Goal: Task Accomplishment & Management: Manage account settings

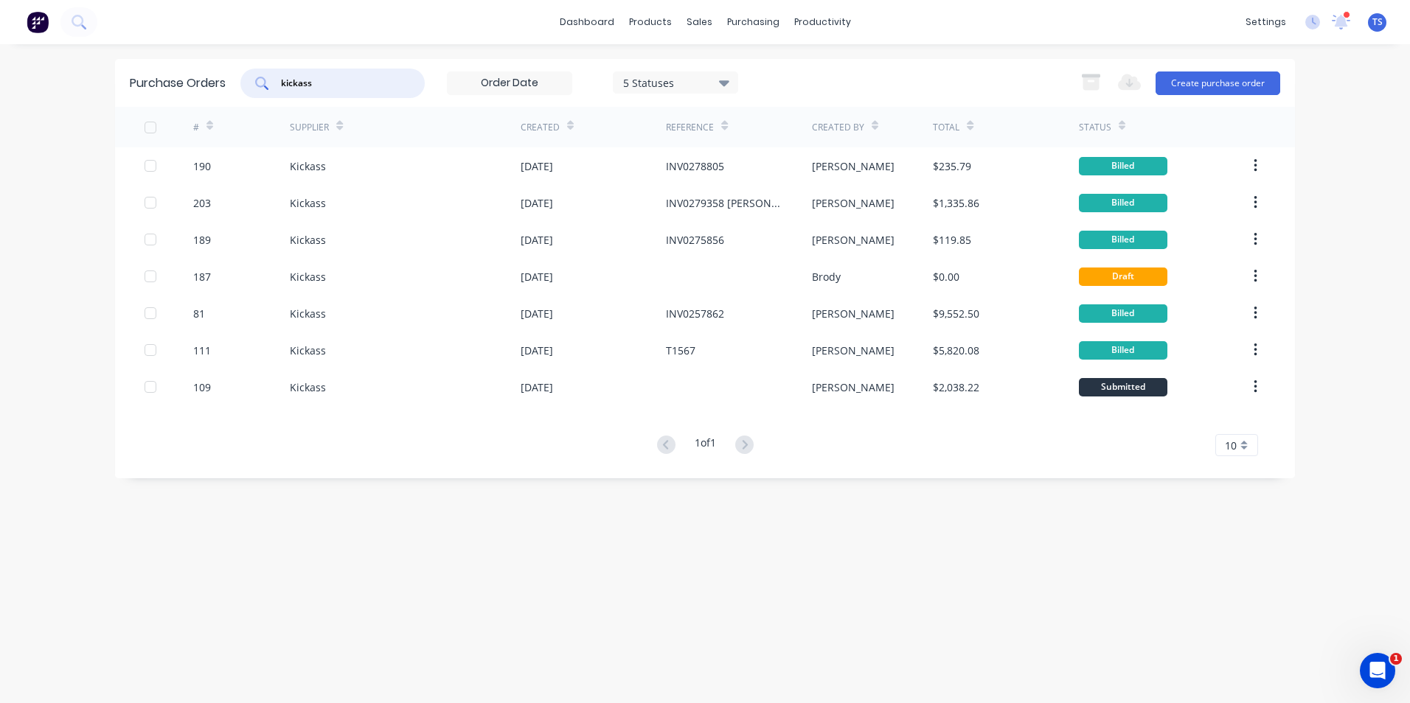
click at [327, 77] on input "kickass" at bounding box center [340, 83] width 122 height 15
type input "k"
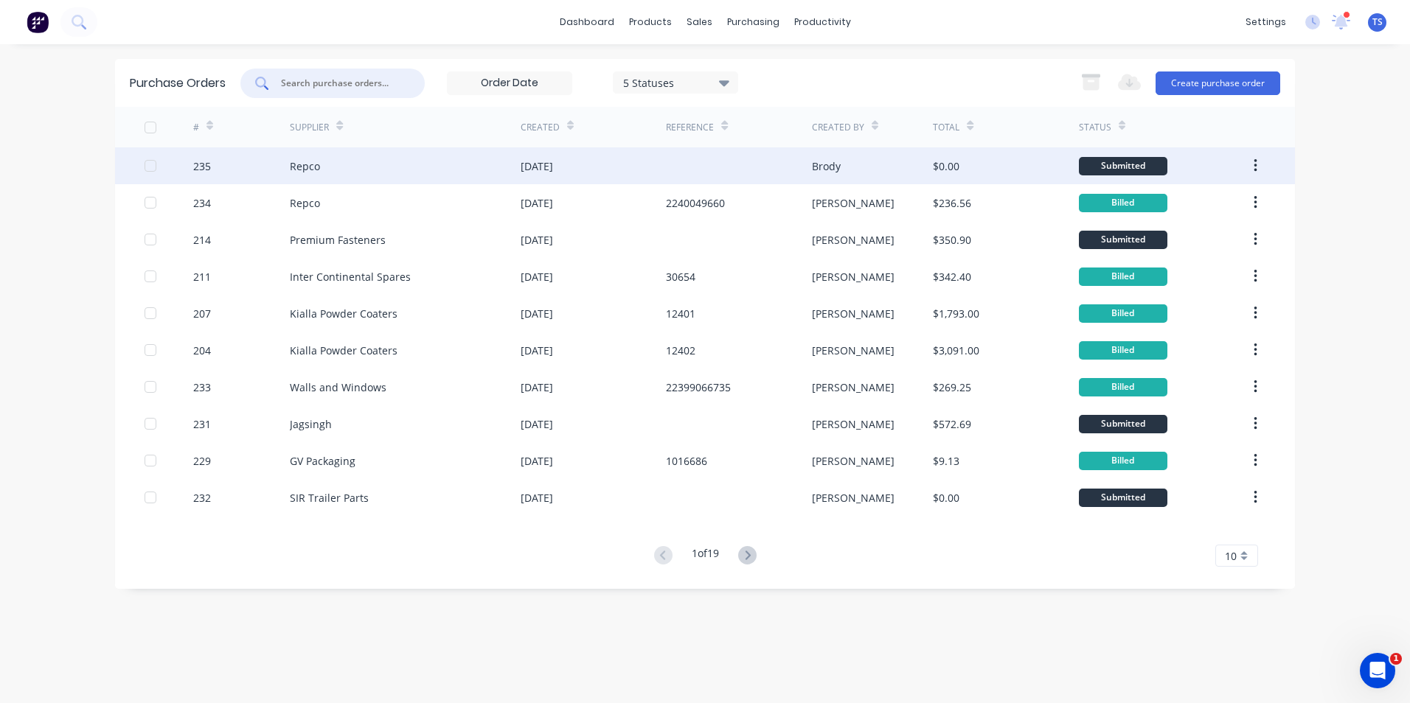
click at [309, 165] on div "Repco" at bounding box center [305, 166] width 30 height 15
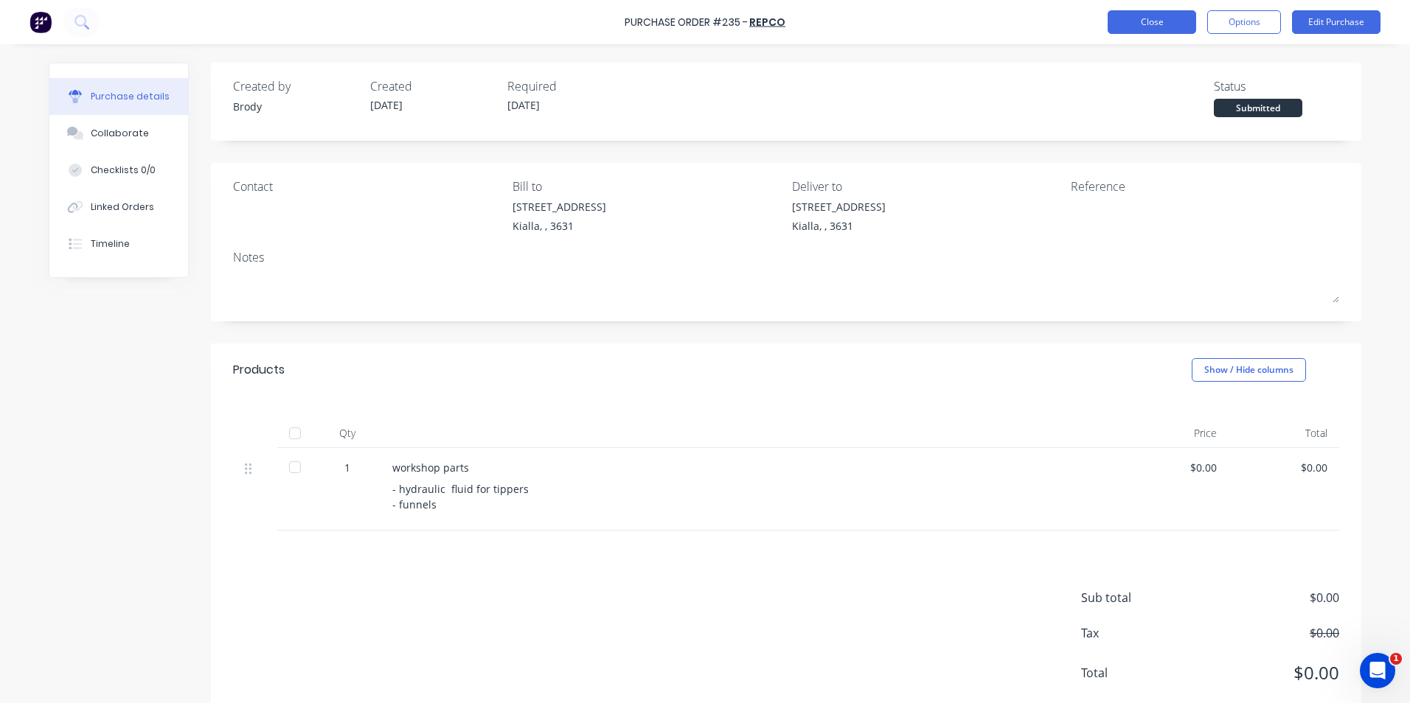
click at [1150, 25] on button "Close" at bounding box center [1152, 22] width 88 height 24
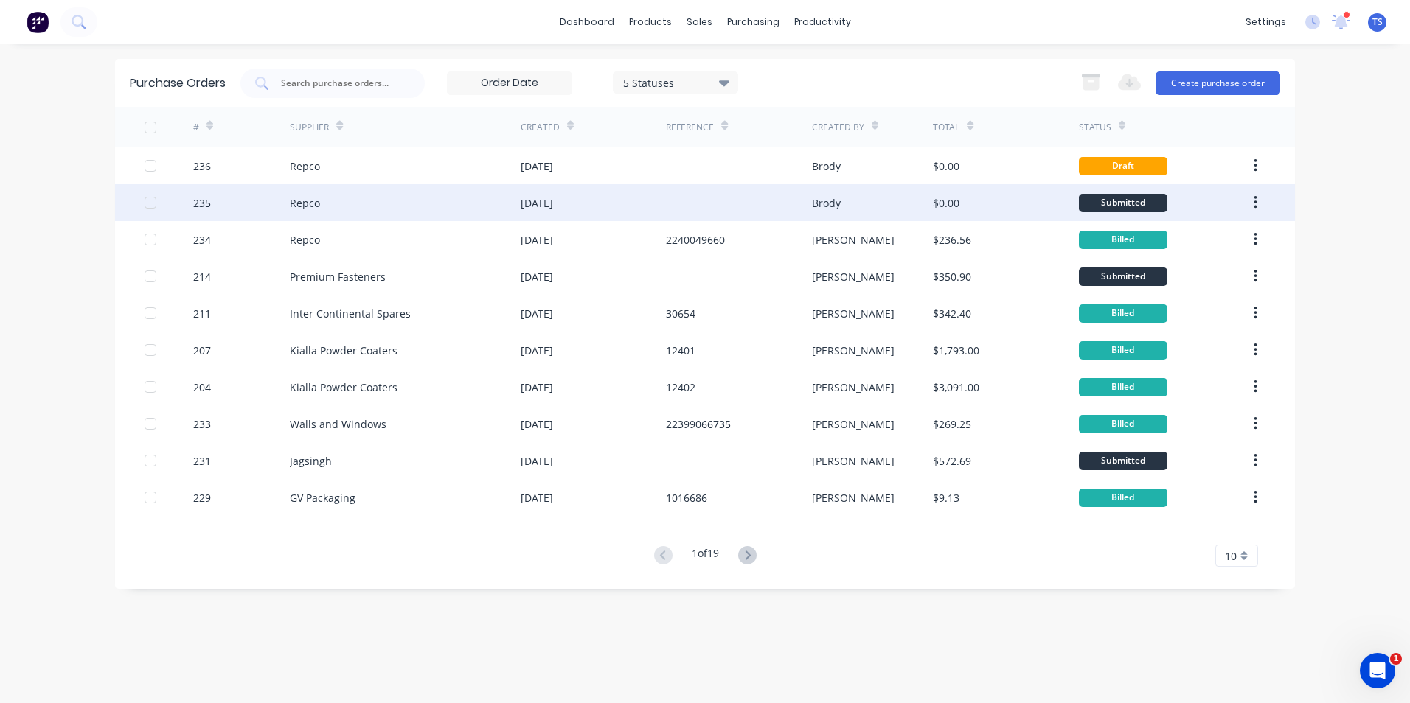
click at [553, 204] on div "25 Sep 2025" at bounding box center [537, 202] width 32 height 15
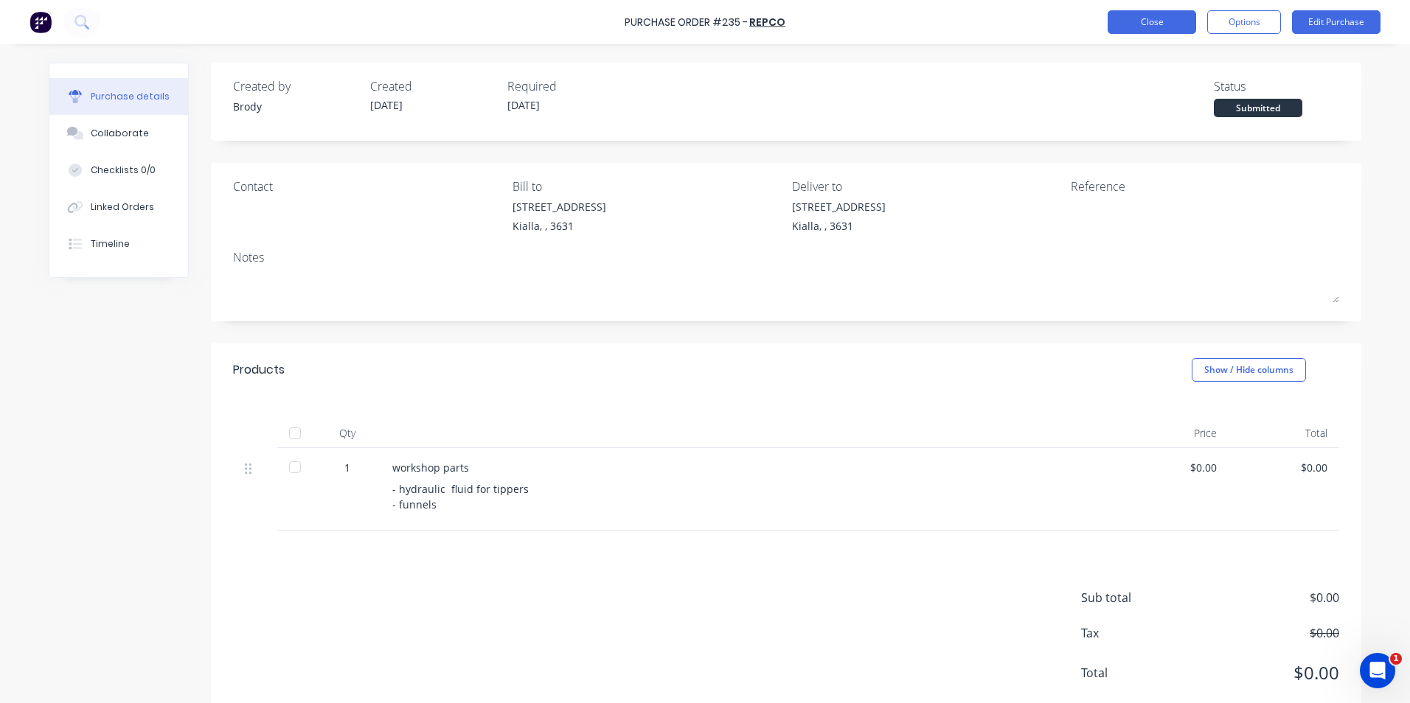
click at [1166, 18] on button "Close" at bounding box center [1152, 22] width 88 height 24
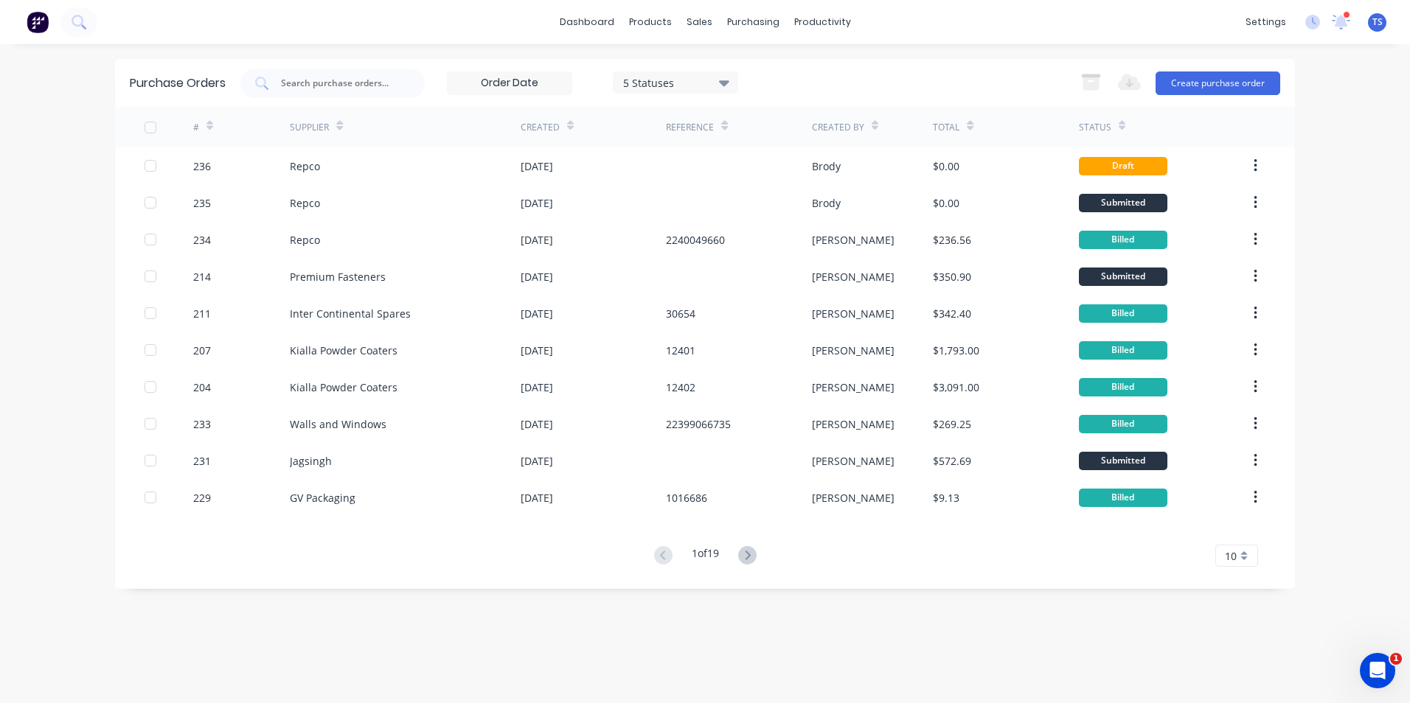
click at [723, 84] on icon at bounding box center [724, 82] width 10 height 16
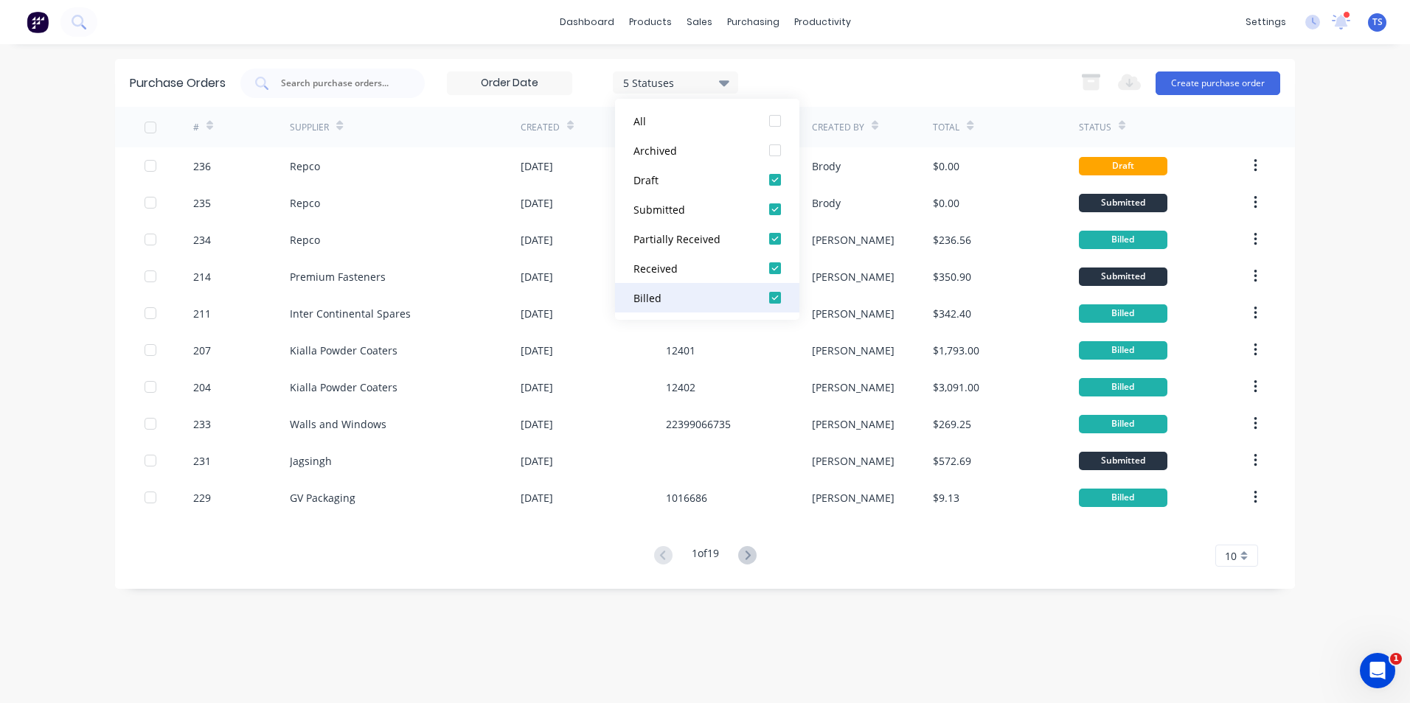
click at [774, 298] on div at bounding box center [774, 297] width 29 height 29
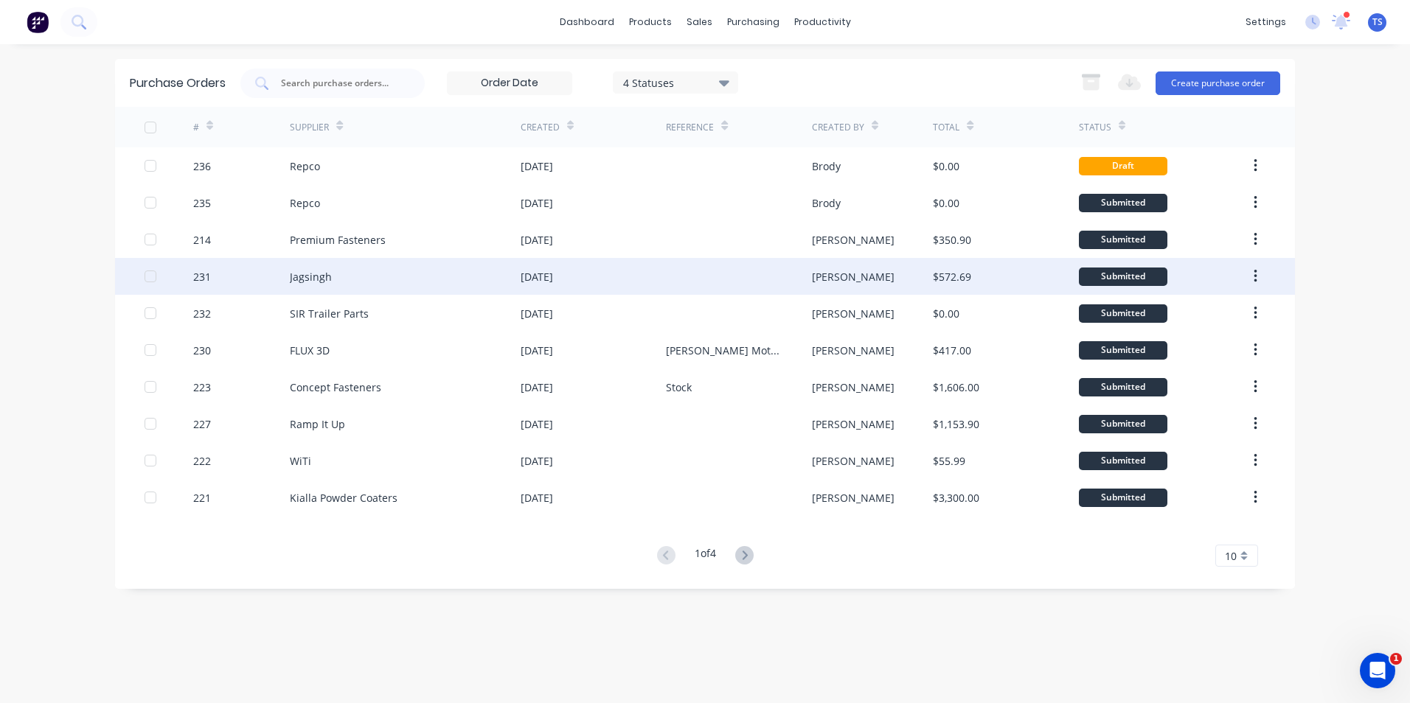
click at [444, 274] on div "Jagsingh" at bounding box center [405, 276] width 231 height 37
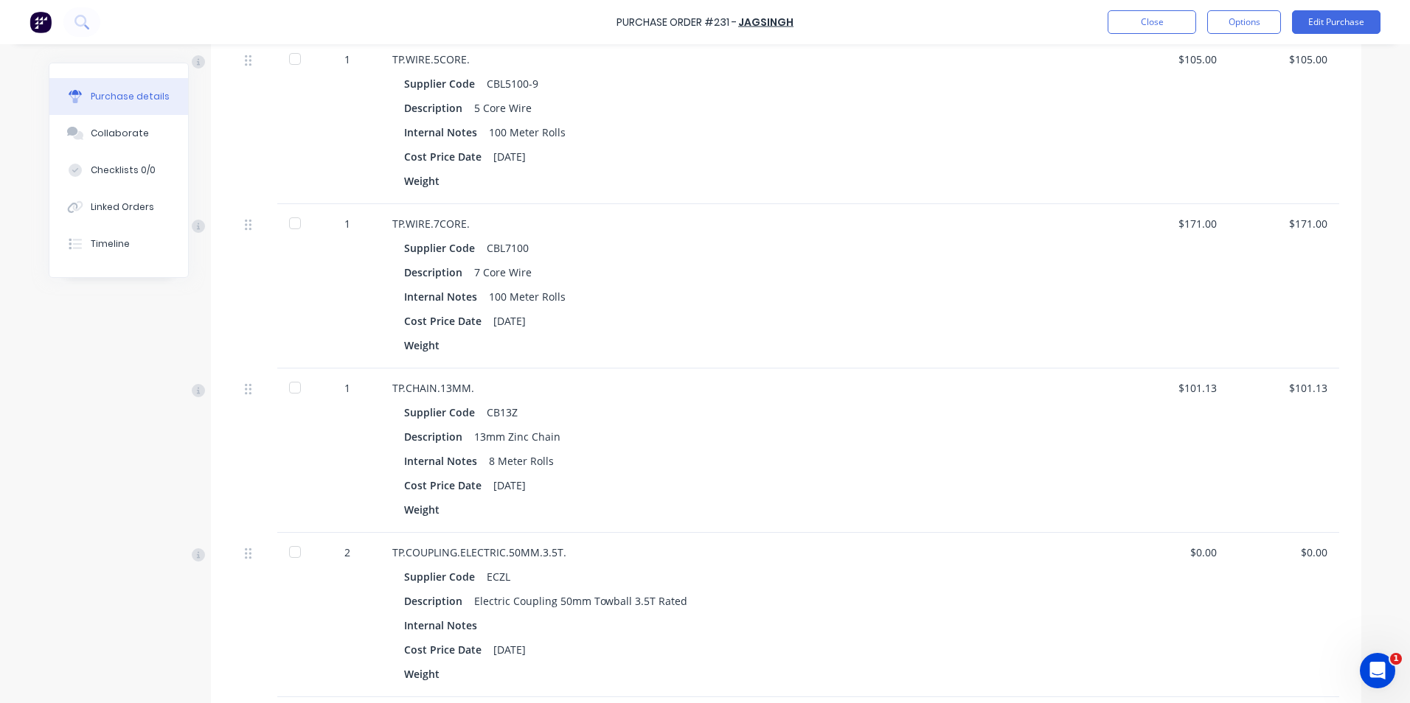
scroll to position [74, 0]
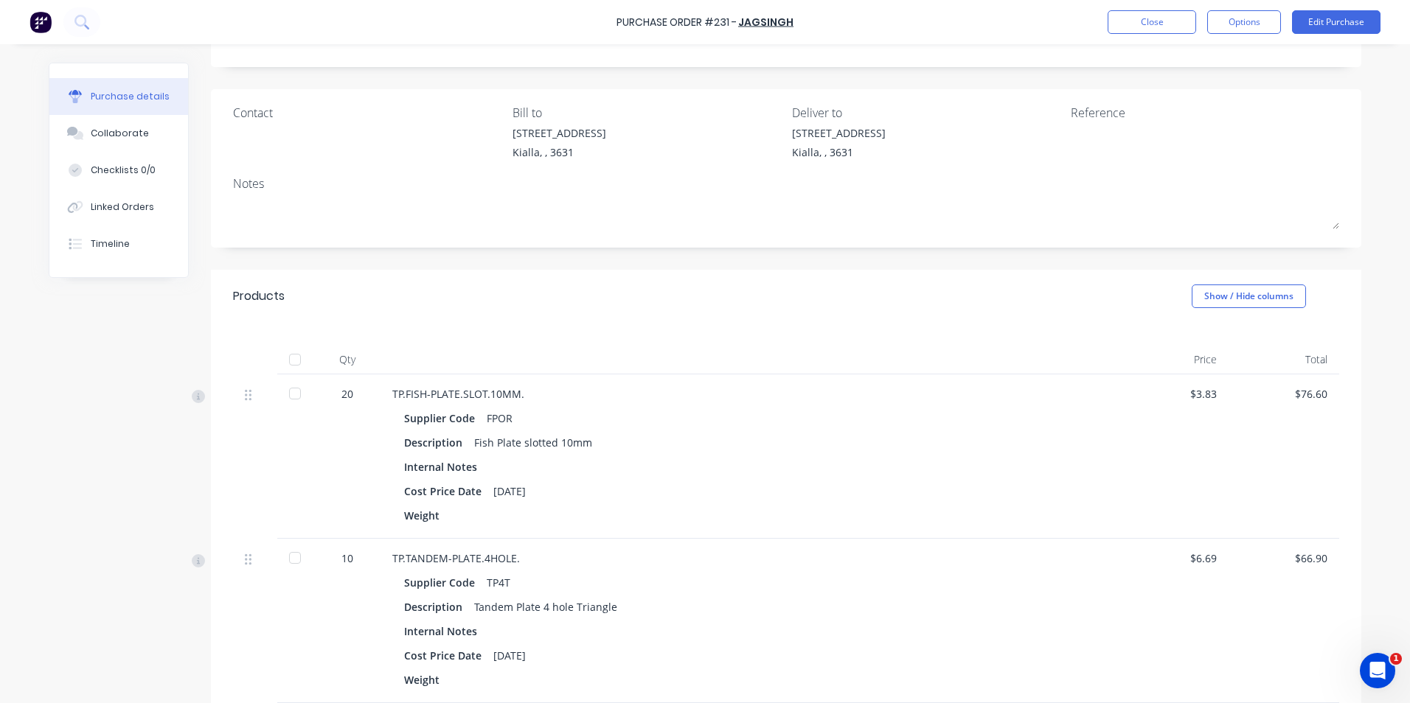
click at [286, 392] on div at bounding box center [294, 393] width 29 height 29
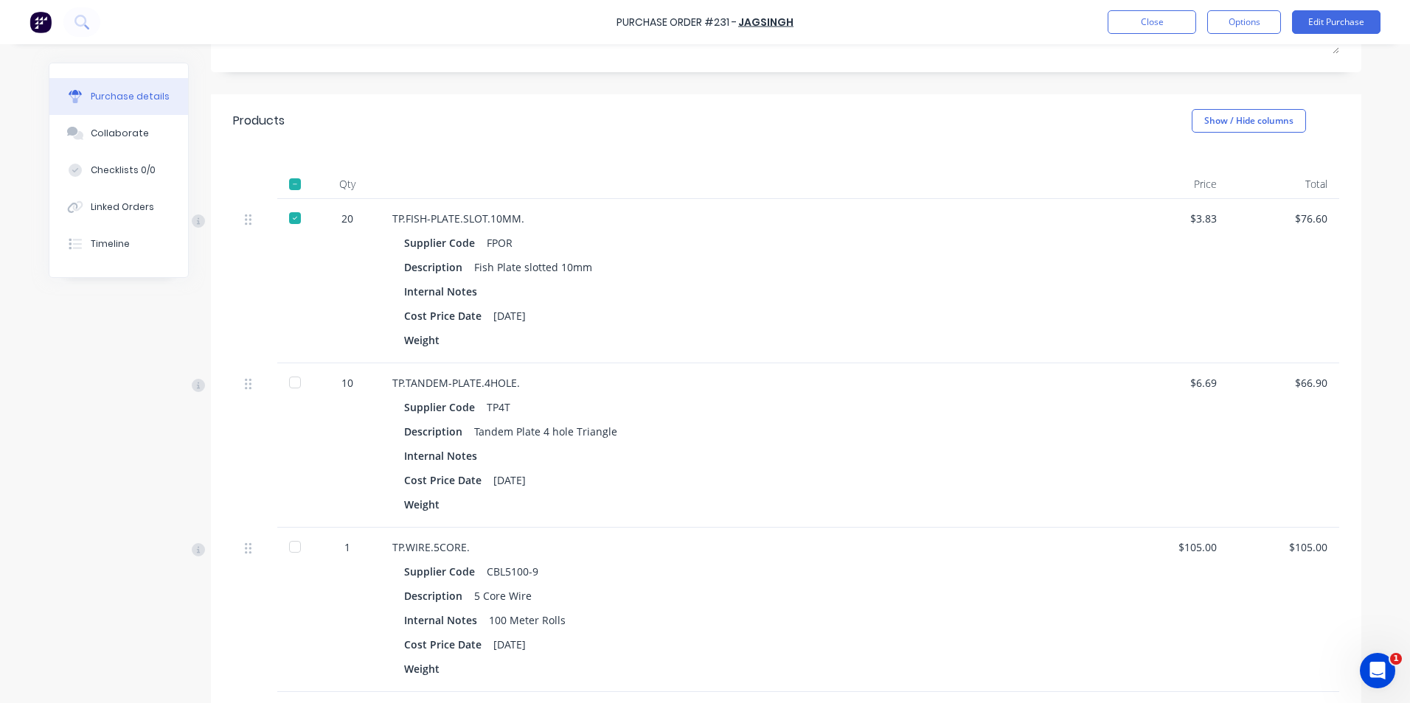
scroll to position [295, 0]
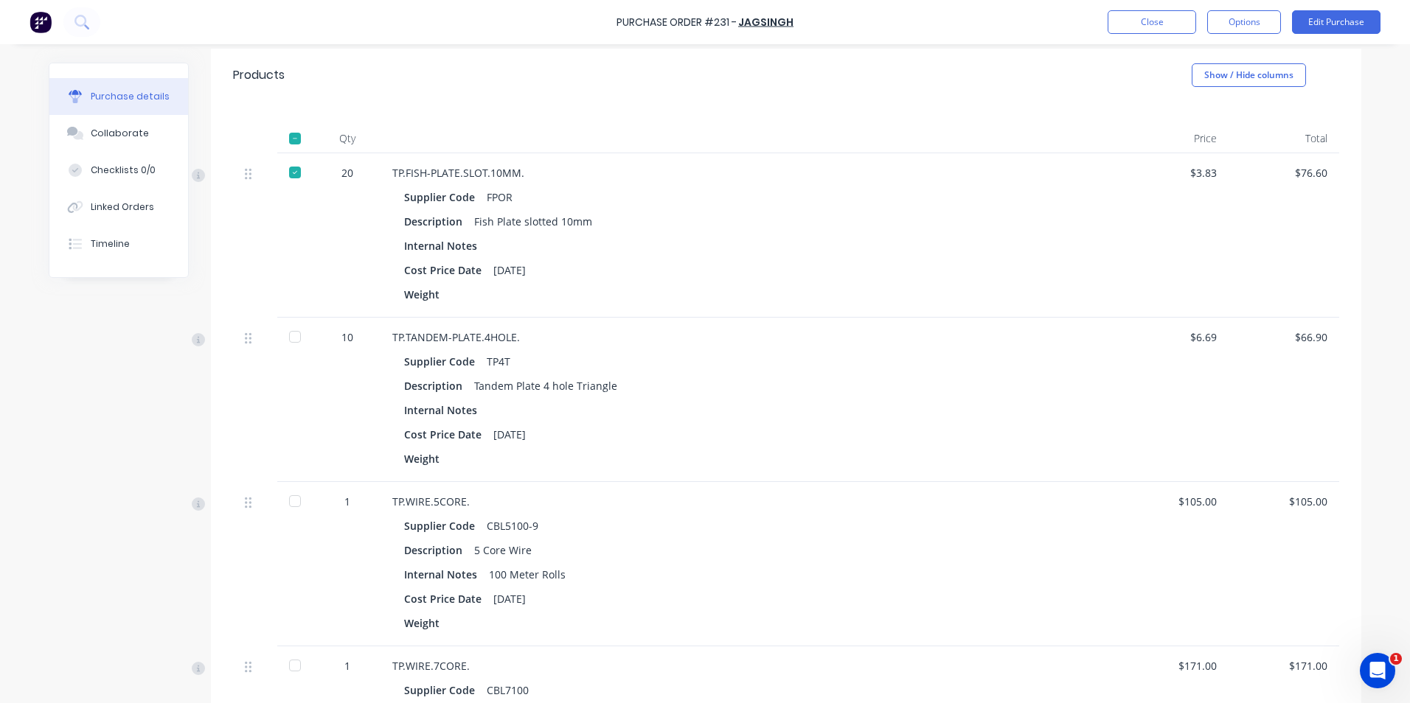
click at [296, 336] on div at bounding box center [294, 336] width 29 height 29
click at [283, 501] on div at bounding box center [294, 501] width 29 height 29
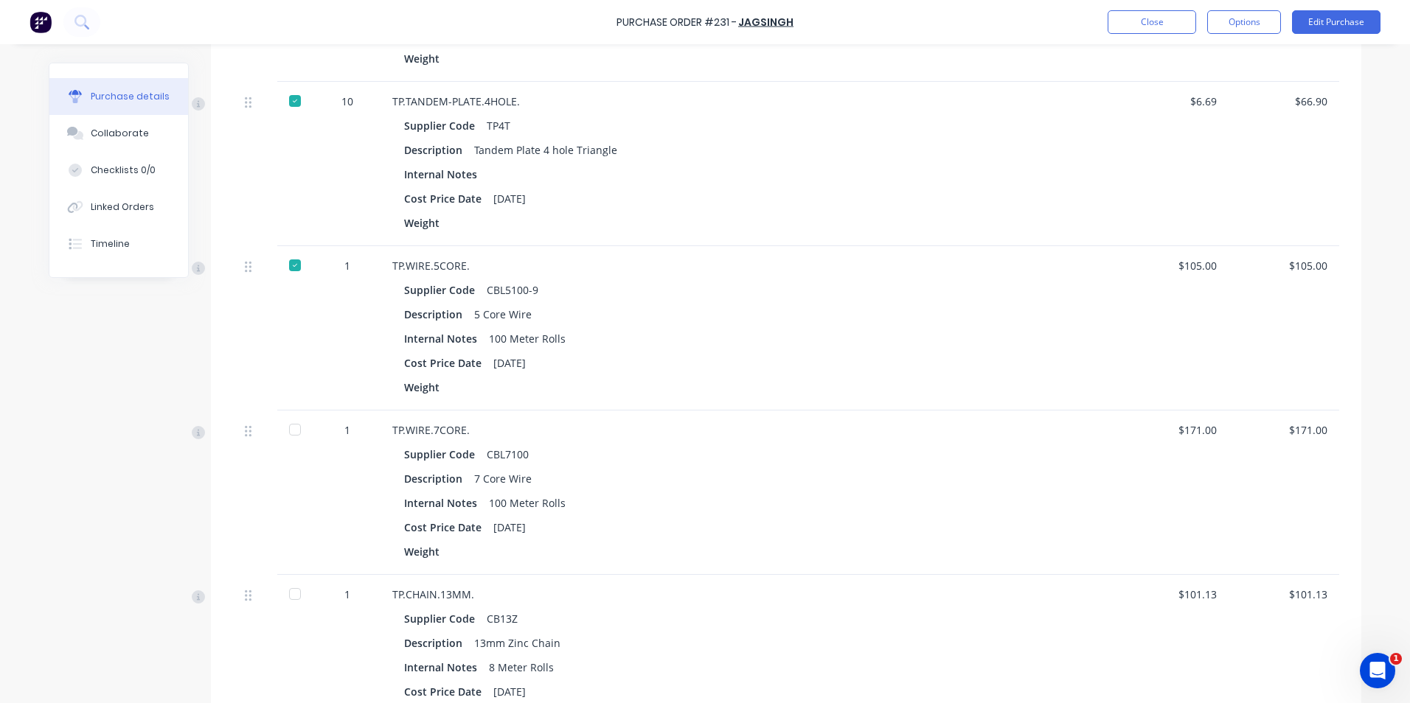
scroll to position [590, 0]
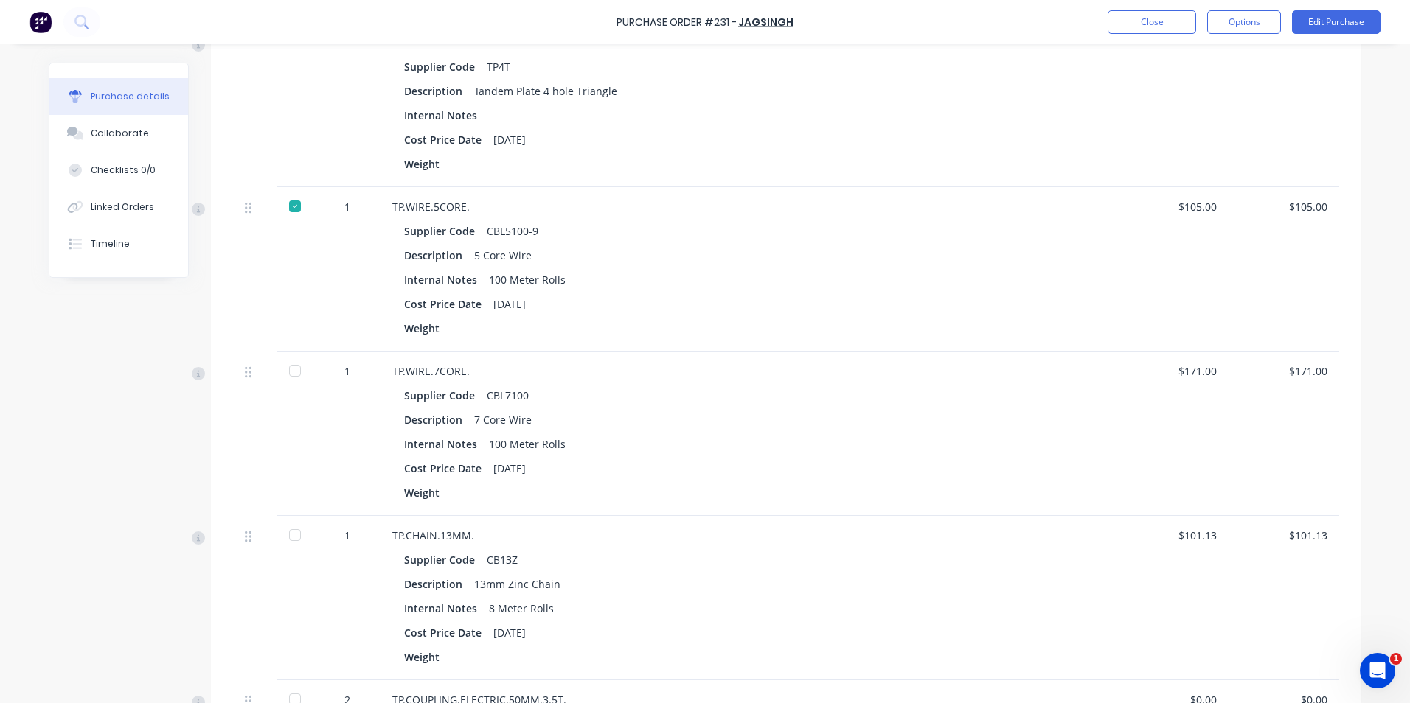
click at [293, 371] on div at bounding box center [294, 370] width 29 height 29
click at [288, 535] on div at bounding box center [294, 535] width 29 height 29
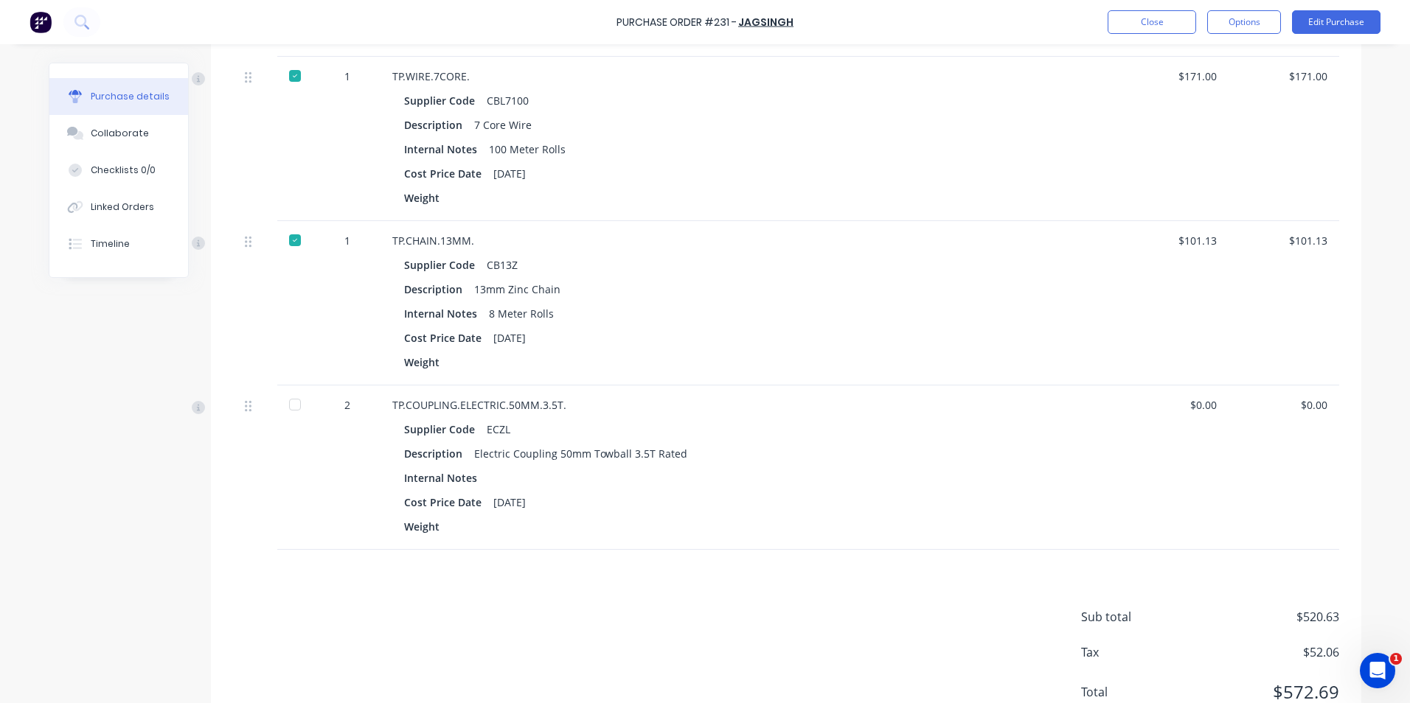
click at [291, 406] on div at bounding box center [294, 404] width 29 height 29
click at [1210, 408] on div "$0.00" at bounding box center [1173, 404] width 87 height 15
click at [1211, 404] on div "$0.00" at bounding box center [1173, 404] width 87 height 15
click at [1214, 403] on div "$0.00" at bounding box center [1173, 468] width 111 height 164
click at [1207, 405] on div "$0.00" at bounding box center [1173, 404] width 87 height 15
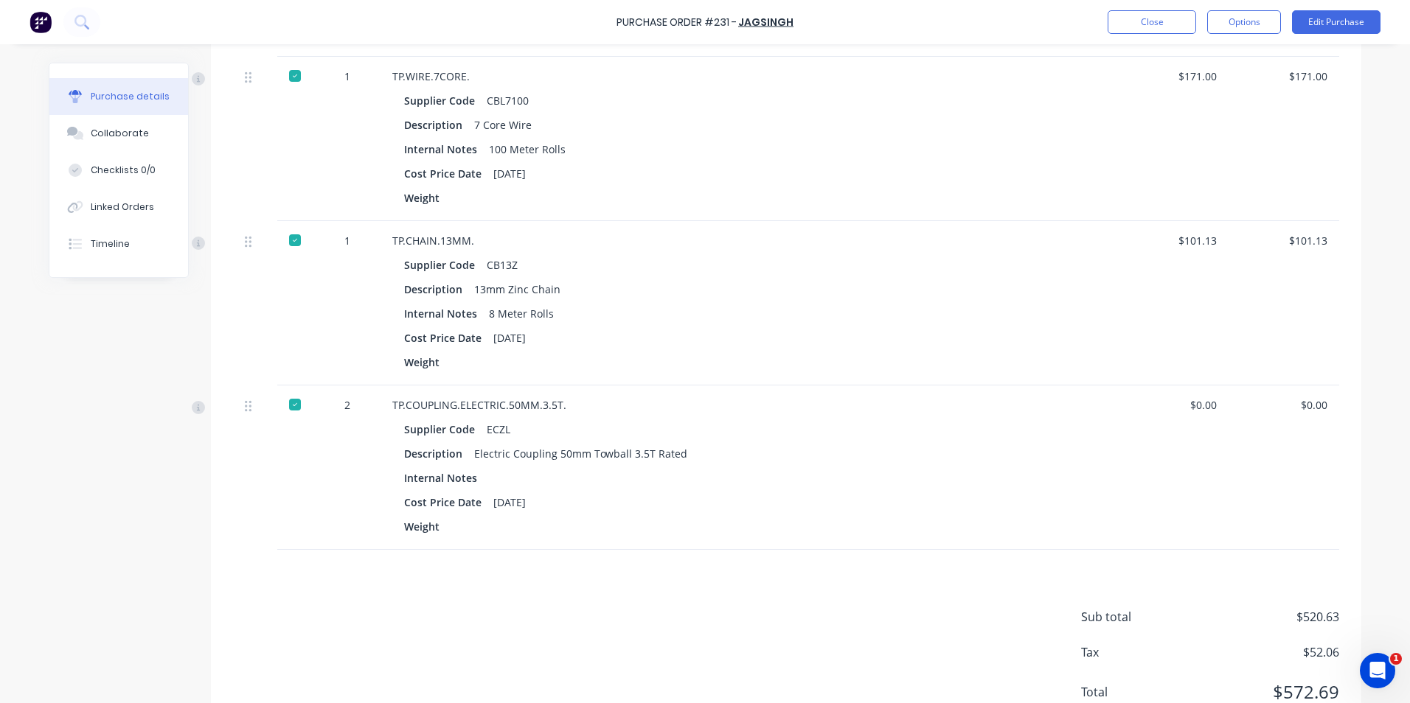
click at [1211, 404] on div "$0.00" at bounding box center [1173, 468] width 111 height 164
drag, startPoint x: 1209, startPoint y: 404, endPoint x: 1151, endPoint y: 403, distance: 58.3
click at [1151, 403] on div "$0.00" at bounding box center [1173, 404] width 87 height 15
copy div "$0.00"
click at [1209, 401] on div "$0.00" at bounding box center [1173, 404] width 87 height 15
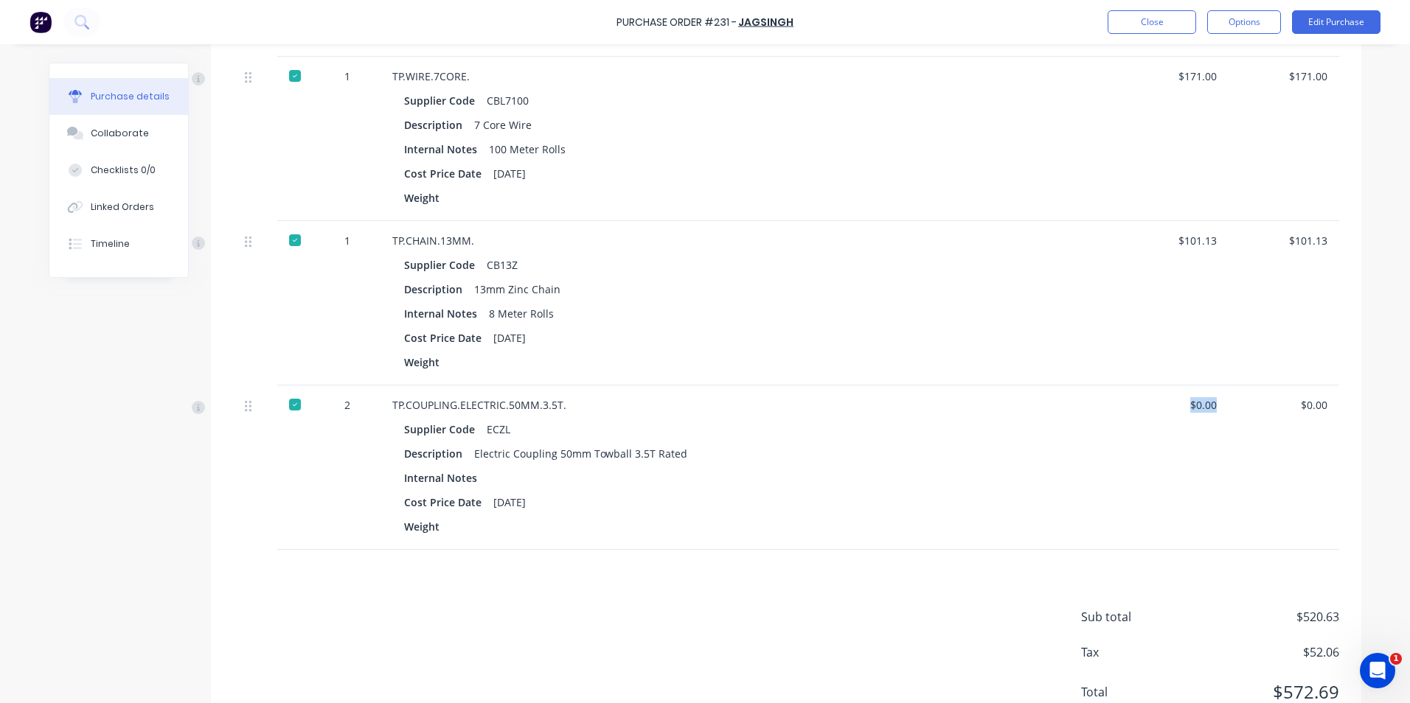
drag, startPoint x: 1210, startPoint y: 406, endPoint x: 1157, endPoint y: 401, distance: 53.3
click at [1157, 401] on div "$0.00" at bounding box center [1173, 404] width 87 height 15
drag, startPoint x: 1157, startPoint y: 401, endPoint x: 1191, endPoint y: 404, distance: 34.0
click at [1191, 404] on div "$0.00" at bounding box center [1173, 404] width 87 height 15
click at [1220, 409] on div "$0.00" at bounding box center [1173, 468] width 111 height 164
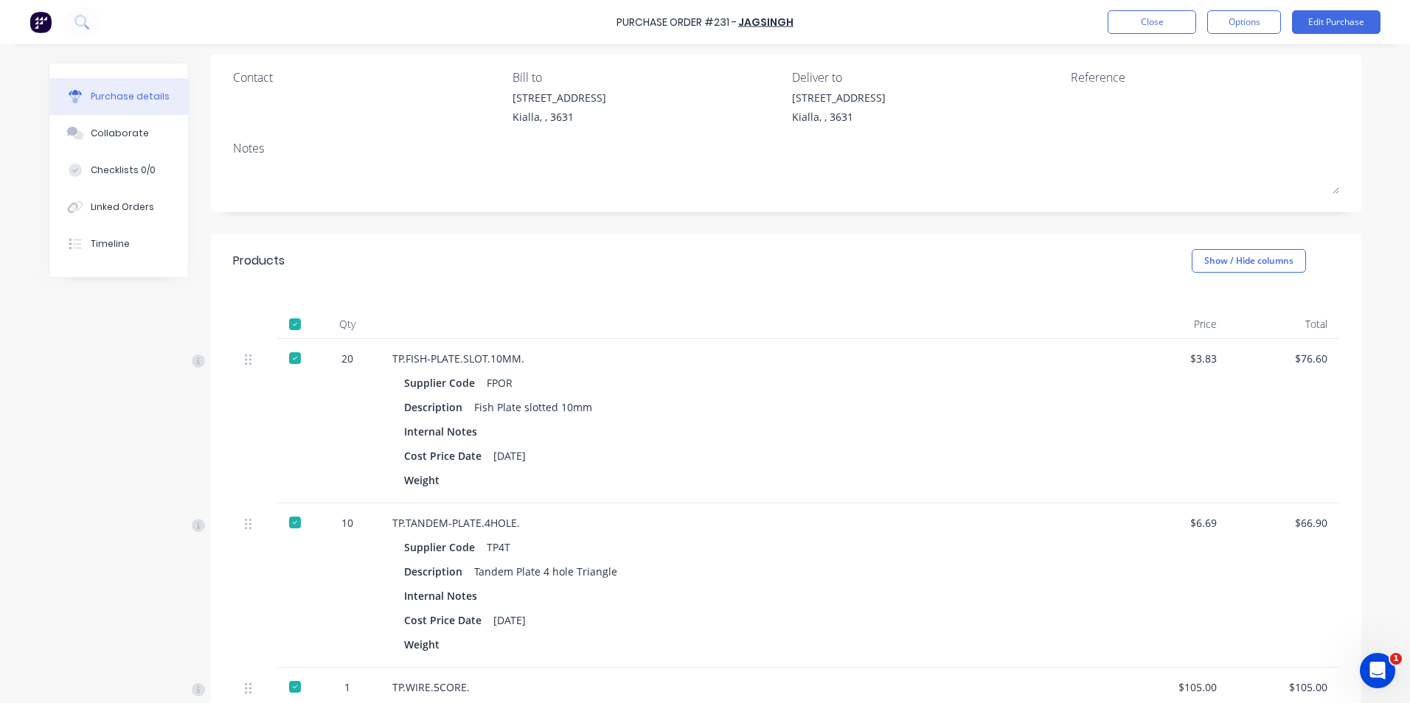
scroll to position [0, 0]
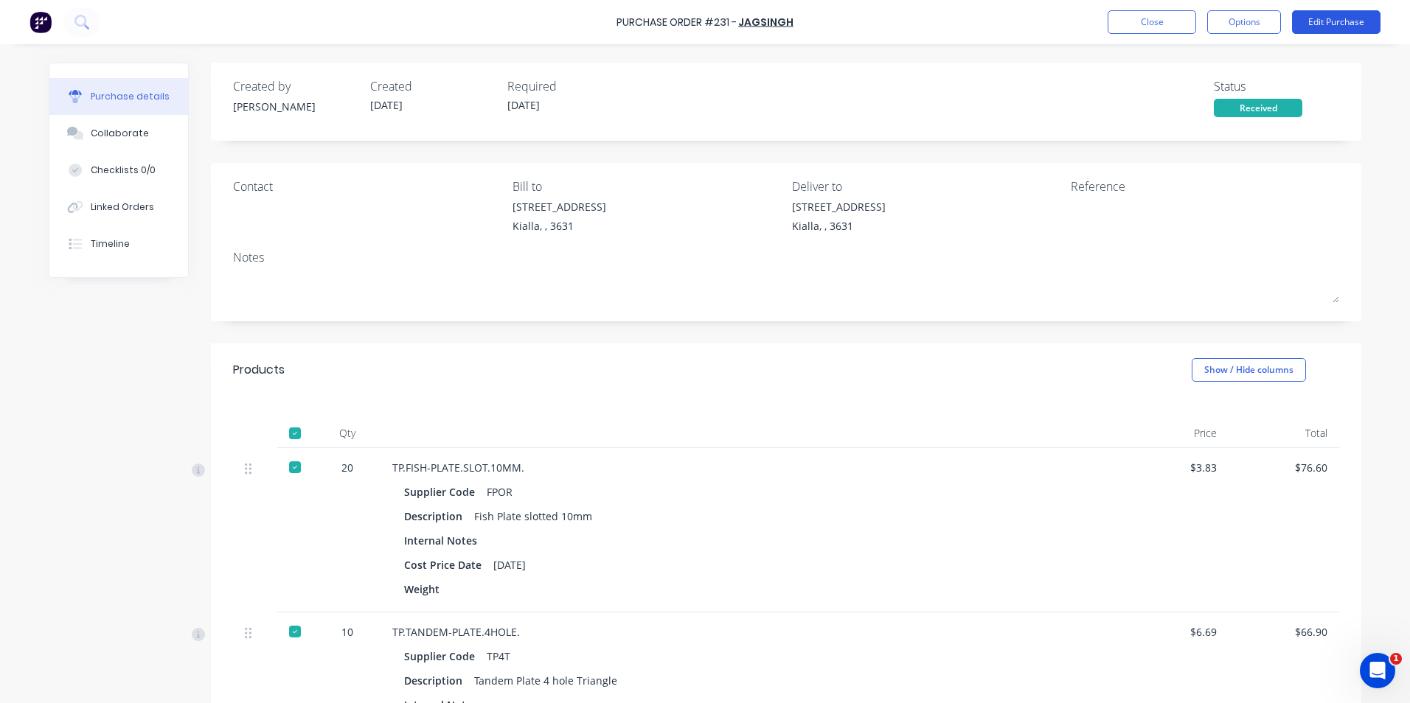
click at [1357, 20] on button "Edit Purchase" at bounding box center [1336, 22] width 88 height 24
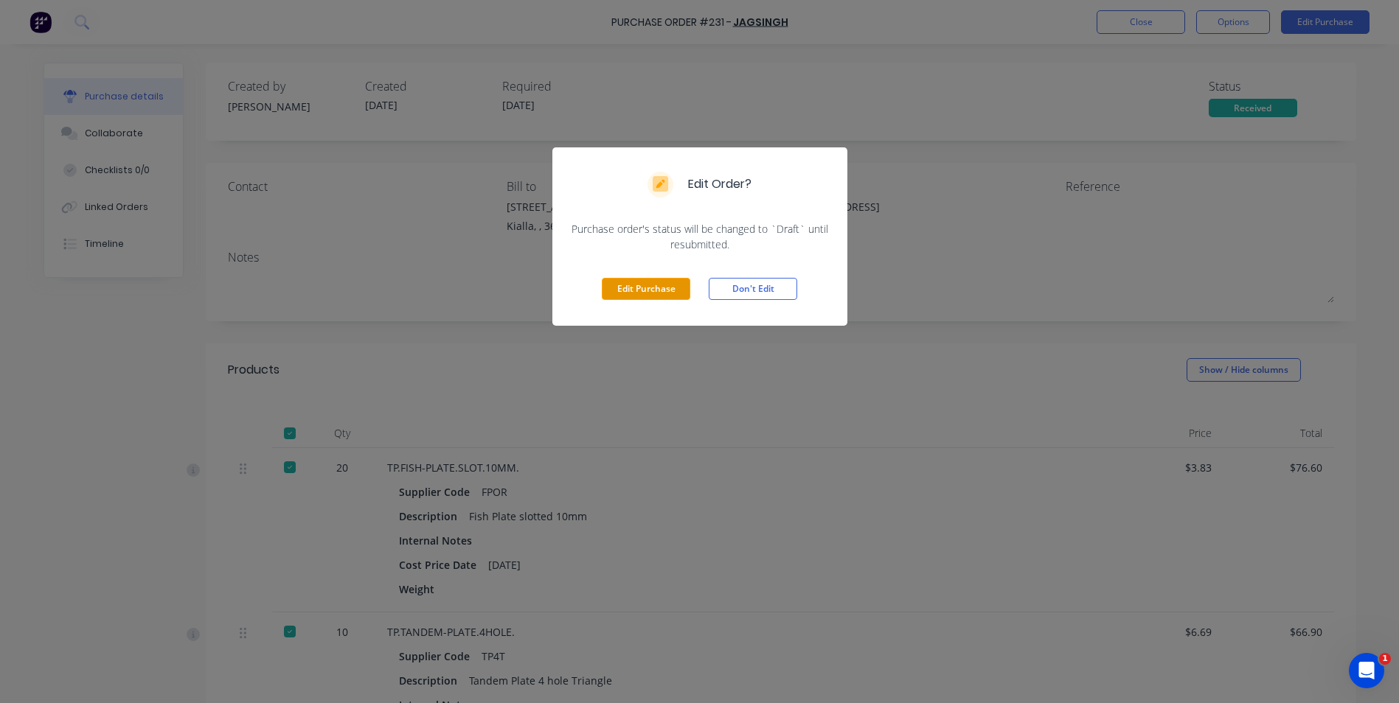
click at [649, 285] on button "Edit Purchase" at bounding box center [646, 289] width 88 height 22
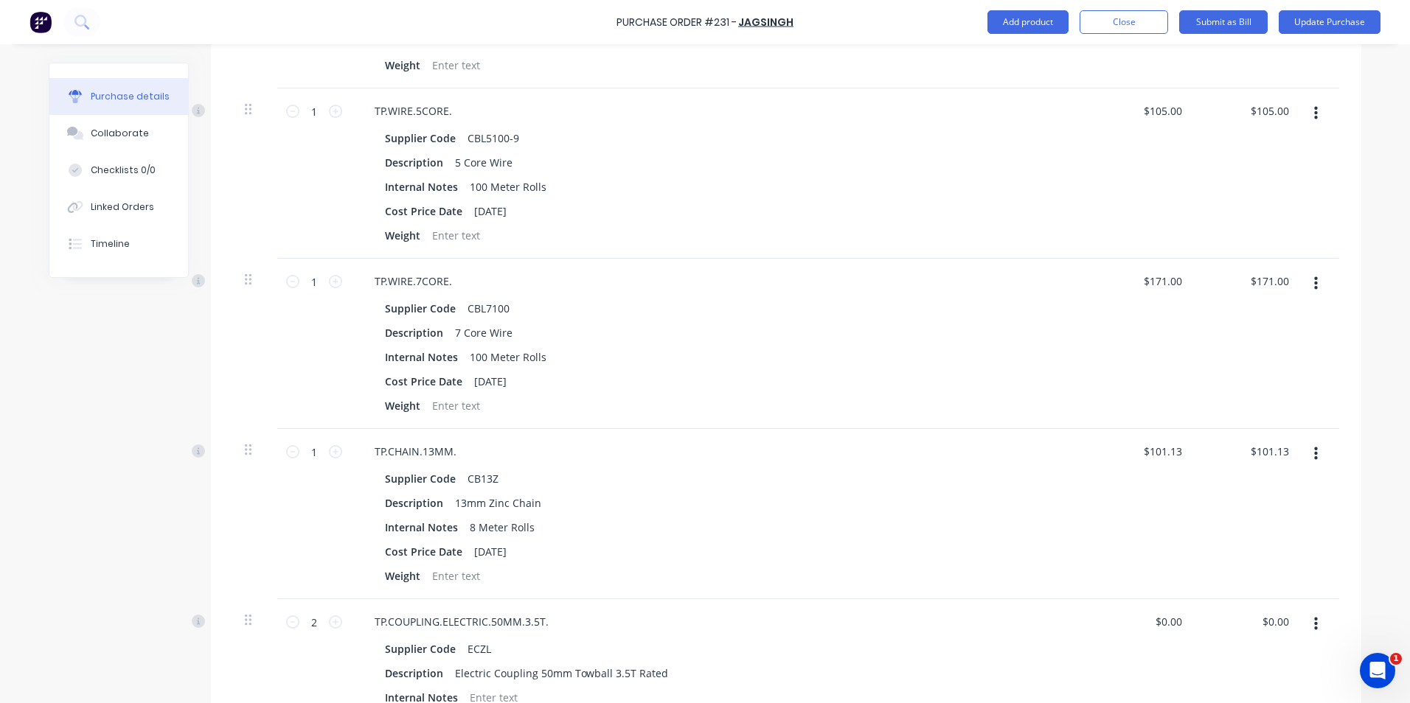
scroll to position [1101, 0]
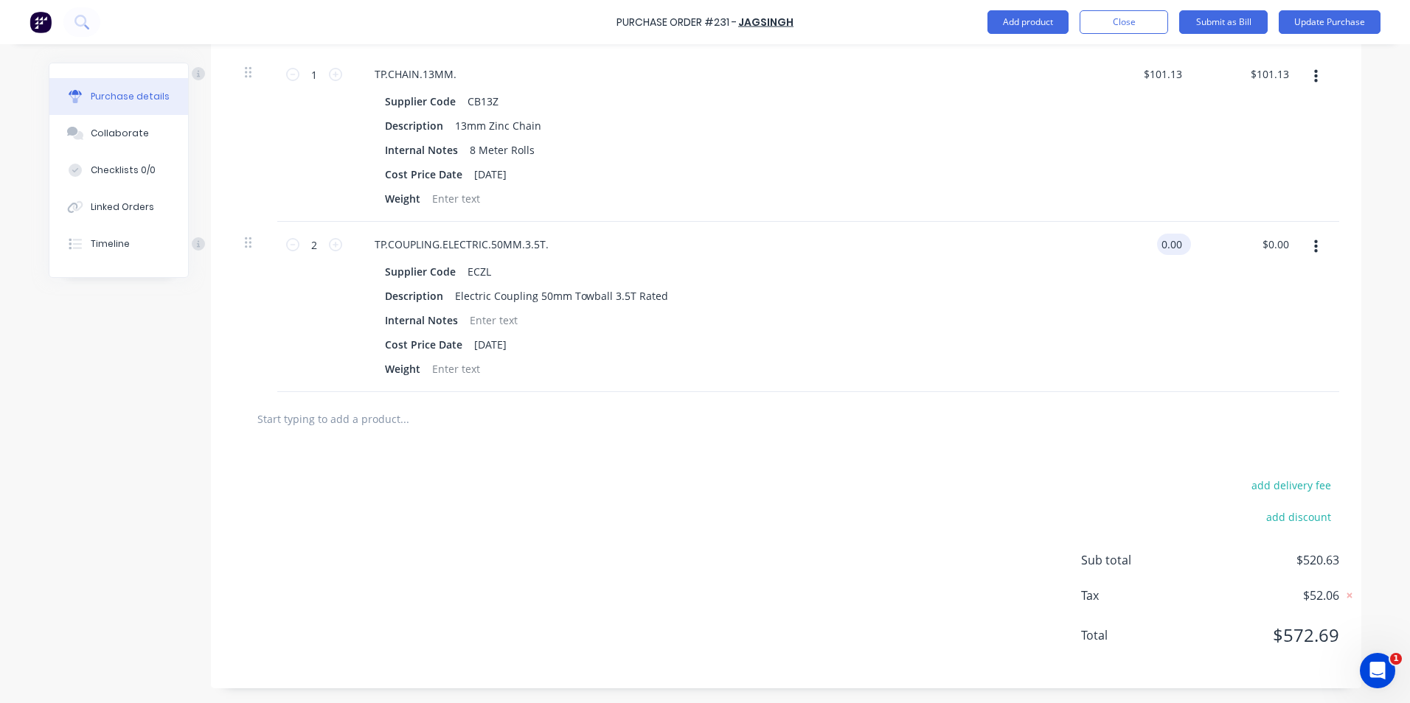
click at [1177, 243] on input "0.00" at bounding box center [1171, 244] width 28 height 21
type input "0"
type input "$49.84"
type input "$99.68"
click at [1185, 317] on div "$49.84 $49.84" at bounding box center [1141, 307] width 107 height 170
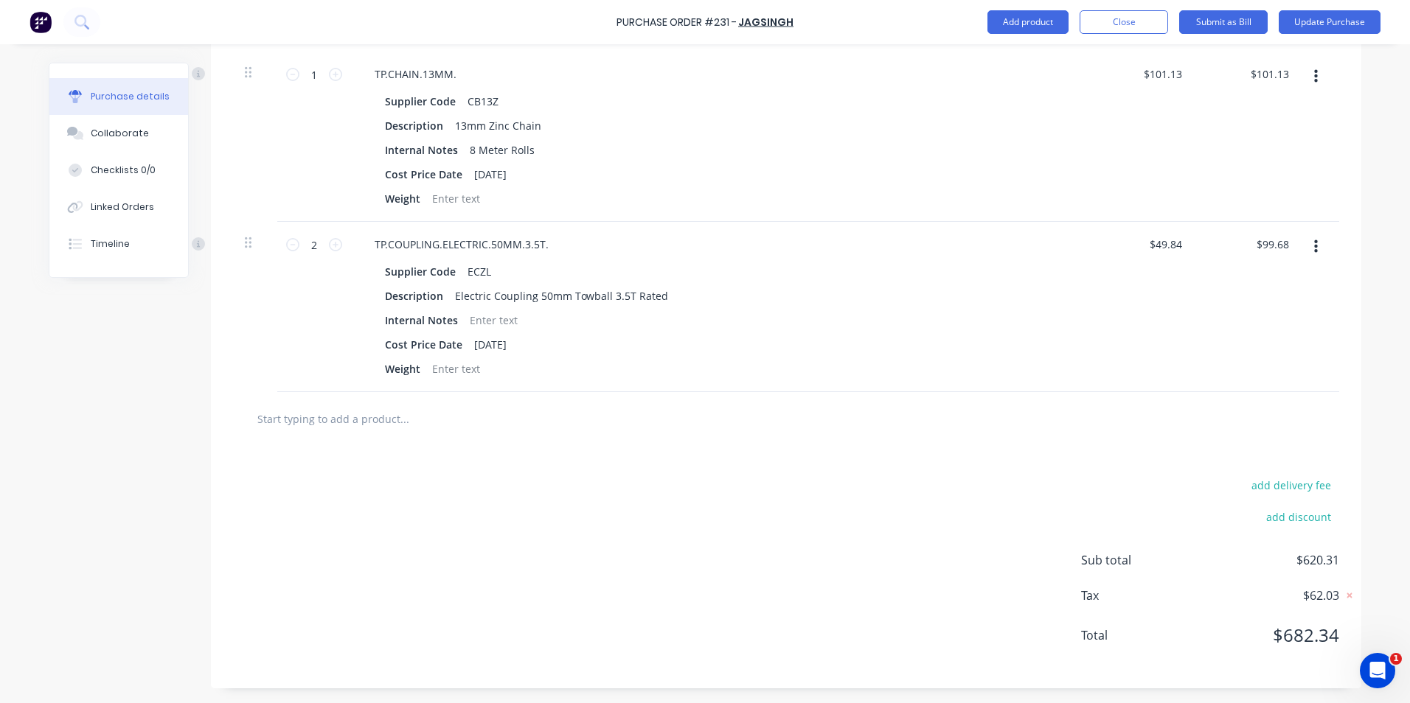
click at [344, 417] on input "text" at bounding box center [404, 418] width 295 height 29
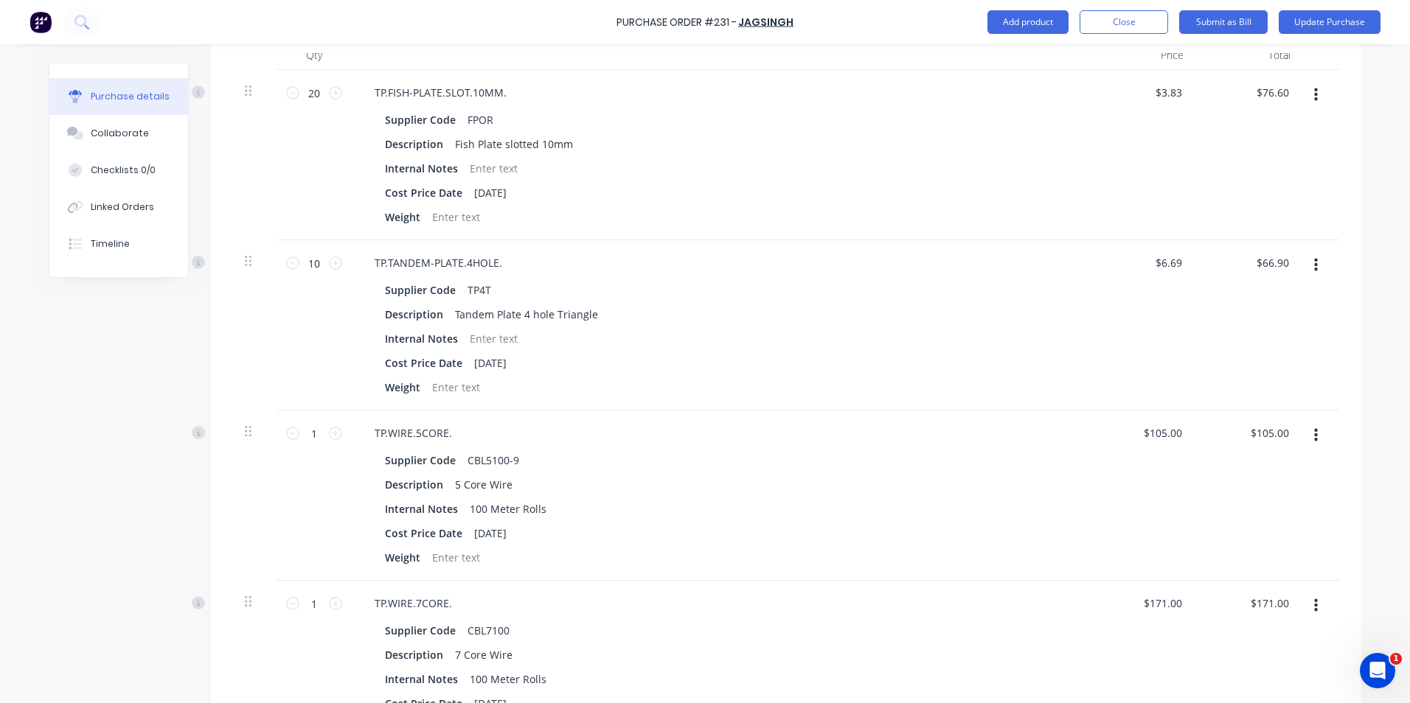
scroll to position [0, 0]
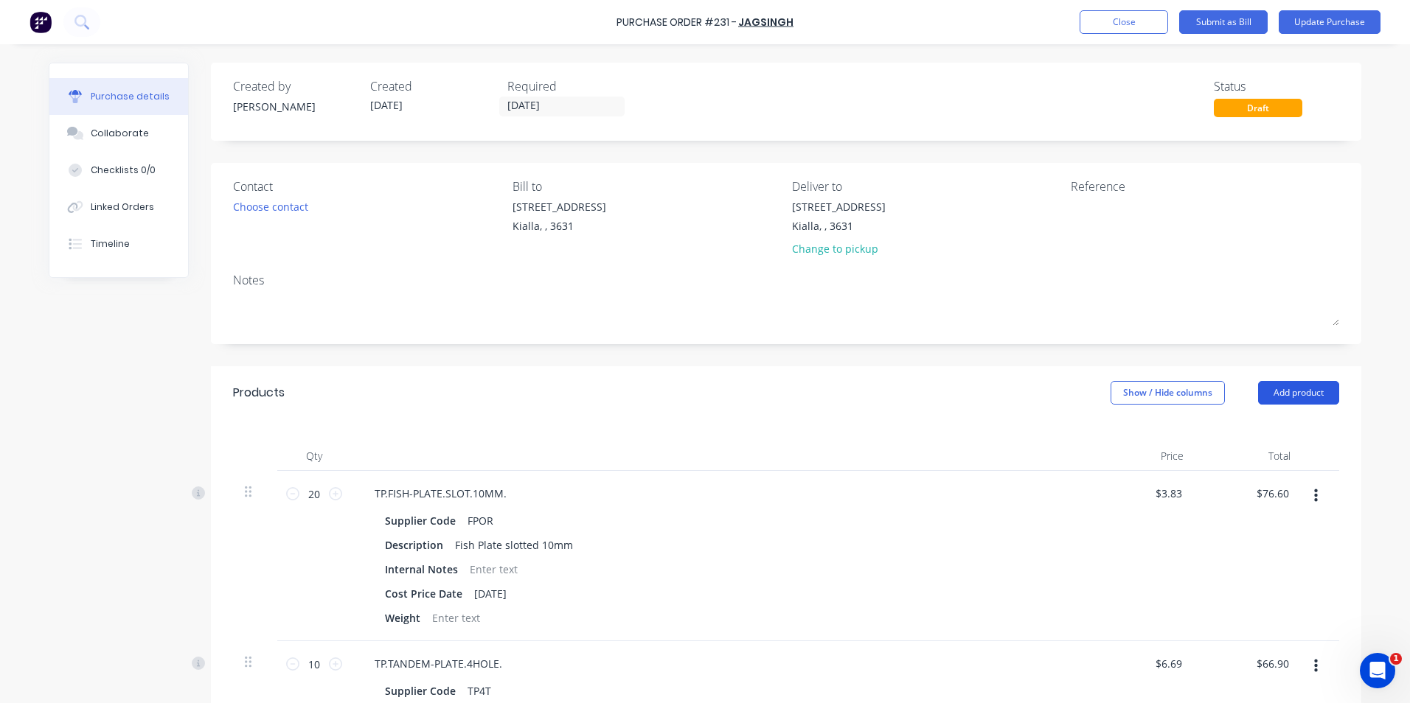
click at [1268, 393] on button "Add product" at bounding box center [1298, 393] width 81 height 24
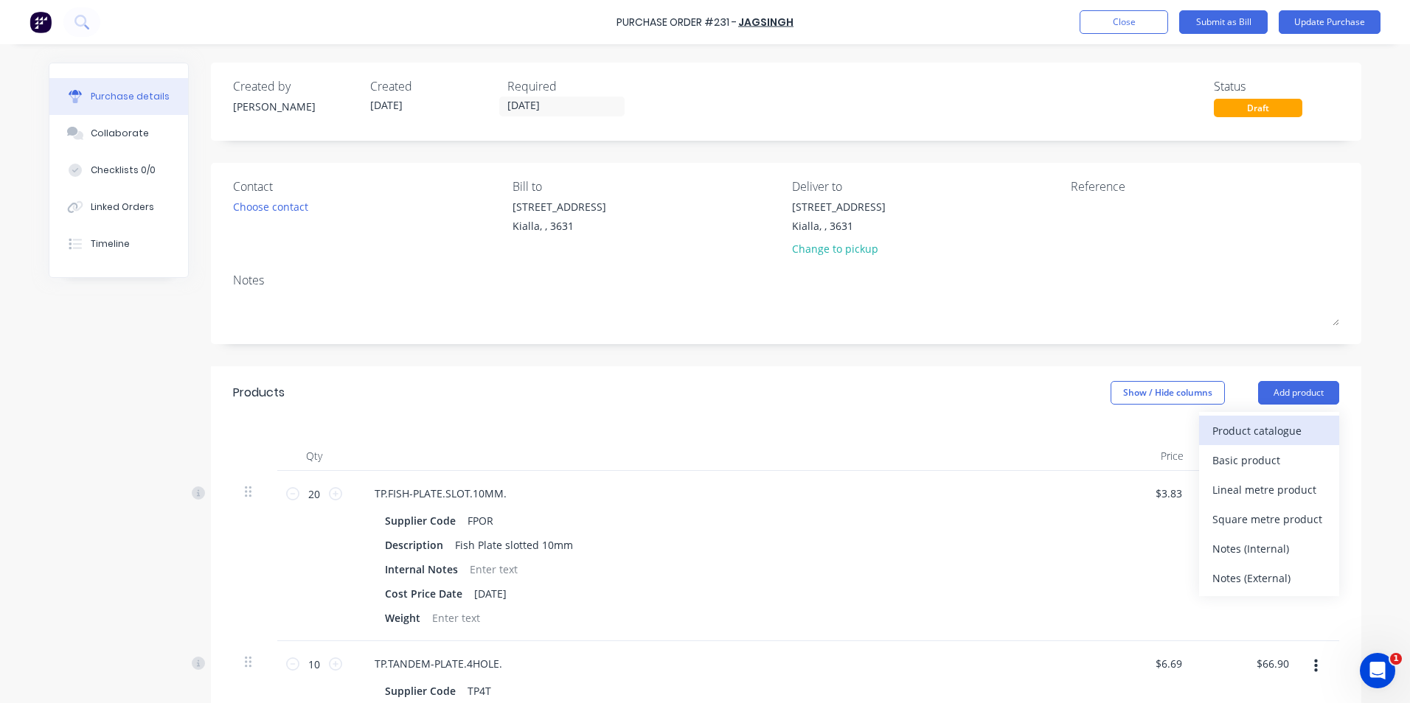
click at [1240, 433] on div "Product catalogue" at bounding box center [1269, 430] width 114 height 21
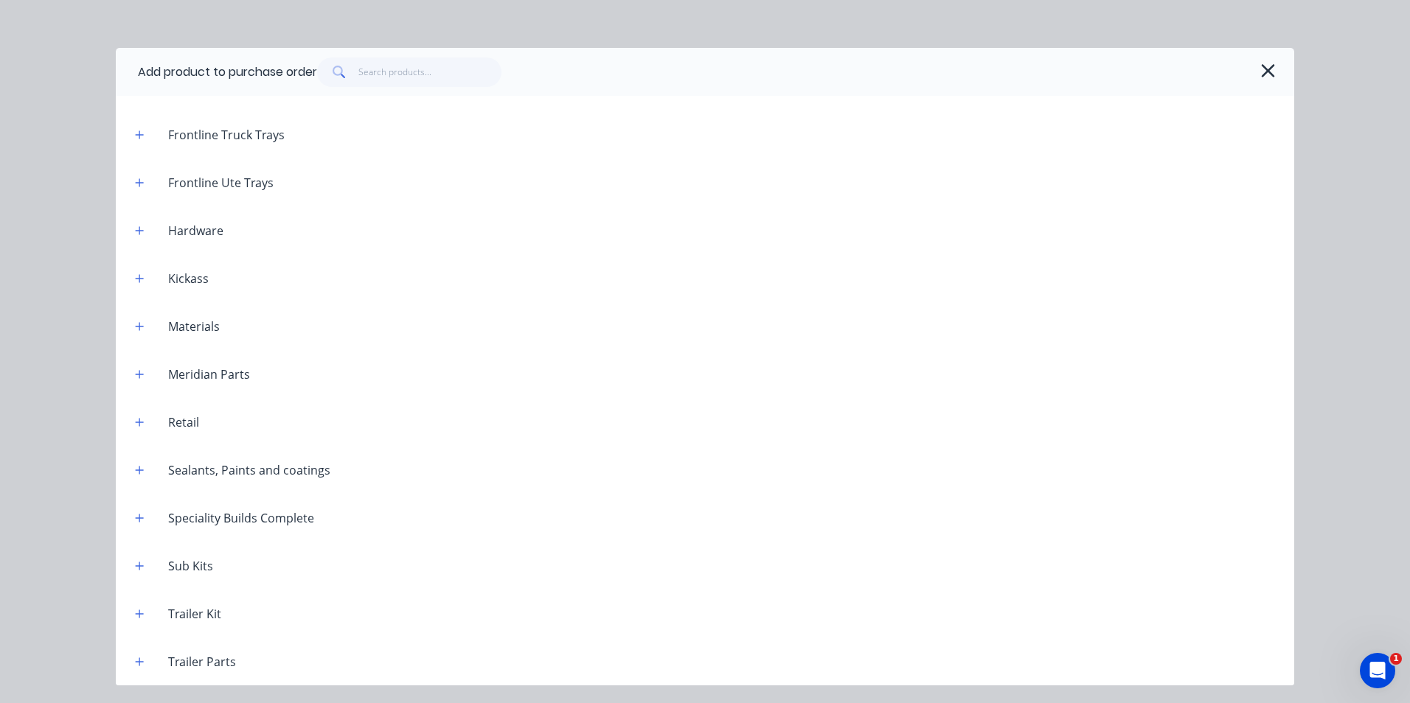
scroll to position [5674, 0]
click at [136, 618] on icon "button" at bounding box center [139, 614] width 9 height 10
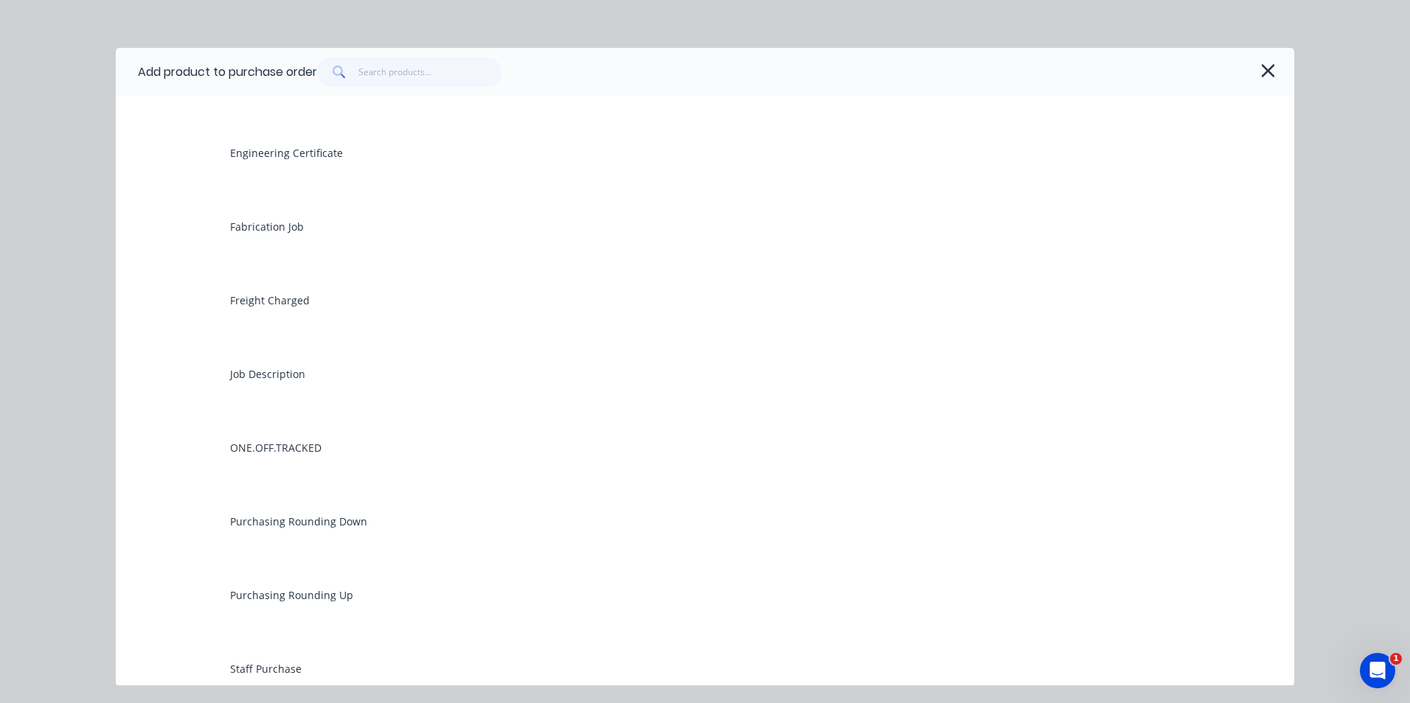
scroll to position [6264, 0]
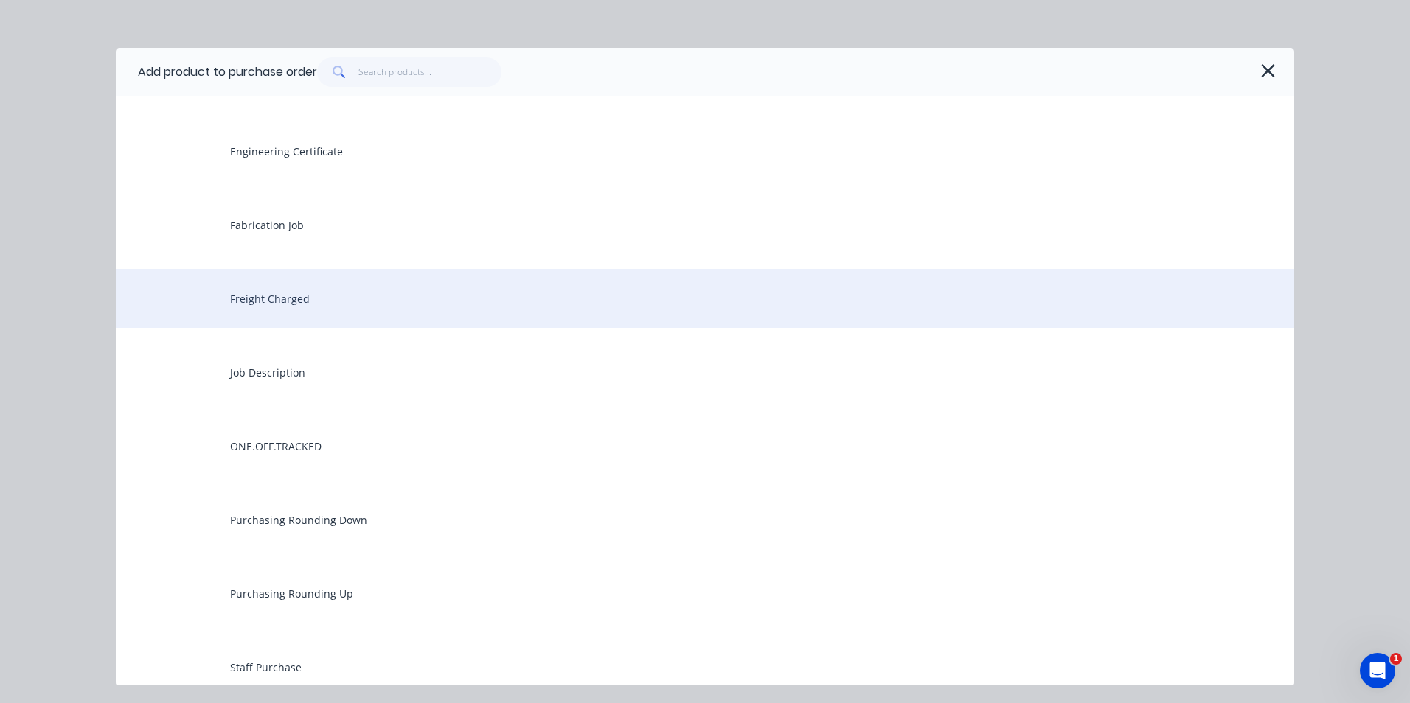
click at [302, 296] on div "Freight Charged" at bounding box center [705, 298] width 1178 height 59
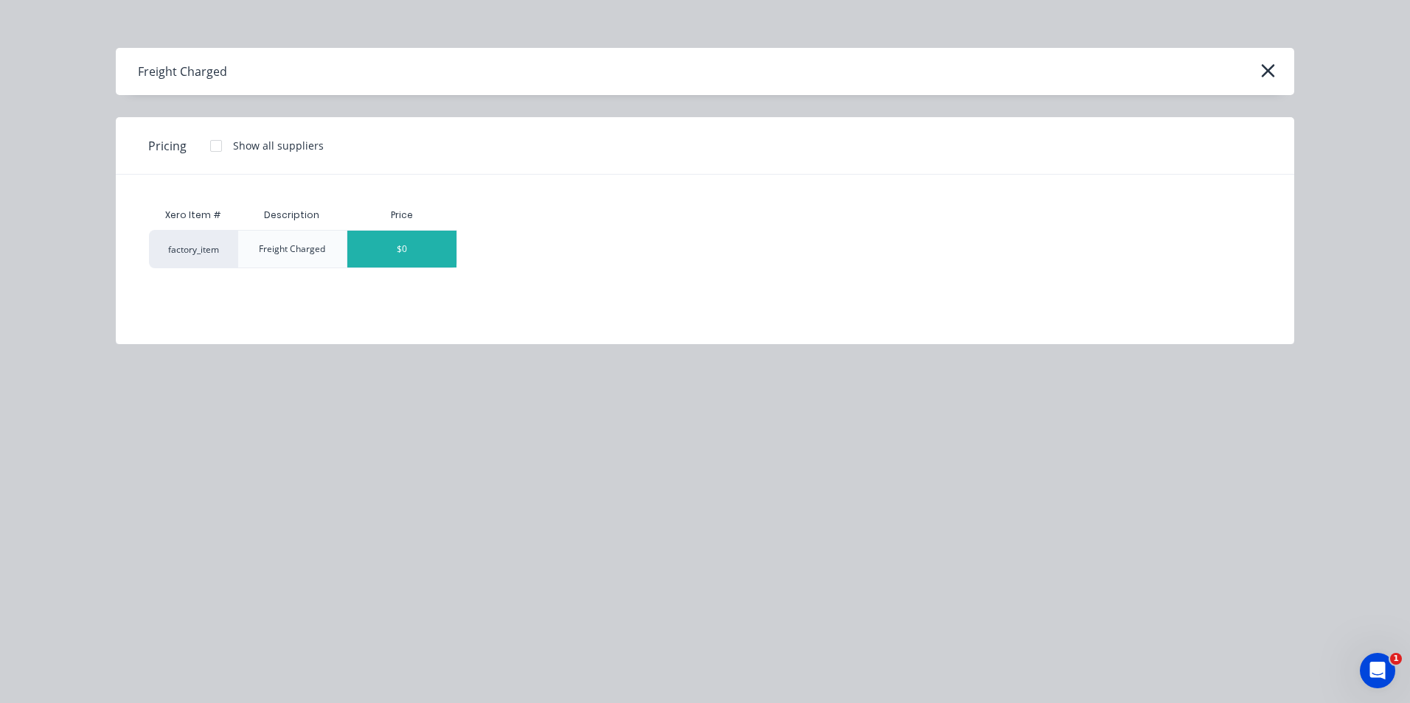
click at [403, 251] on div "$0" at bounding box center [401, 249] width 109 height 37
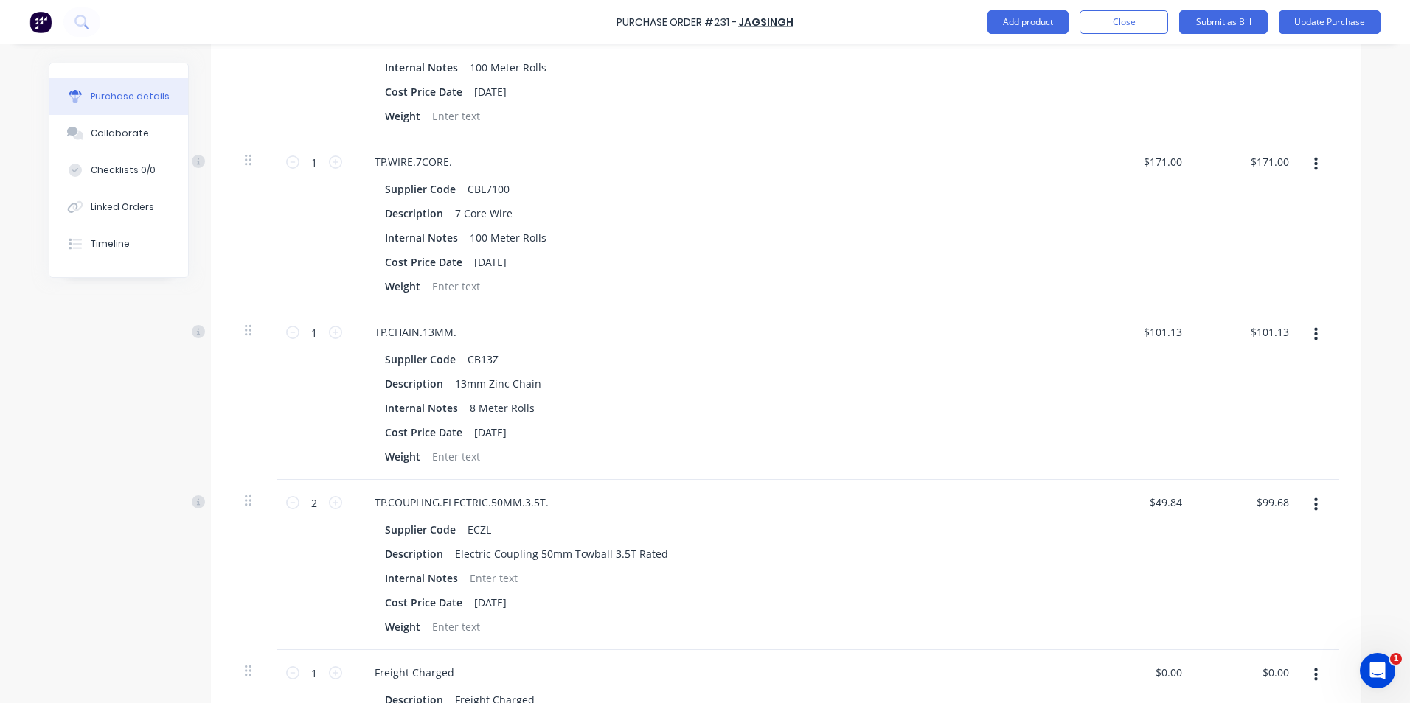
scroll to position [1174, 0]
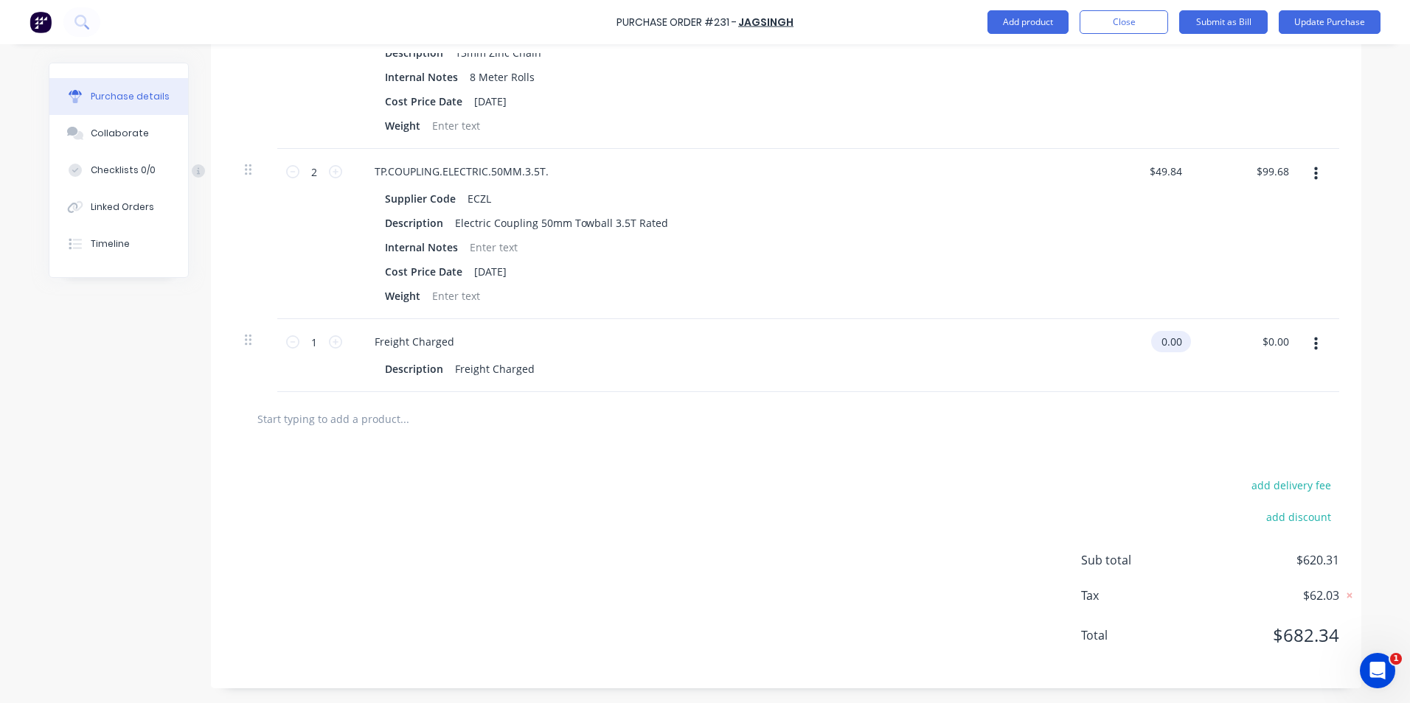
click at [1177, 341] on input "0.00" at bounding box center [1168, 341] width 34 height 21
type input "0"
type input "$55.00"
click at [1248, 358] on div "$55.00 $55.00" at bounding box center [1248, 355] width 107 height 73
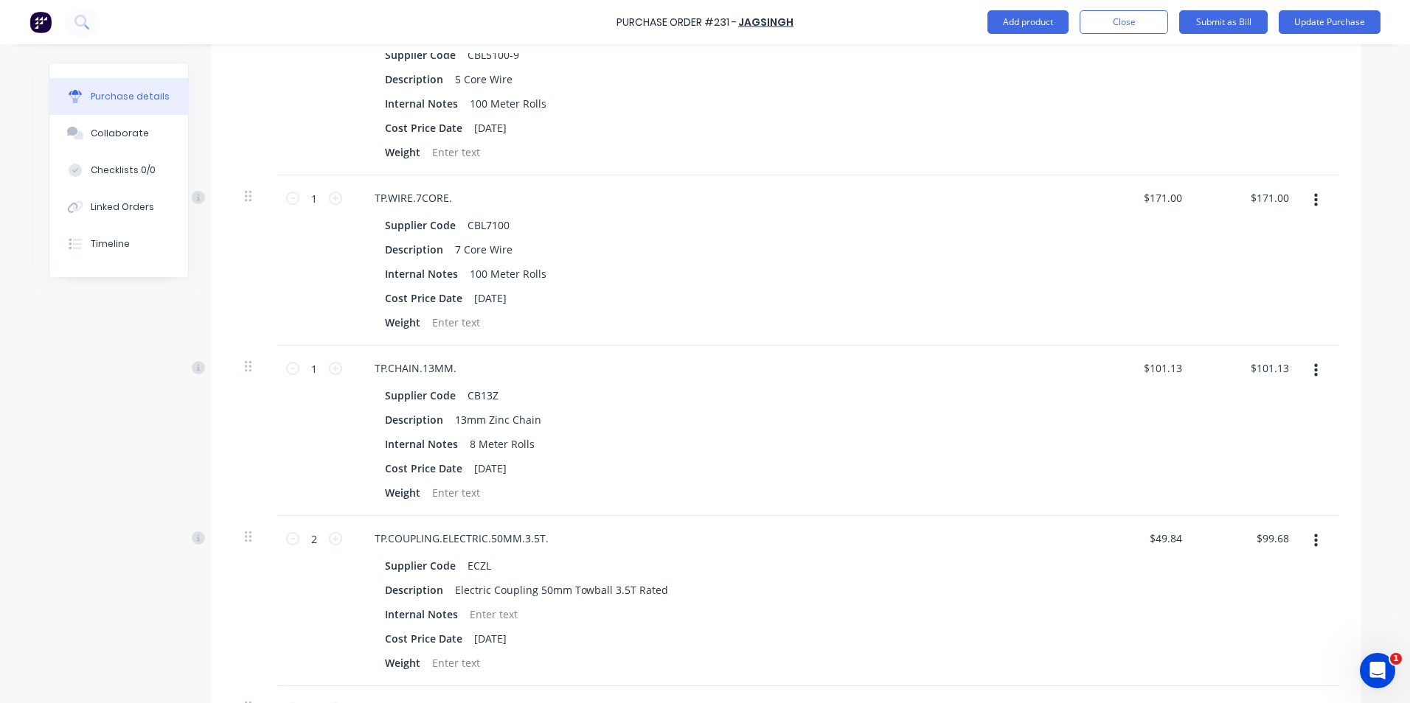
scroll to position [811, 0]
click at [1287, 533] on div "$99.68 $99.68" at bounding box center [1275, 534] width 46 height 21
click at [1286, 531] on input "99.68" at bounding box center [1272, 534] width 40 height 21
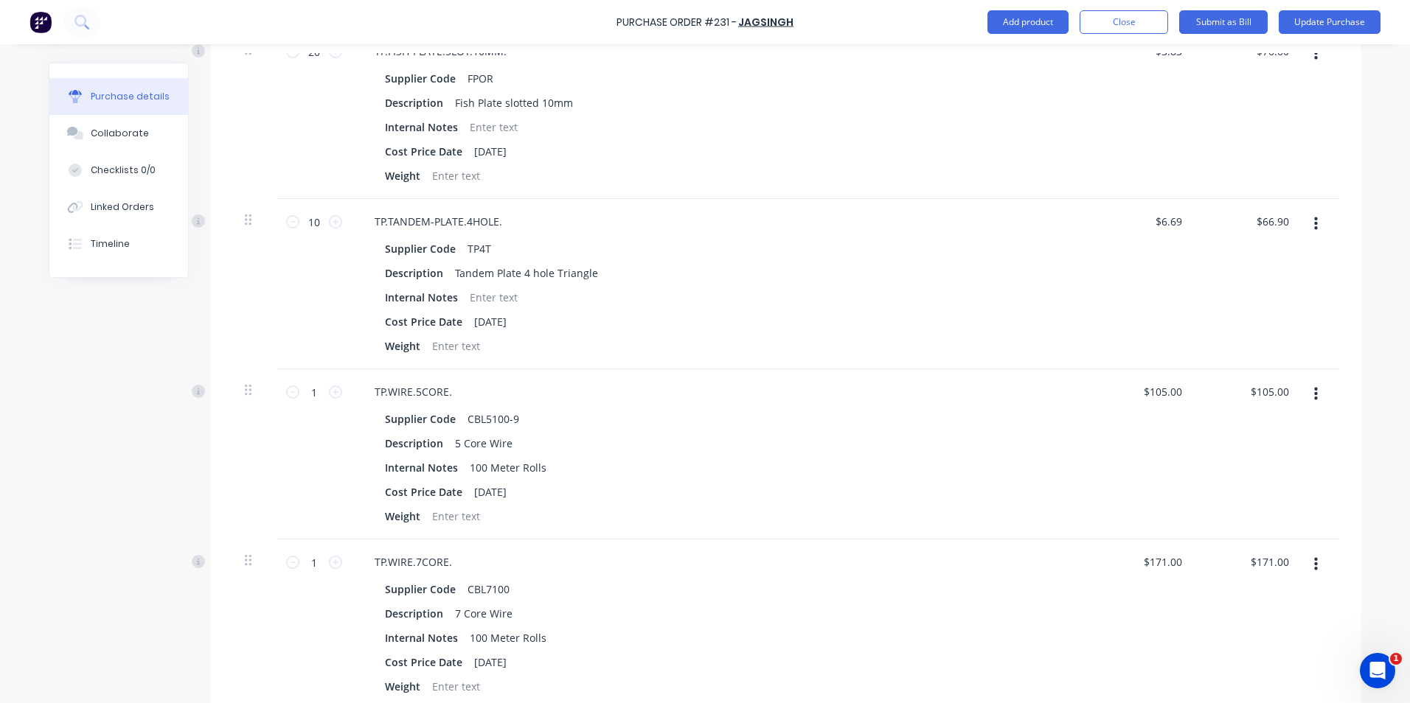
scroll to position [74, 0]
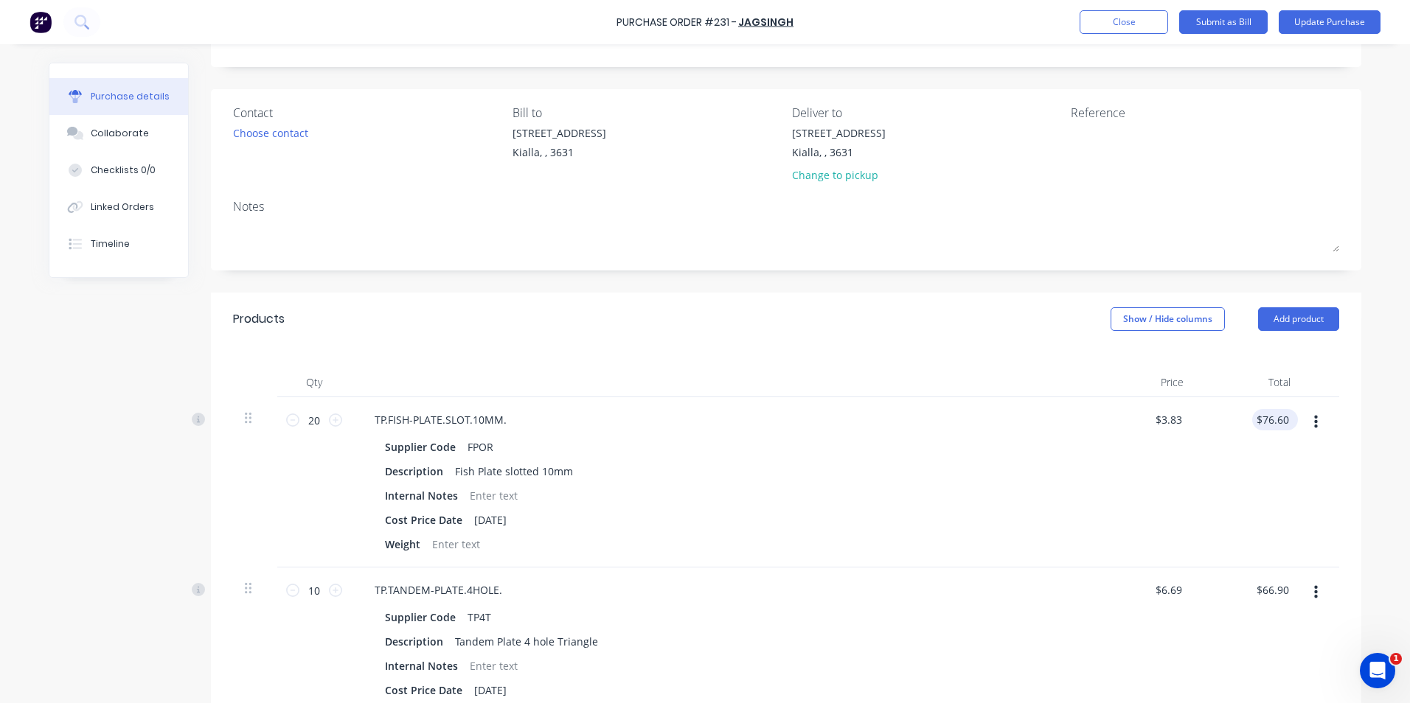
type input "99.69"
type input "$49.845"
type input "$99.69"
click at [1284, 420] on input "76.60" at bounding box center [1275, 419] width 34 height 21
type input "76.50"
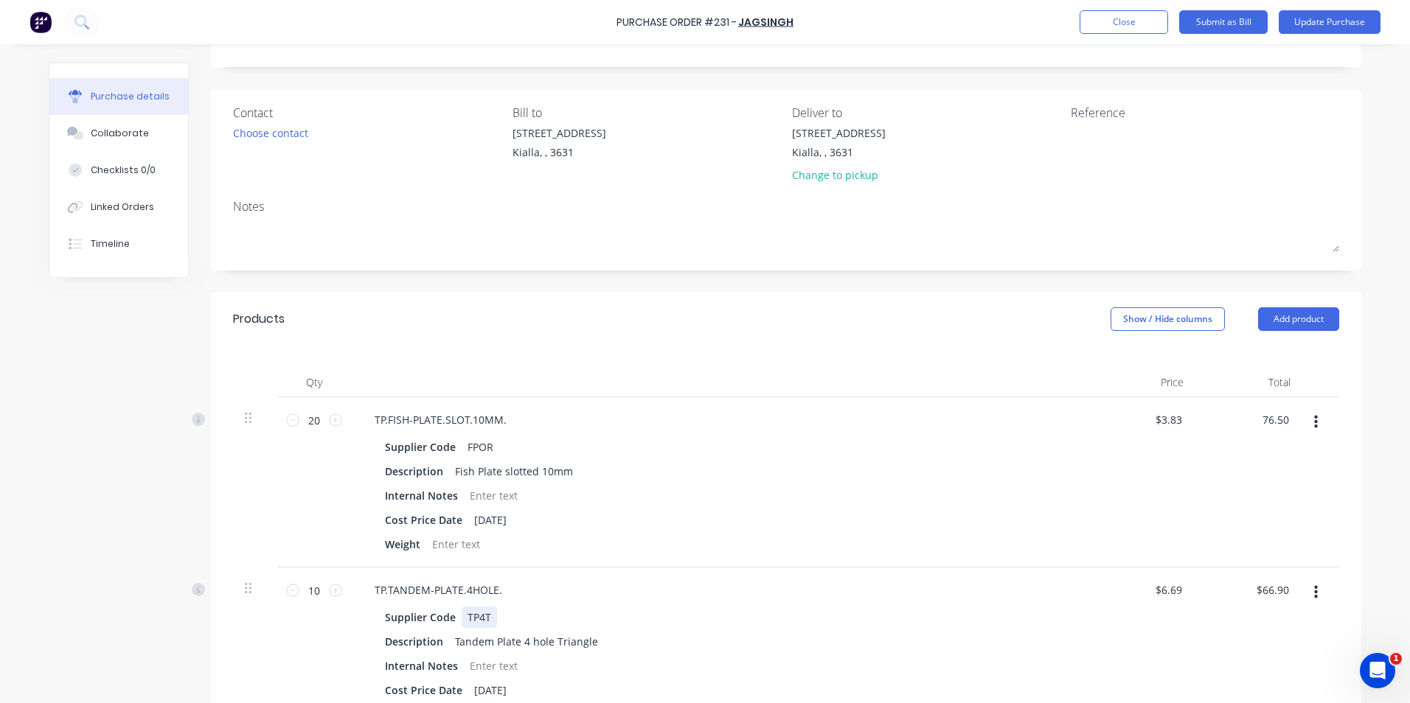
type input "$3.825"
type input "$76.50"
click at [1060, 613] on div "Supplier Code TP4T Description Tandem Plate 4 hole Triangle Internal Notes Cost…" at bounding box center [720, 666] width 714 height 119
click at [1284, 590] on input "66.90" at bounding box center [1275, 590] width 34 height 21
type input "66.94"
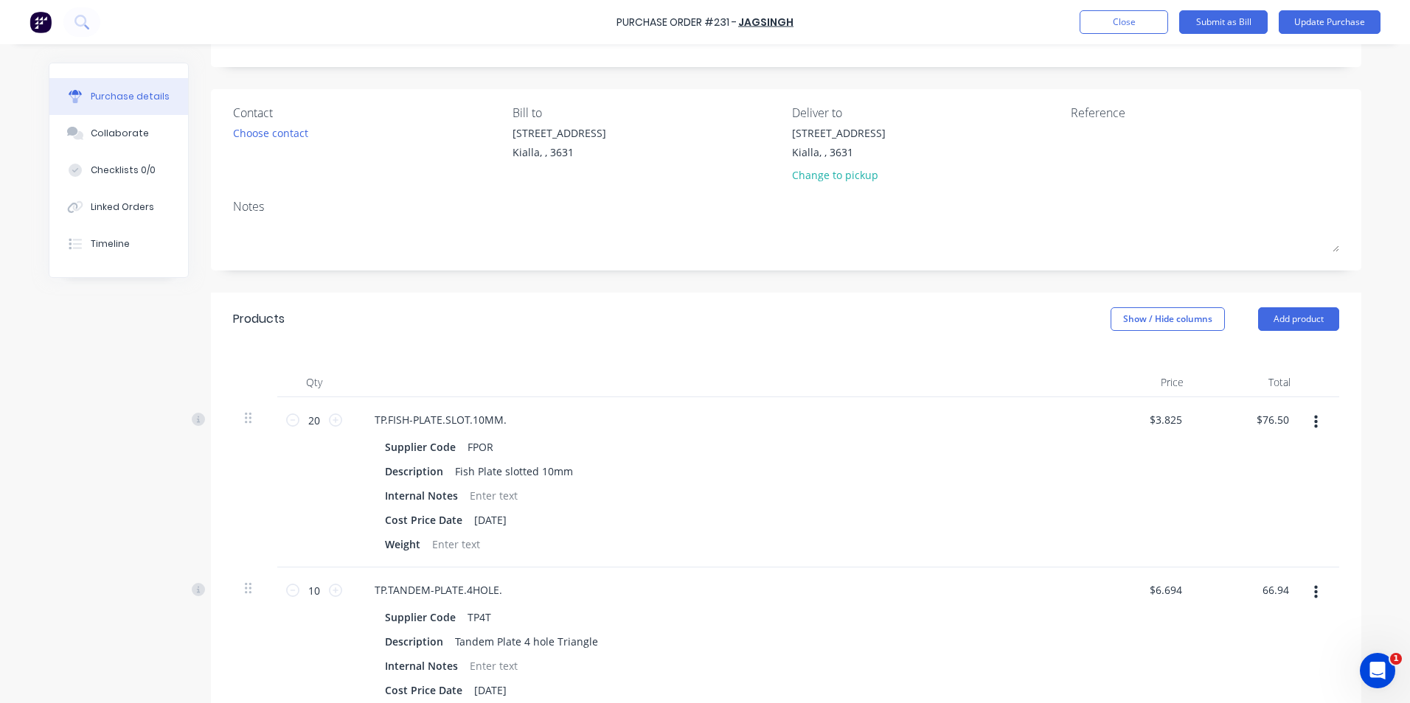
type input "$6.694"
type input "$66.94"
click at [1088, 633] on div "$6.694 $6.694" at bounding box center [1141, 653] width 107 height 170
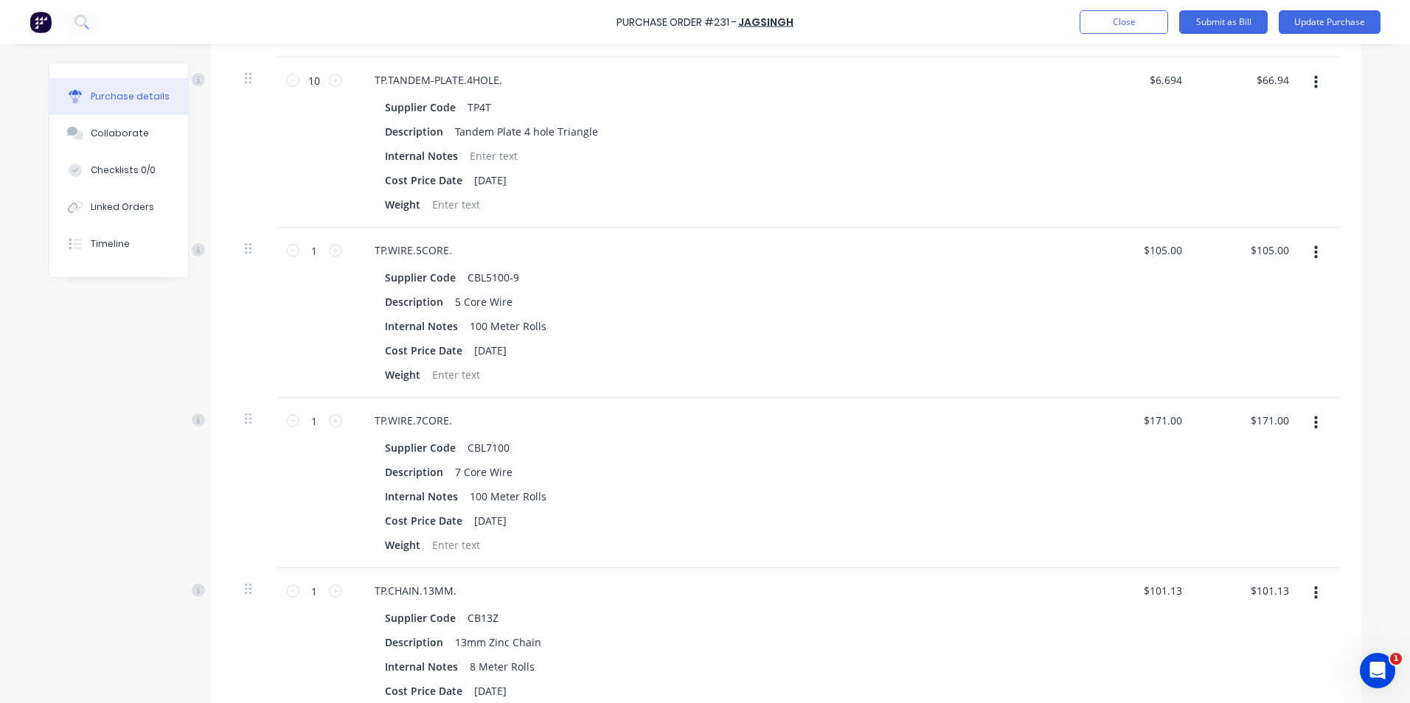
scroll to position [0, 0]
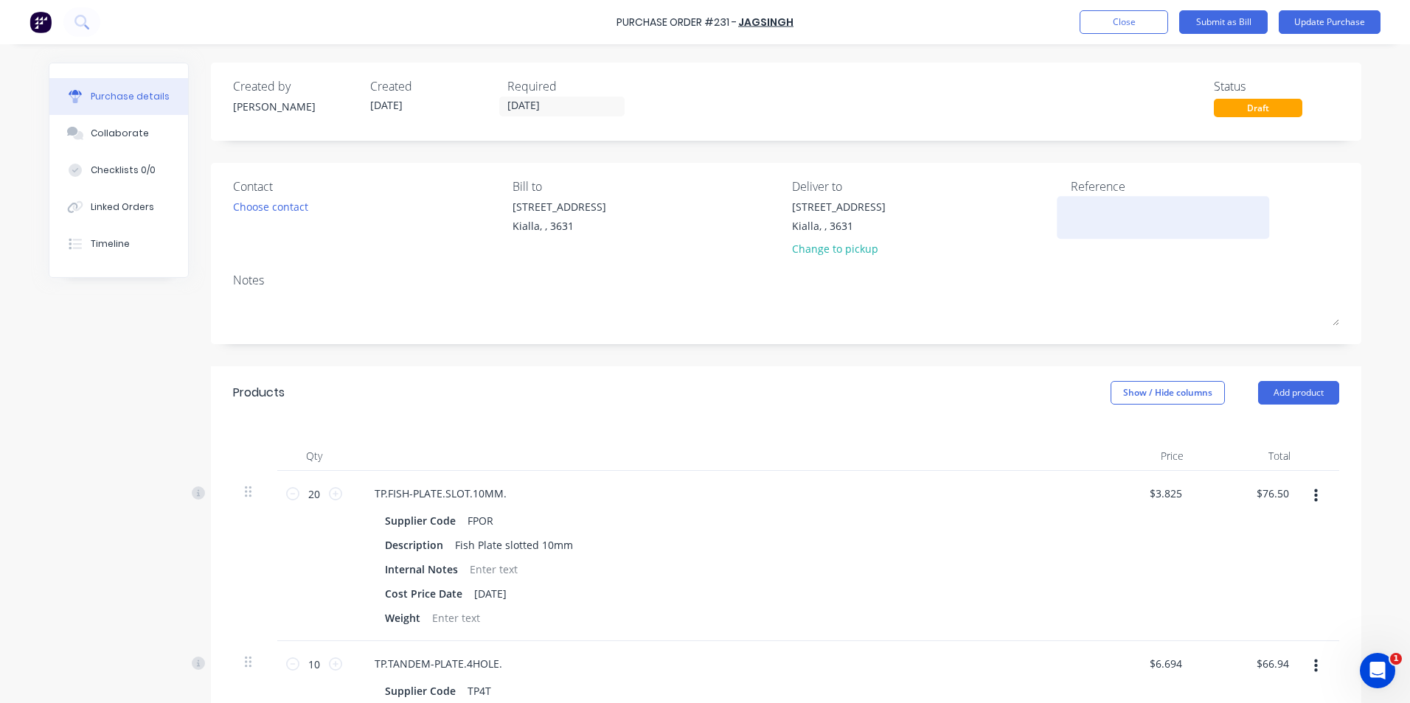
click at [1077, 201] on textarea at bounding box center [1163, 215] width 184 height 33
type textarea "x"
type textarea "1"
type textarea "x"
type textarea "19"
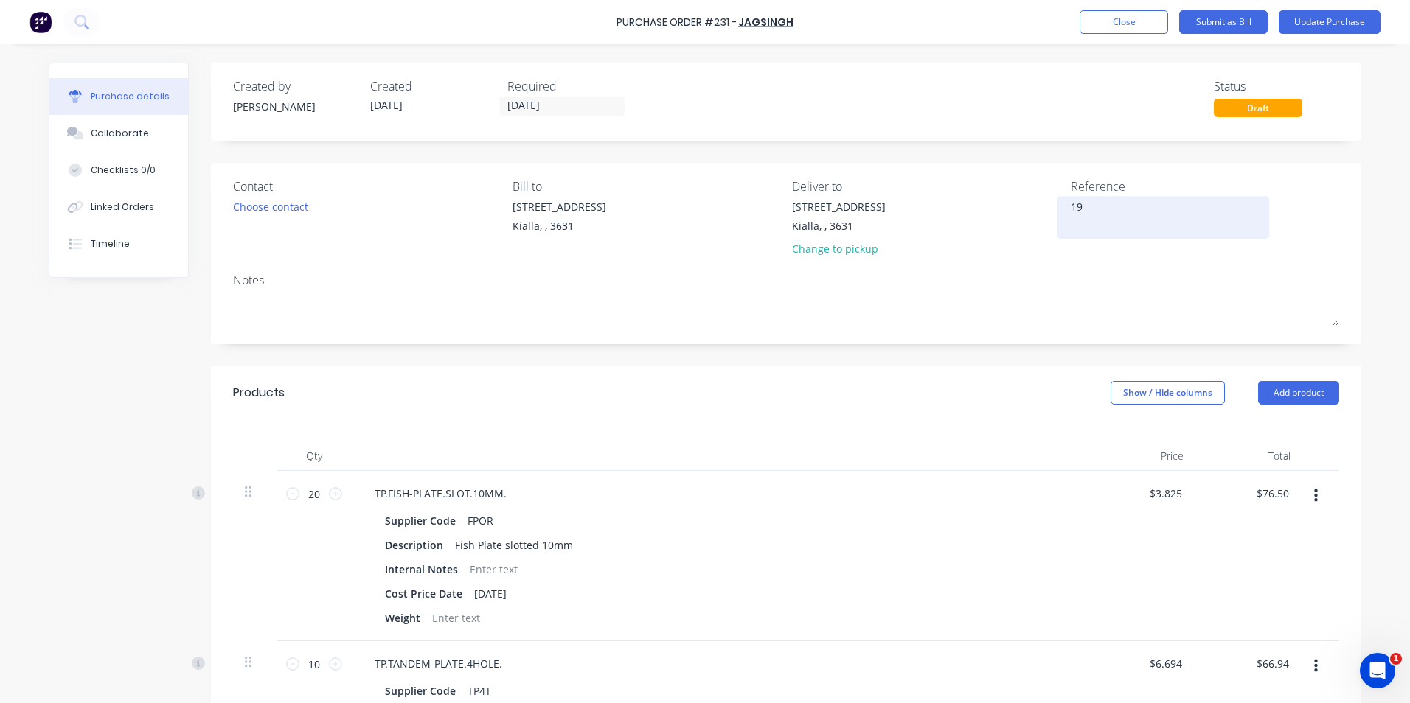
type textarea "x"
type textarea "192"
type textarea "x"
type textarea "1921"
type textarea "x"
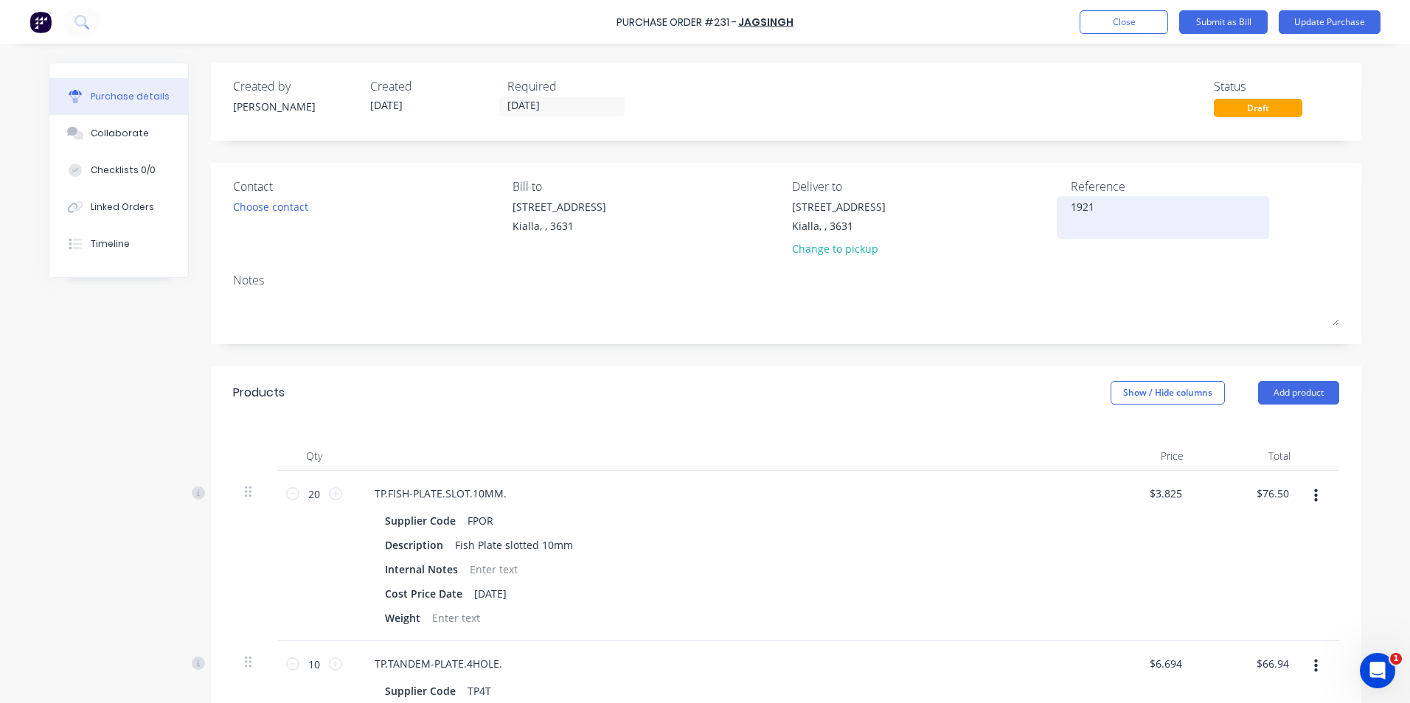
type textarea "19217"
type textarea "x"
type textarea "19217"
type textarea "x"
type textarea "19217"
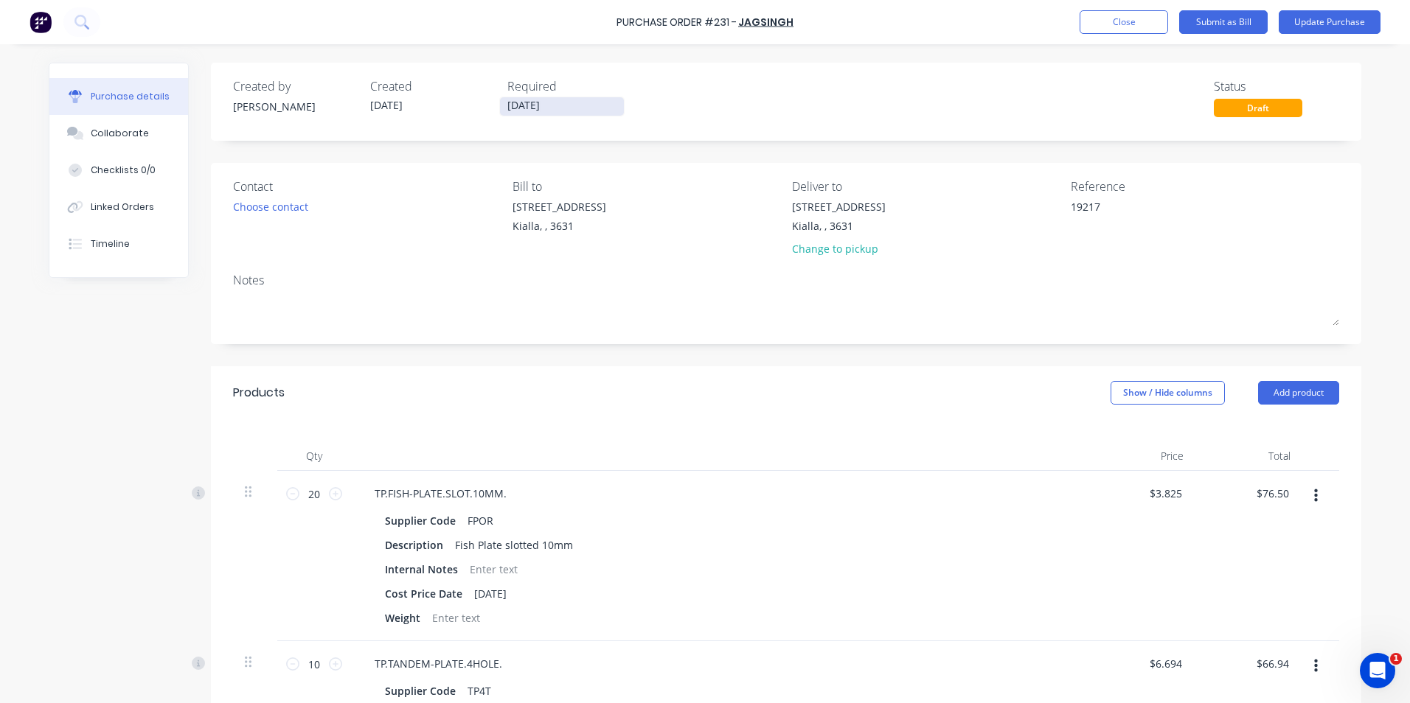
click at [548, 108] on input "23/09/25" at bounding box center [562, 106] width 124 height 18
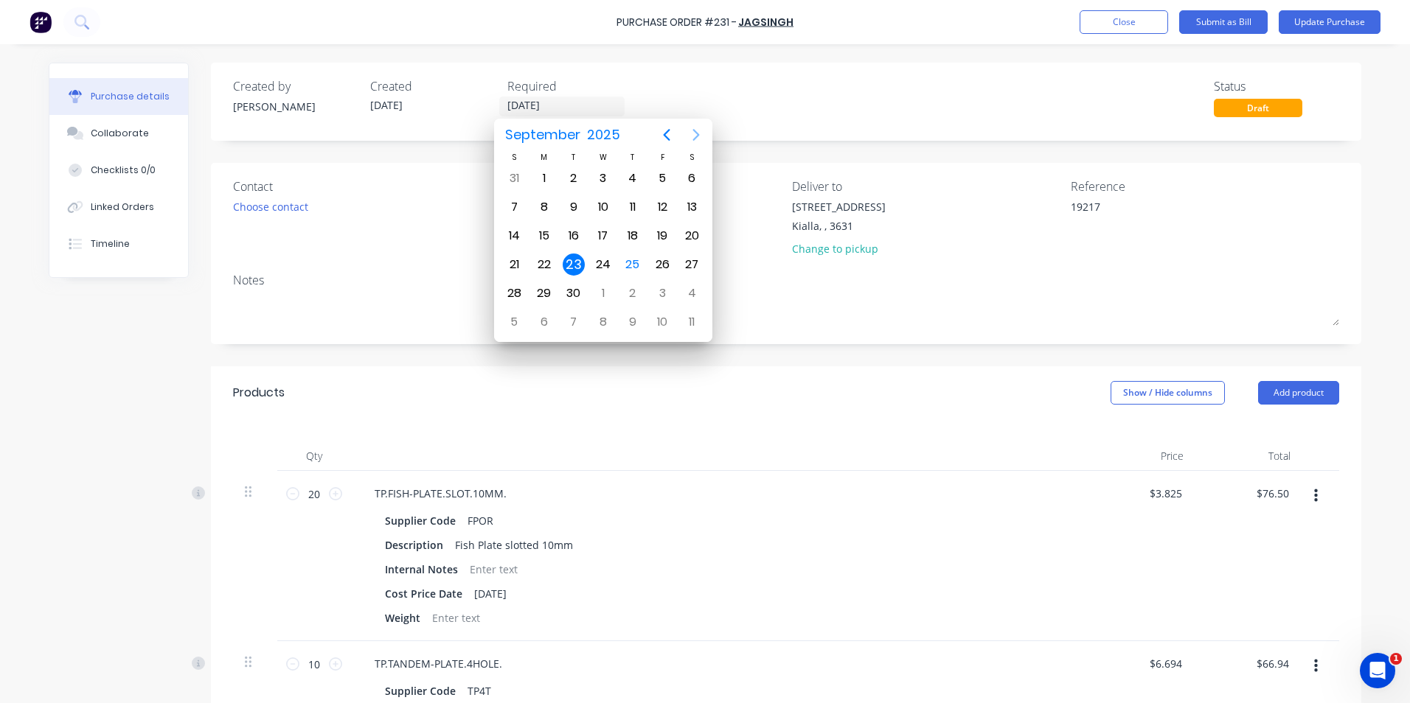
click at [698, 132] on icon "Next page" at bounding box center [696, 135] width 18 height 18
click at [664, 298] on div "31" at bounding box center [662, 293] width 22 height 22
type textarea "x"
type input "31/10/25"
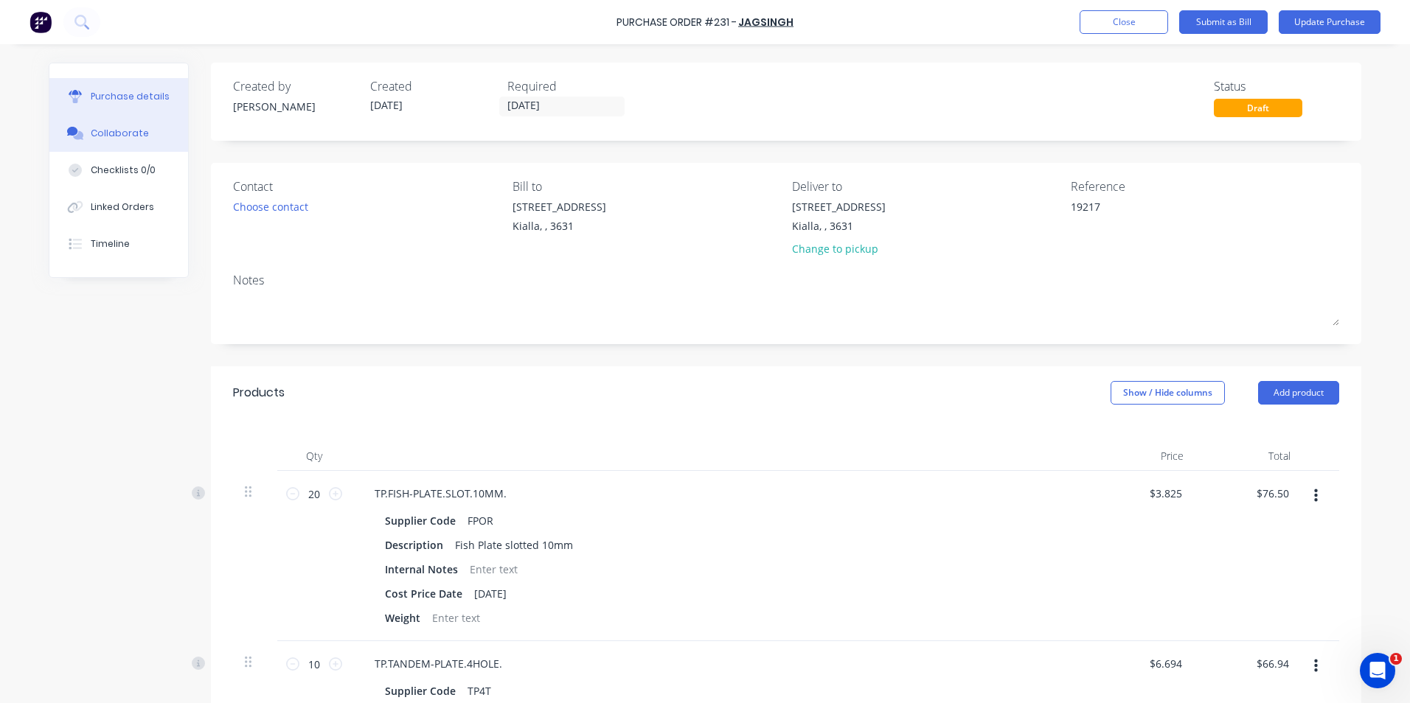
type textarea "x"
click at [122, 137] on div "Collaborate" at bounding box center [120, 133] width 58 height 13
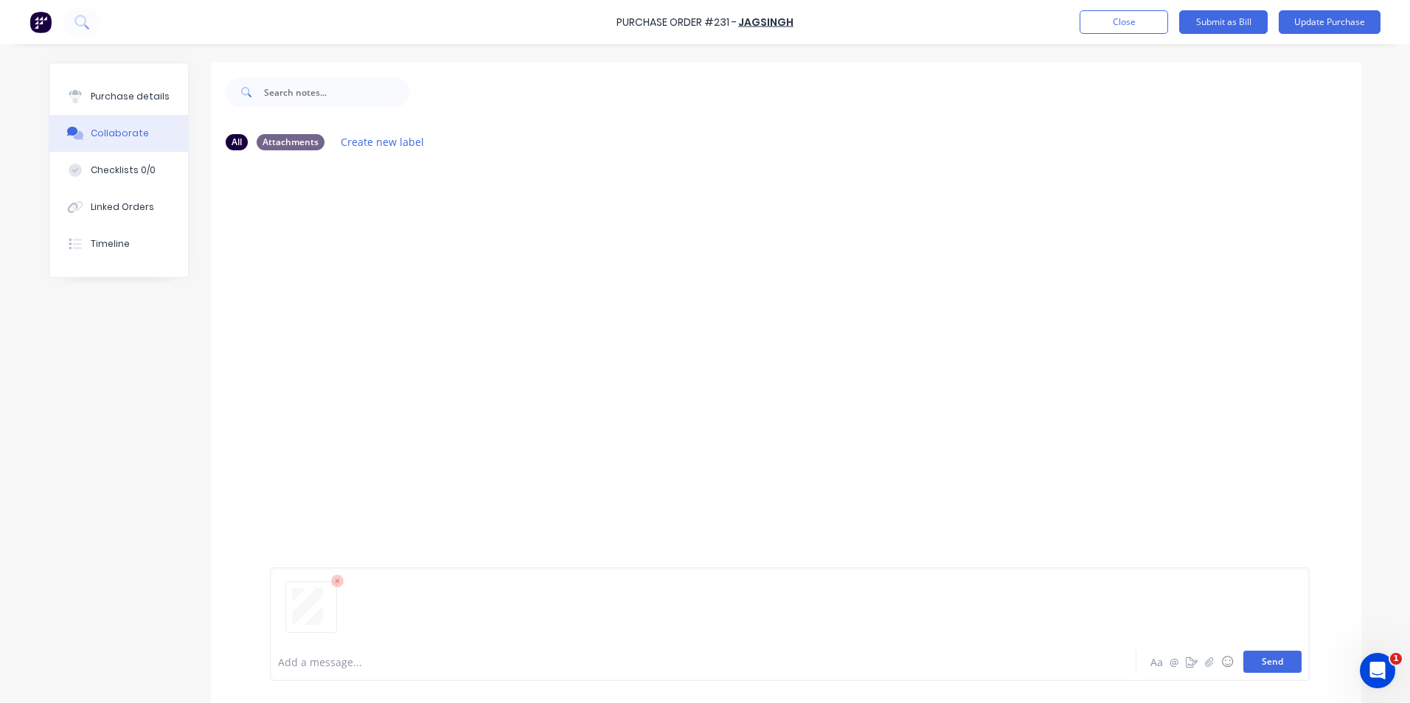
click at [1276, 664] on button "Send" at bounding box center [1272, 662] width 58 height 22
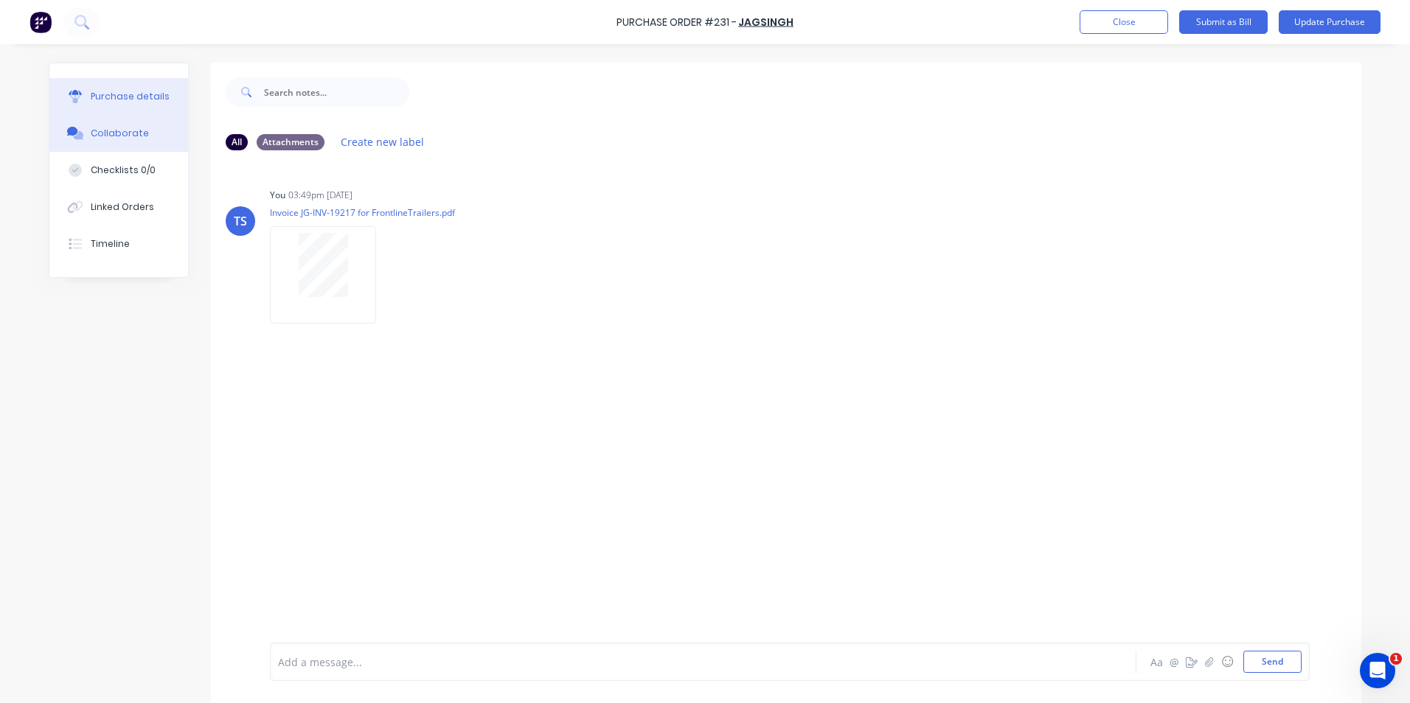
click at [83, 98] on button "Purchase details" at bounding box center [118, 96] width 139 height 37
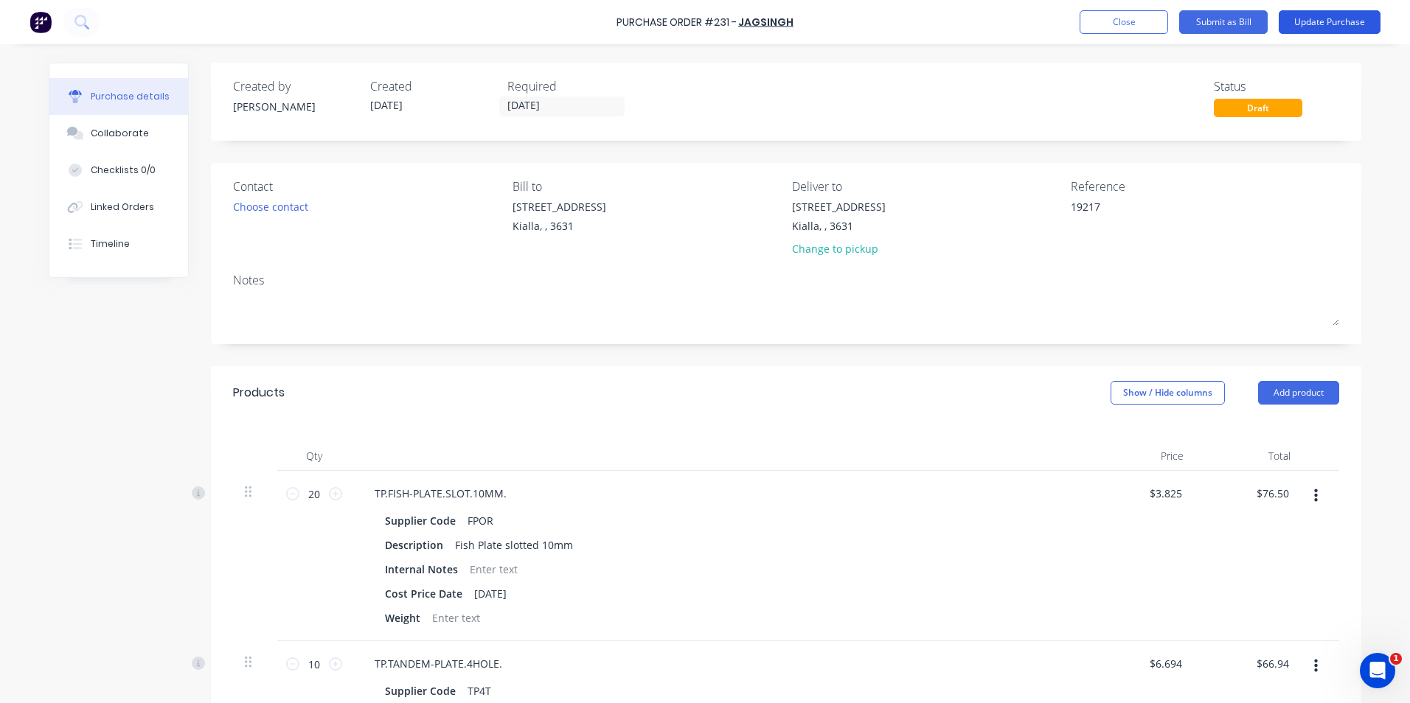
click at [1339, 21] on button "Update Purchase" at bounding box center [1330, 22] width 102 height 24
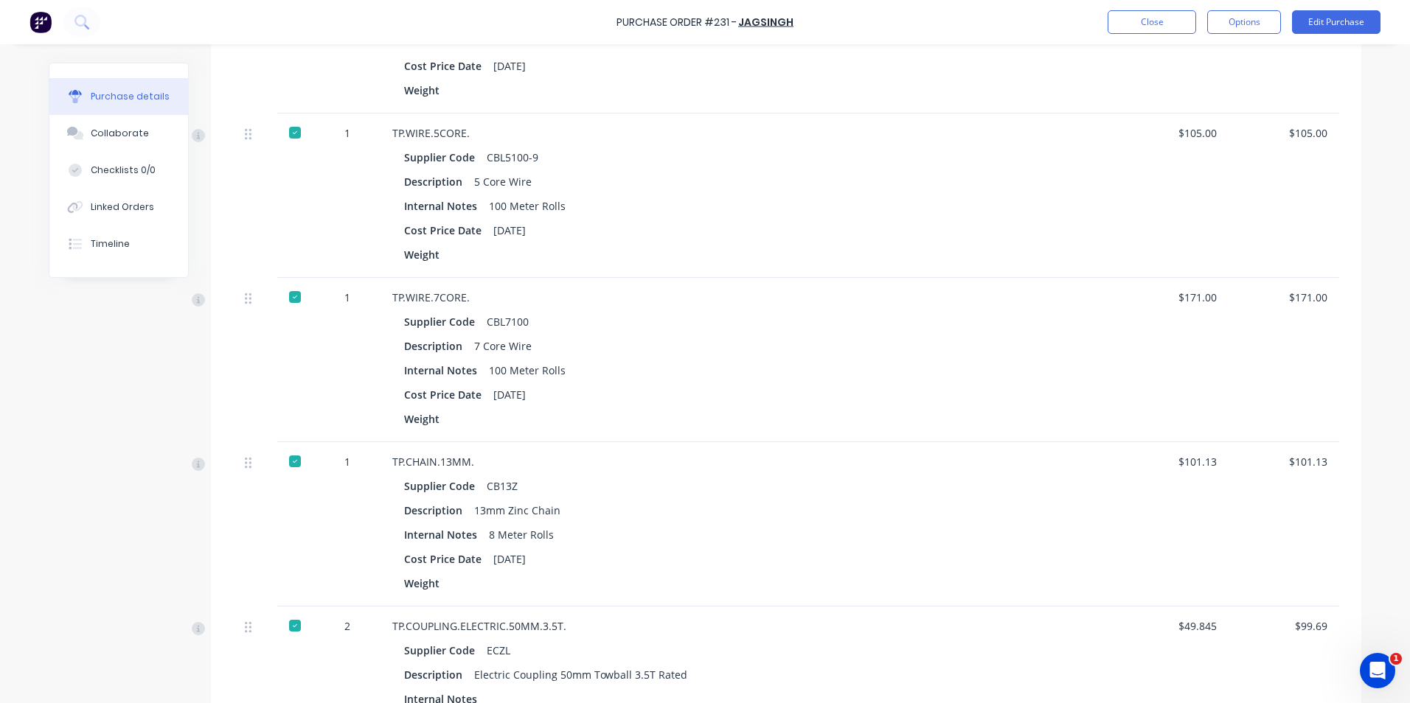
scroll to position [1009, 0]
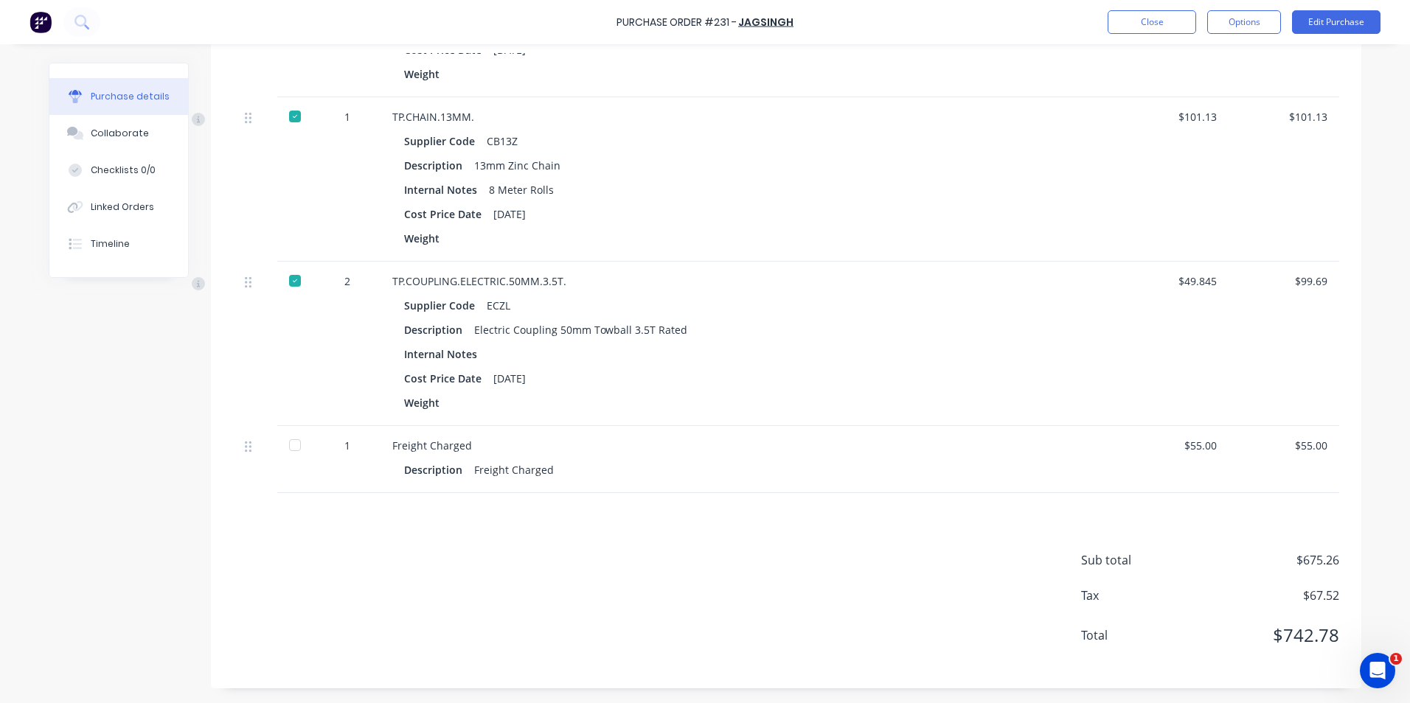
click at [291, 449] on div at bounding box center [294, 445] width 29 height 29
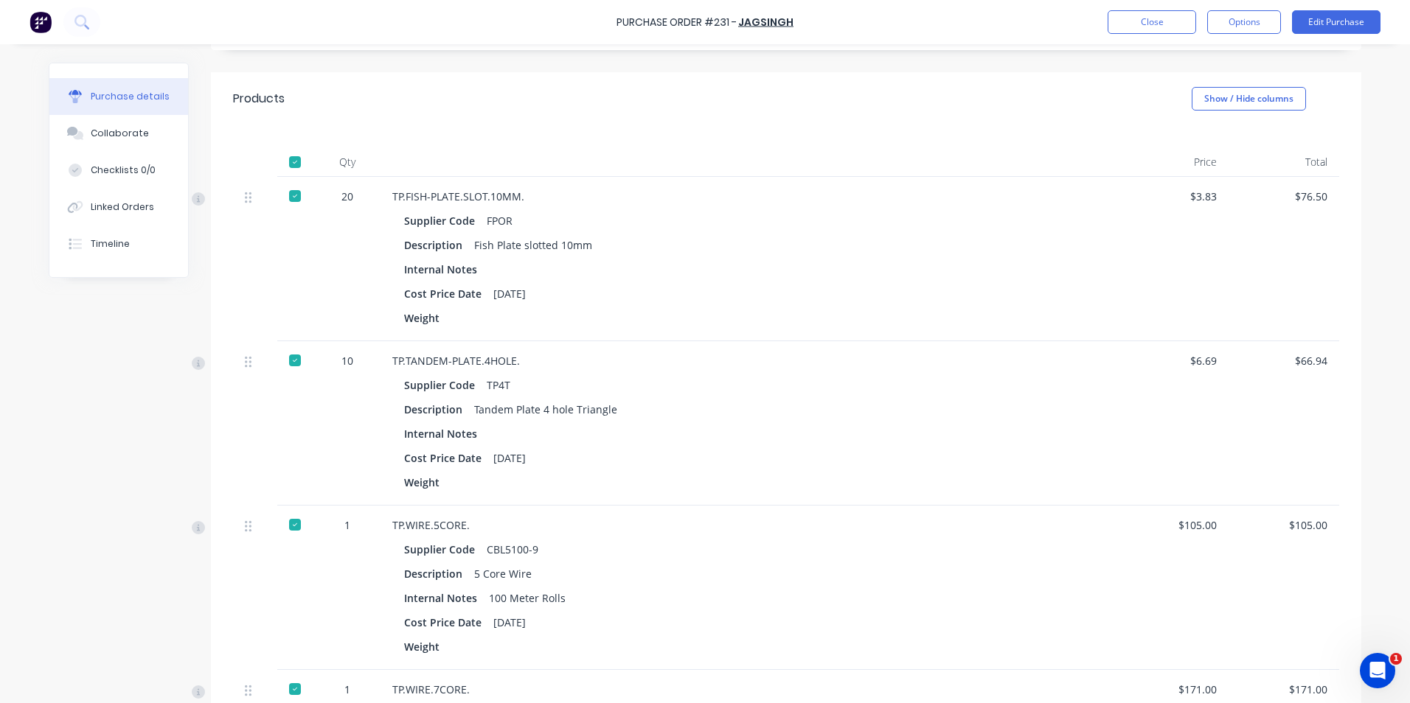
scroll to position [0, 0]
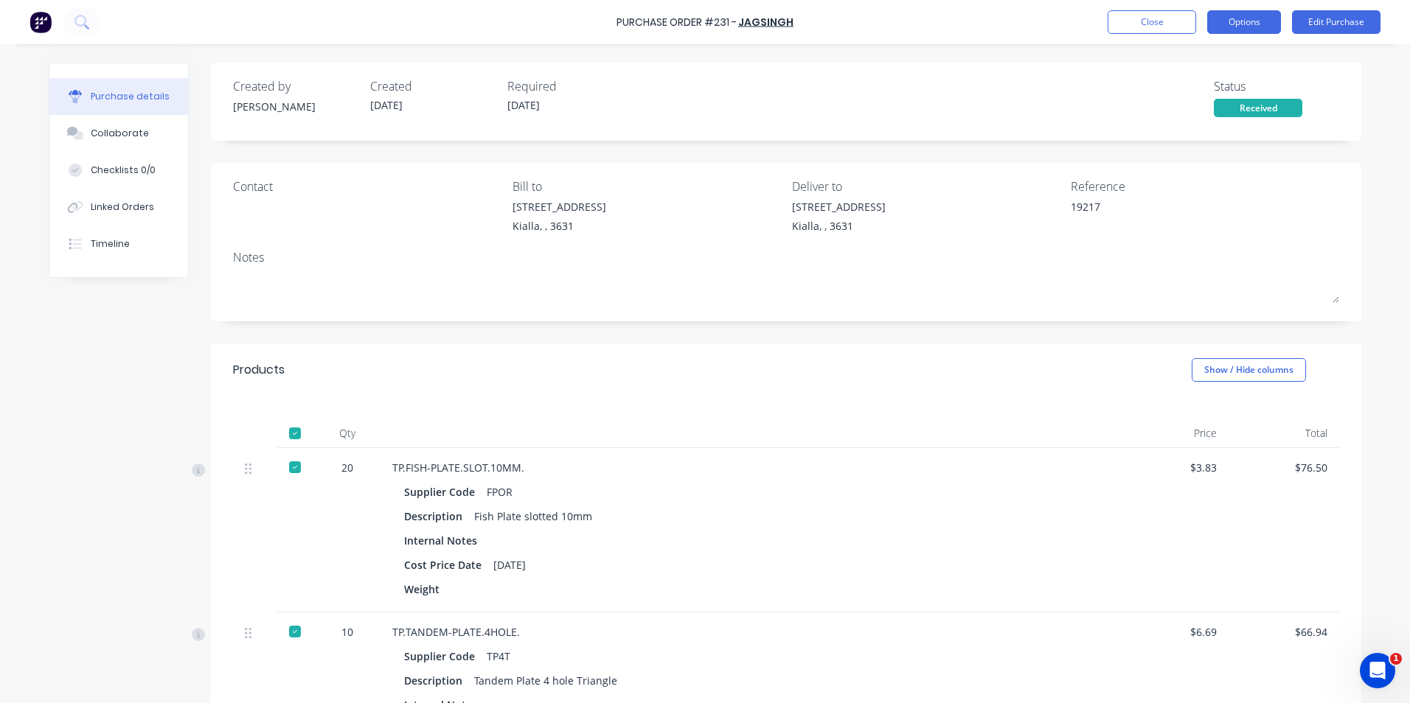
click at [1265, 25] on button "Options" at bounding box center [1244, 22] width 74 height 24
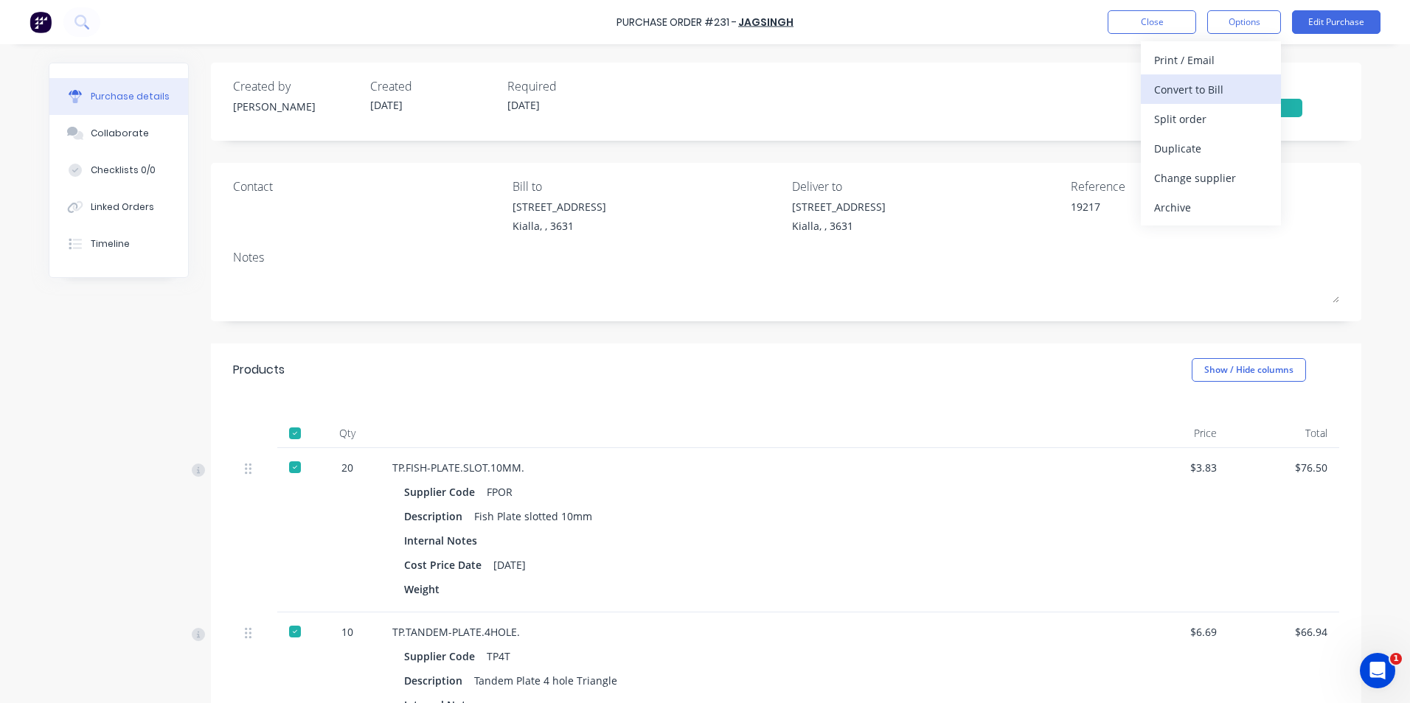
click at [1175, 88] on div "Convert to Bill" at bounding box center [1211, 89] width 114 height 21
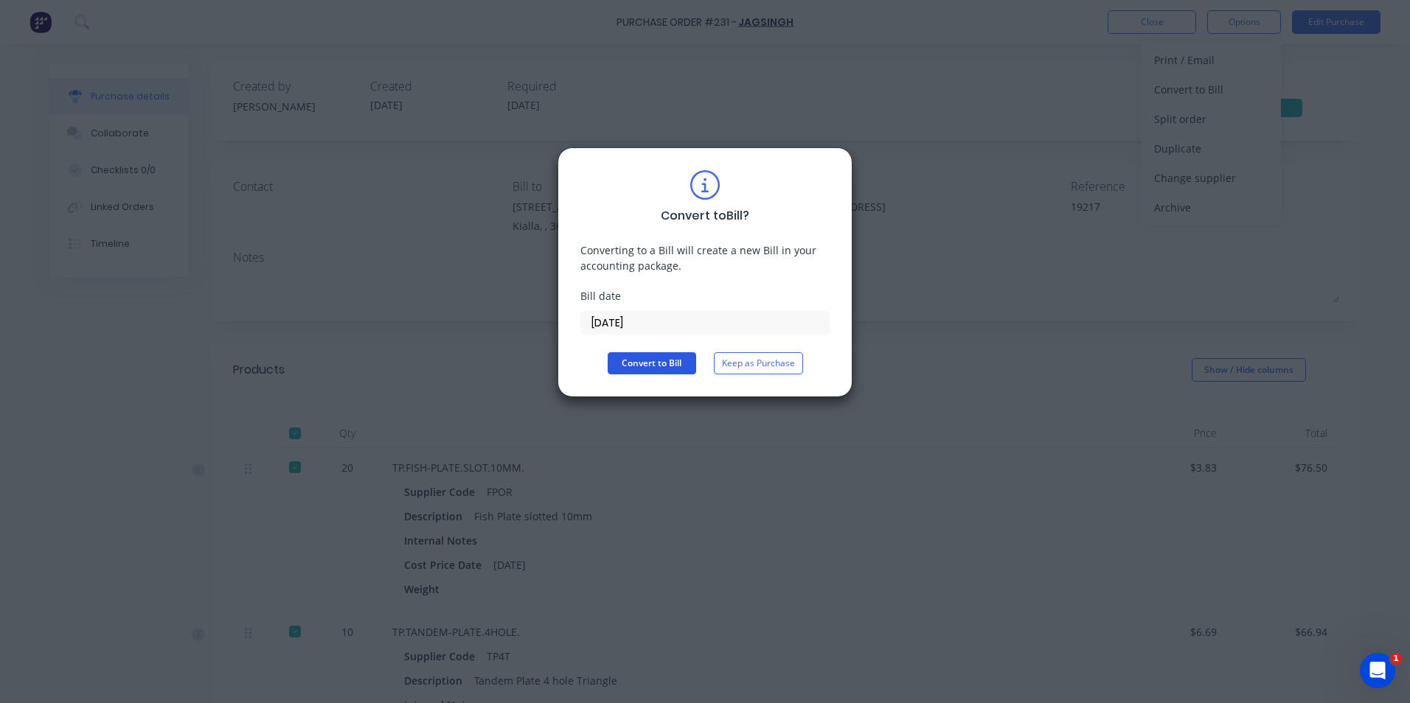
click at [640, 361] on button "Convert to Bill" at bounding box center [652, 363] width 88 height 22
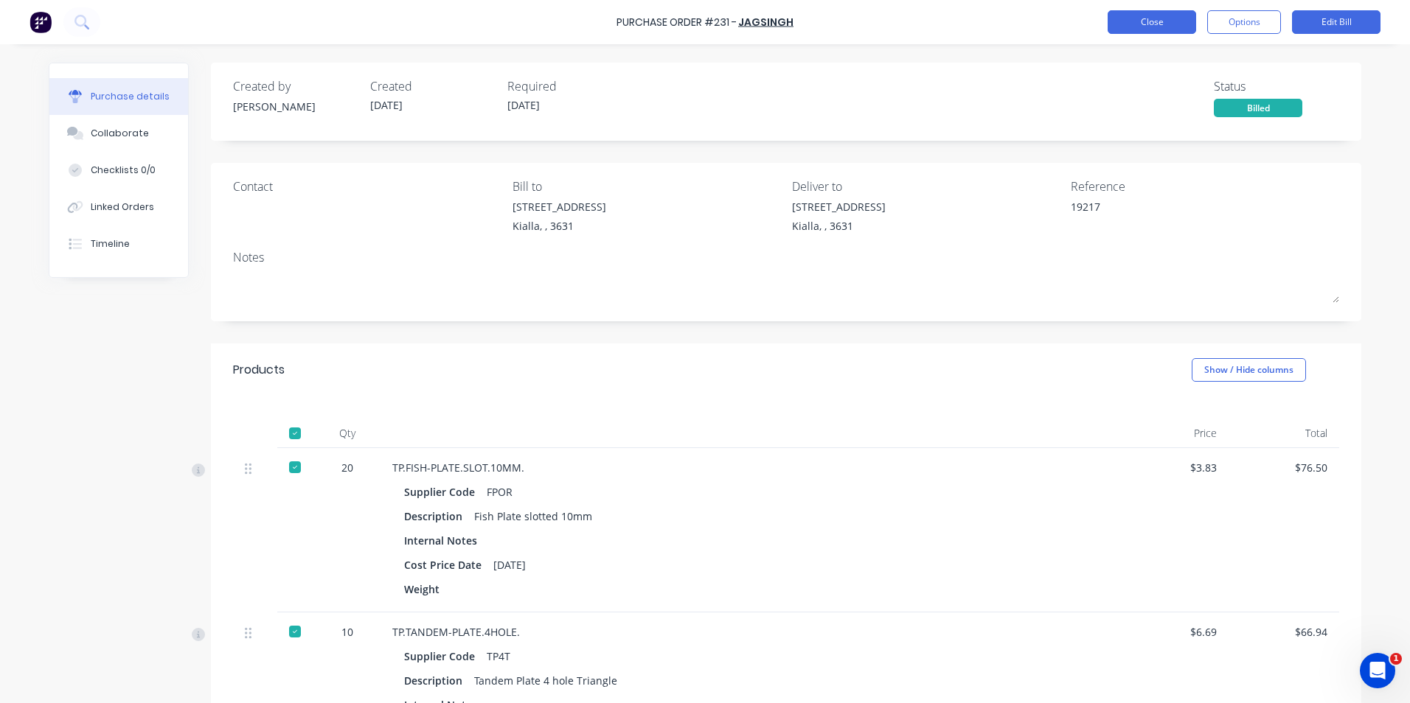
click at [1174, 21] on button "Close" at bounding box center [1152, 22] width 88 height 24
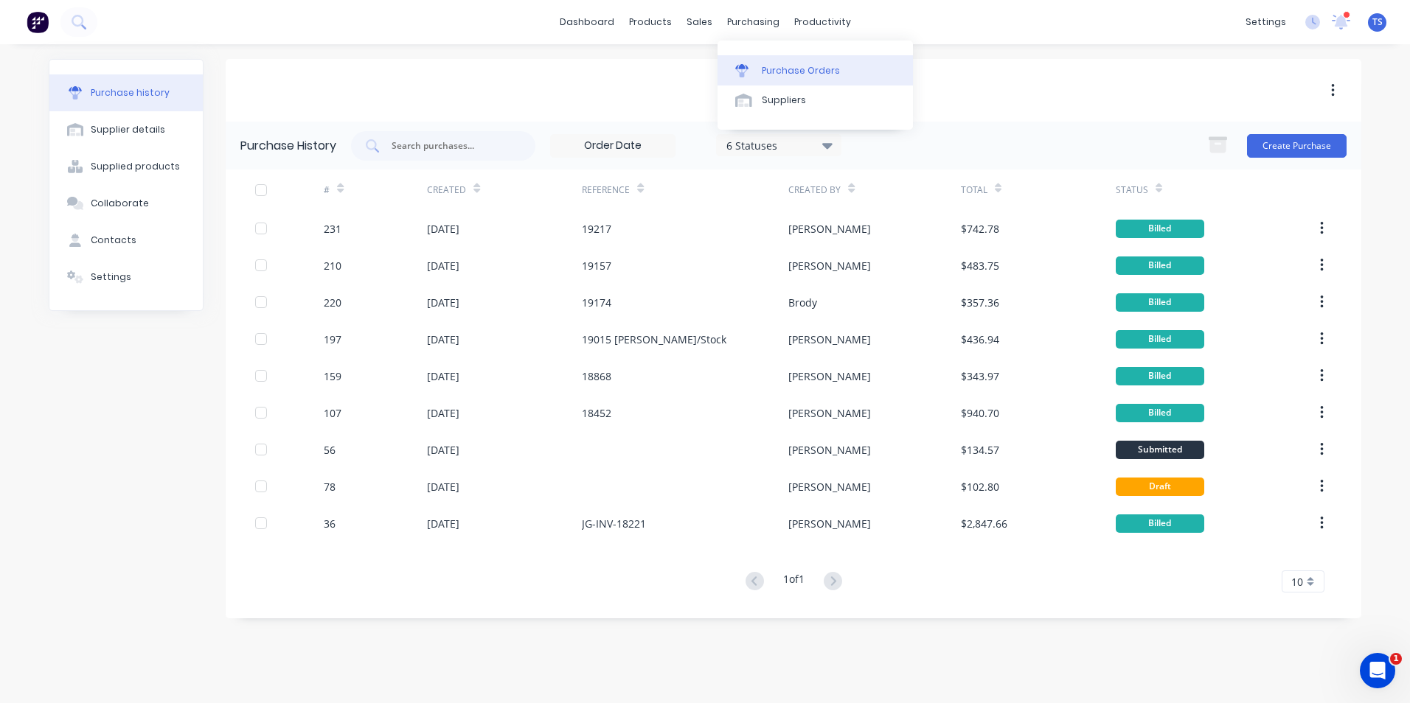
click at [782, 69] on div "Purchase Orders" at bounding box center [801, 70] width 78 height 13
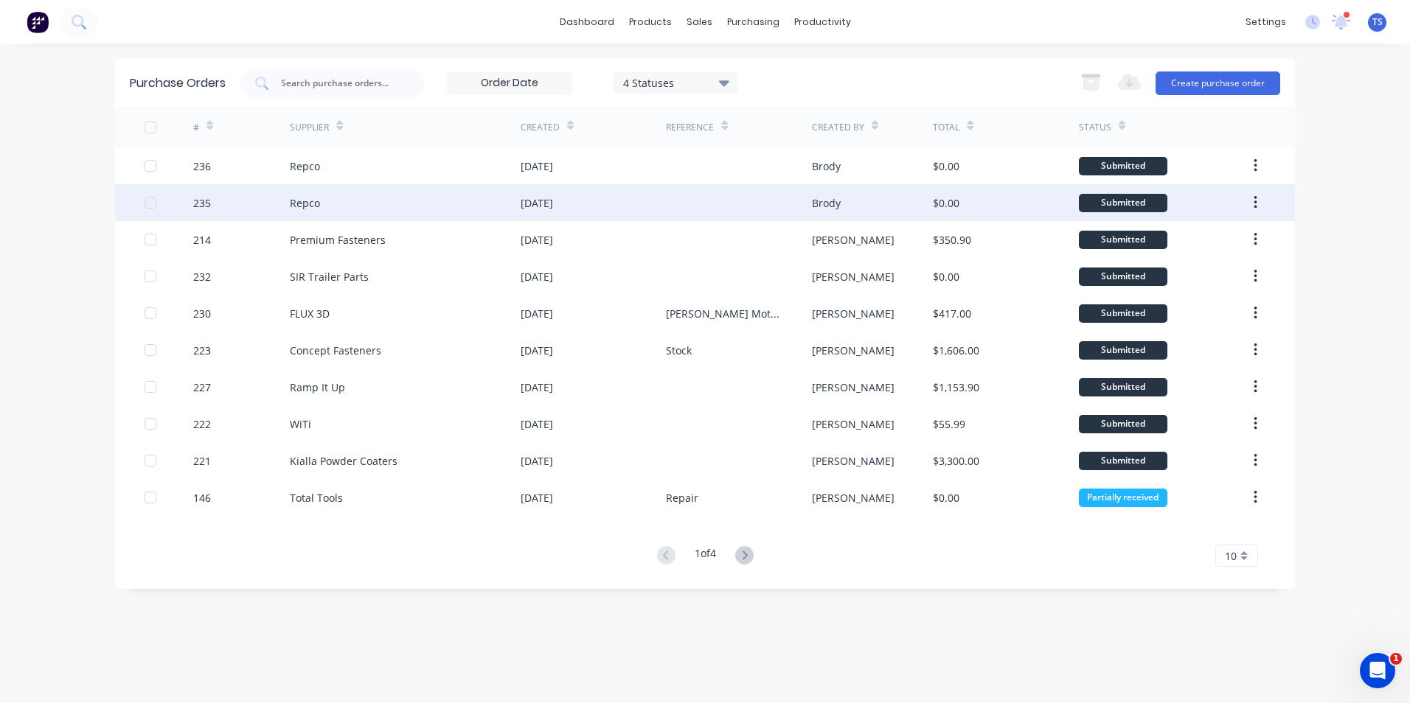
click at [580, 205] on div "25 Sep 2025" at bounding box center [593, 202] width 145 height 37
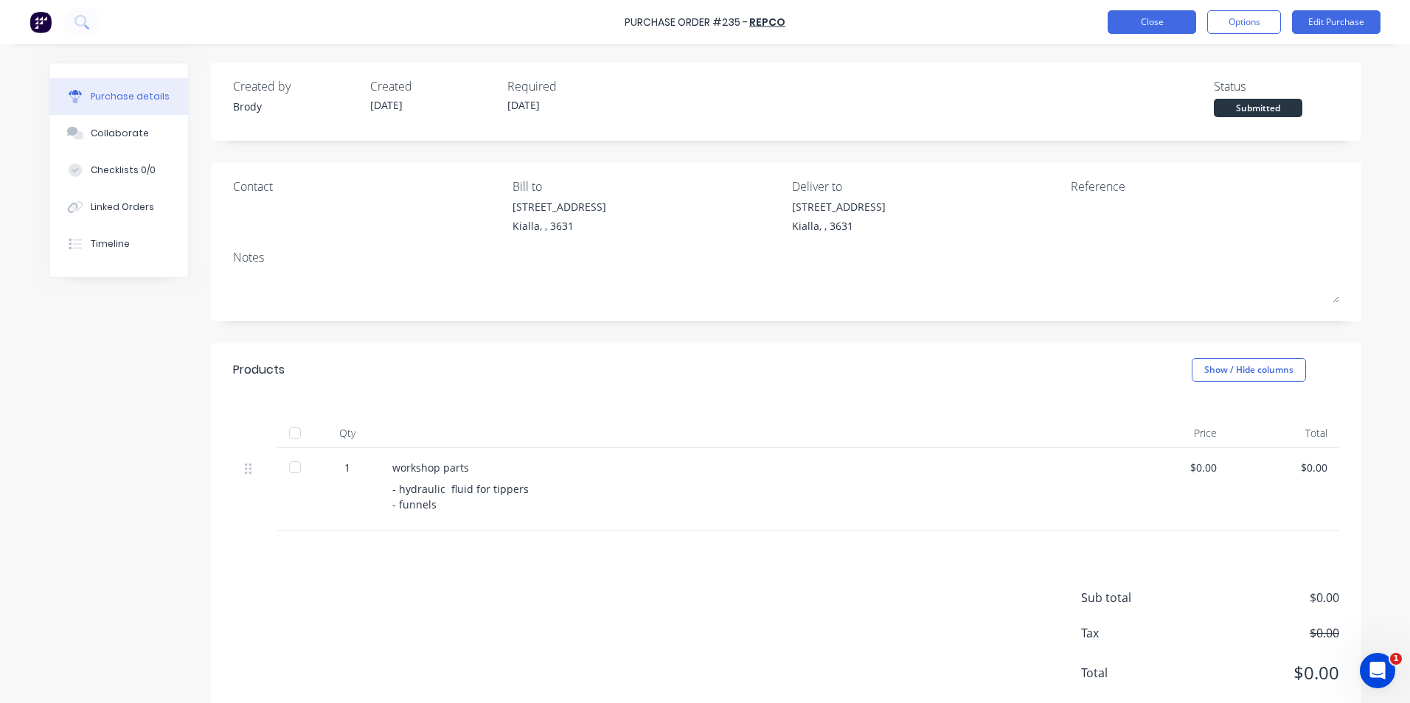
click at [1161, 18] on button "Close" at bounding box center [1152, 22] width 88 height 24
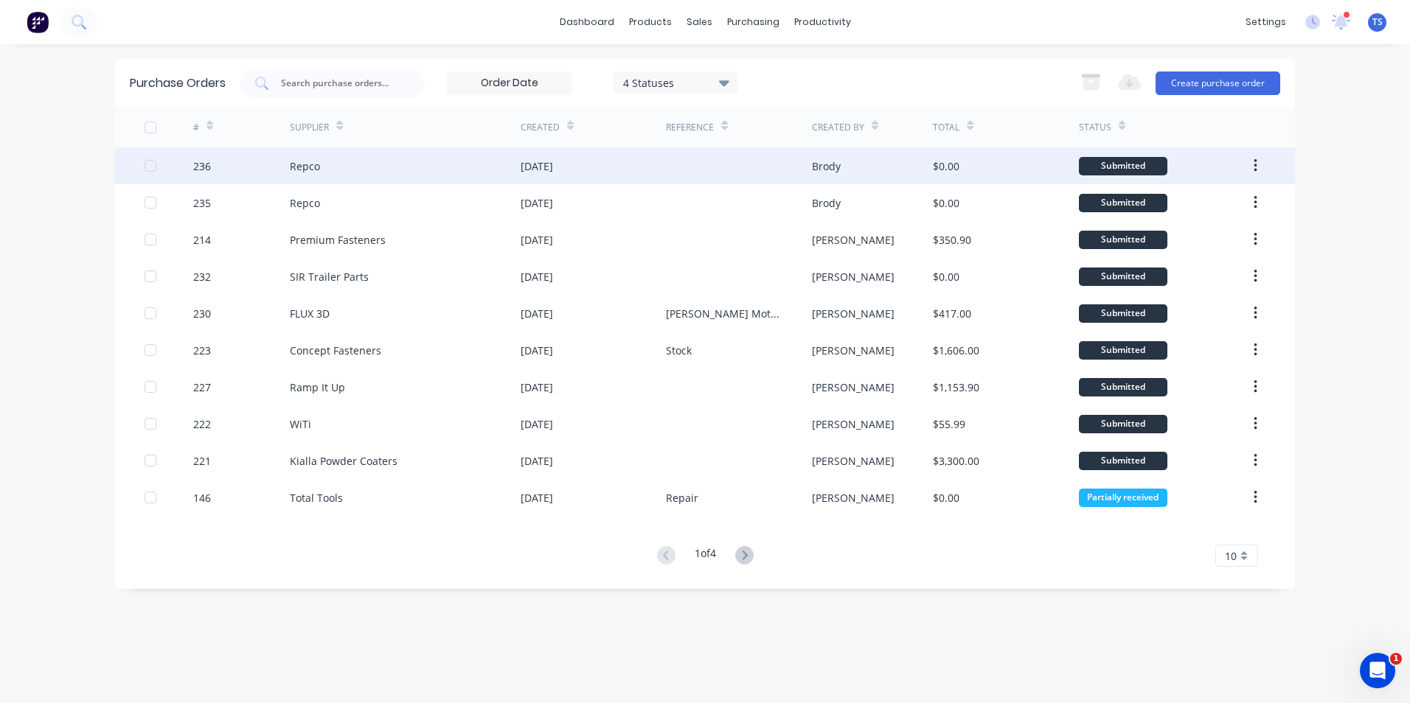
click at [833, 160] on div "Brody" at bounding box center [826, 166] width 29 height 15
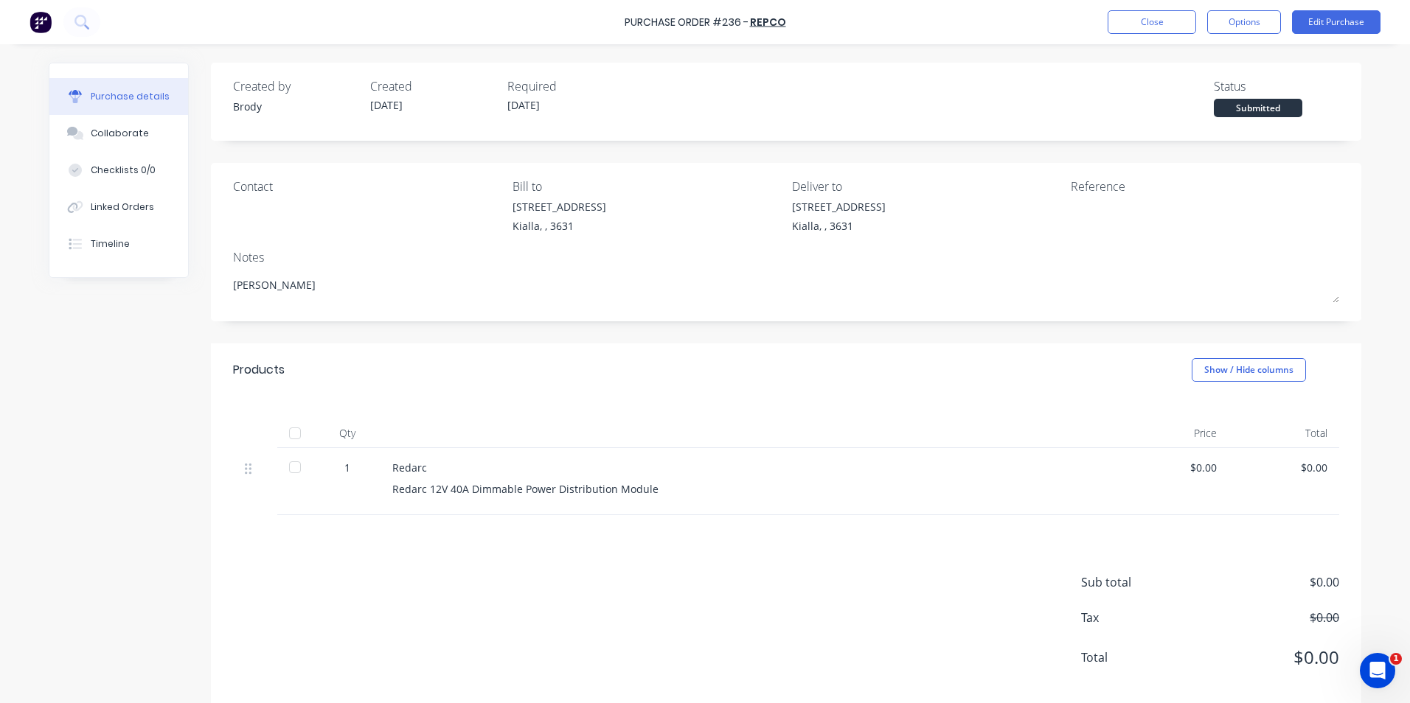
type textarea "x"
click at [1149, 24] on button "Close" at bounding box center [1152, 22] width 88 height 24
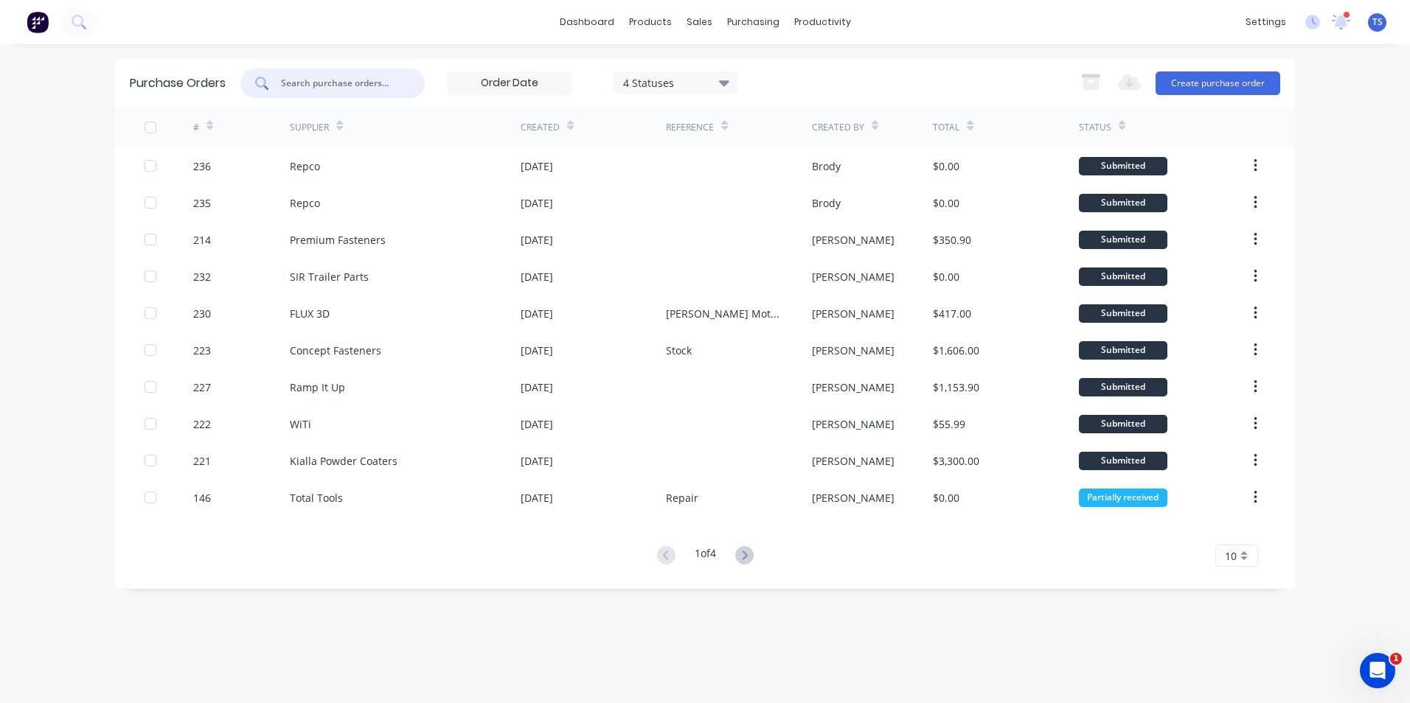
click at [295, 76] on input "text" at bounding box center [340, 83] width 122 height 15
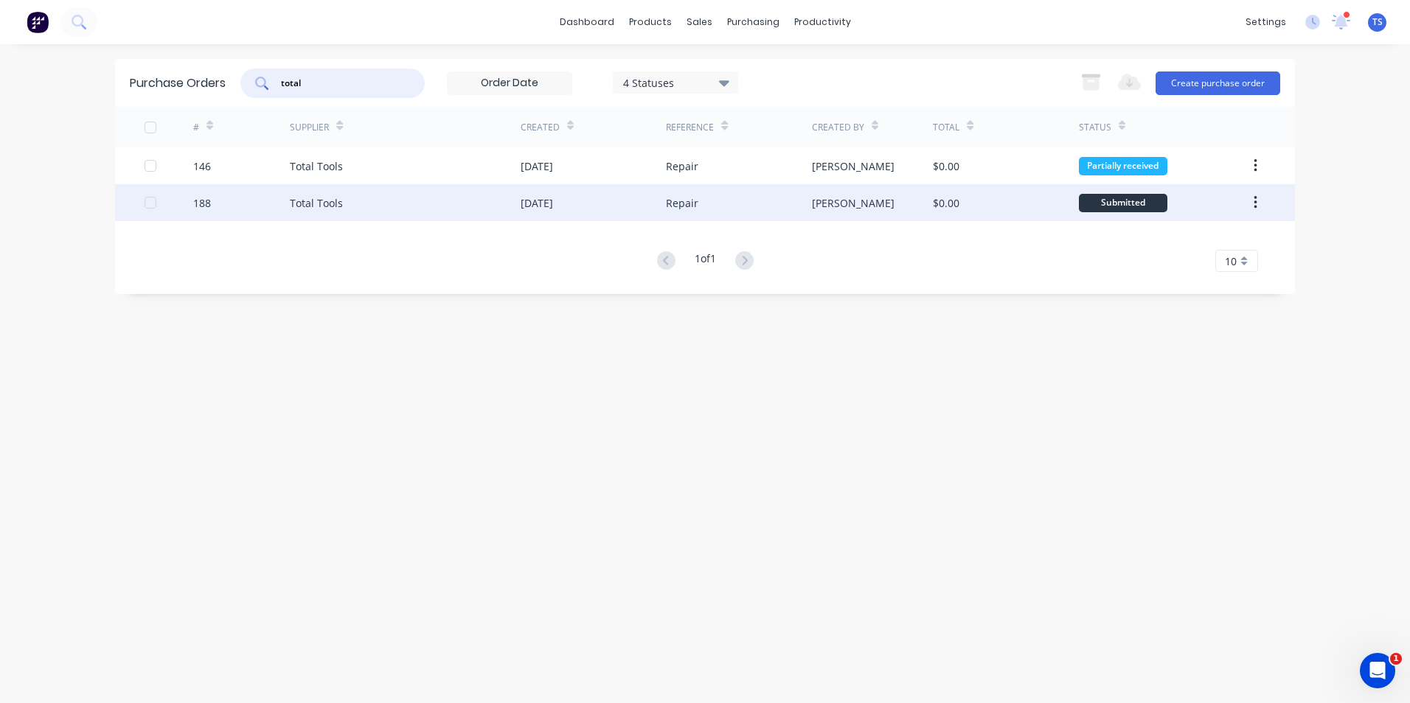
type input "total"
click at [296, 202] on div "Total Tools" at bounding box center [316, 202] width 53 height 15
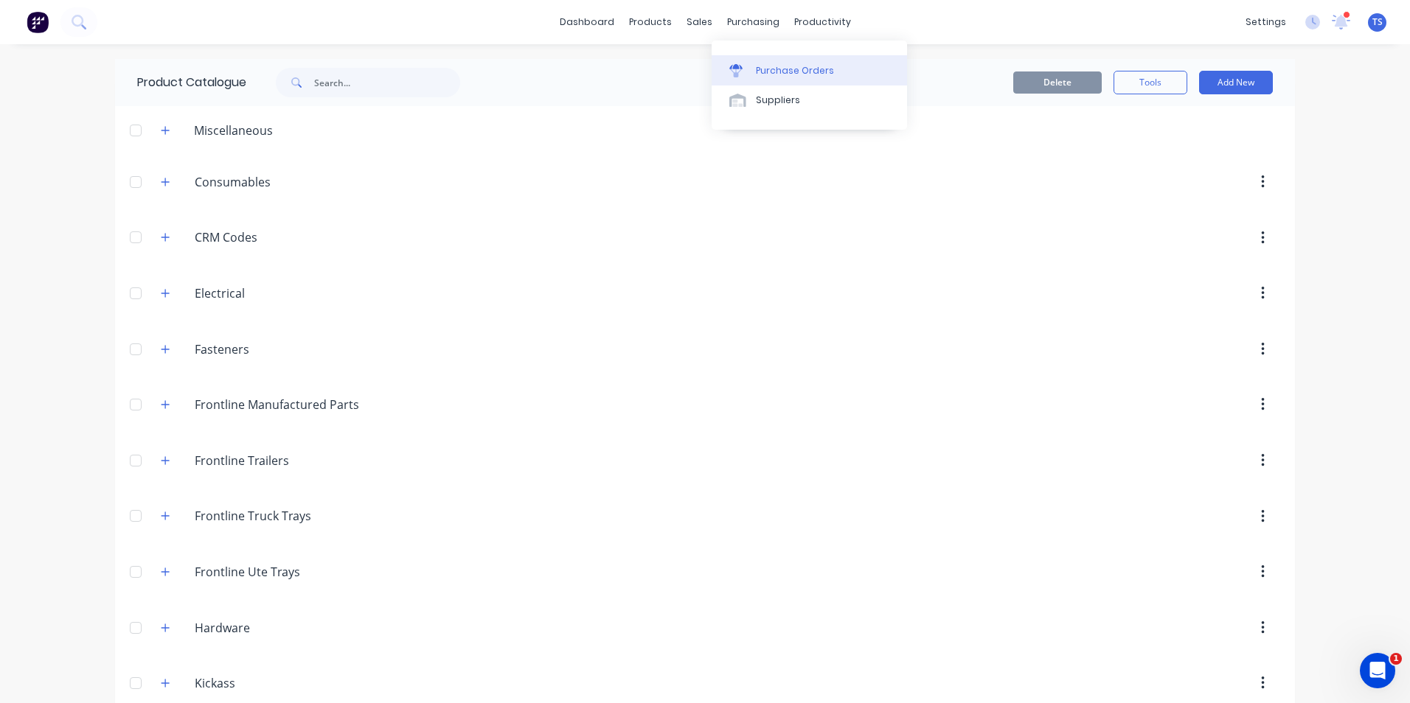
click at [779, 66] on div "Purchase Orders" at bounding box center [795, 70] width 78 height 13
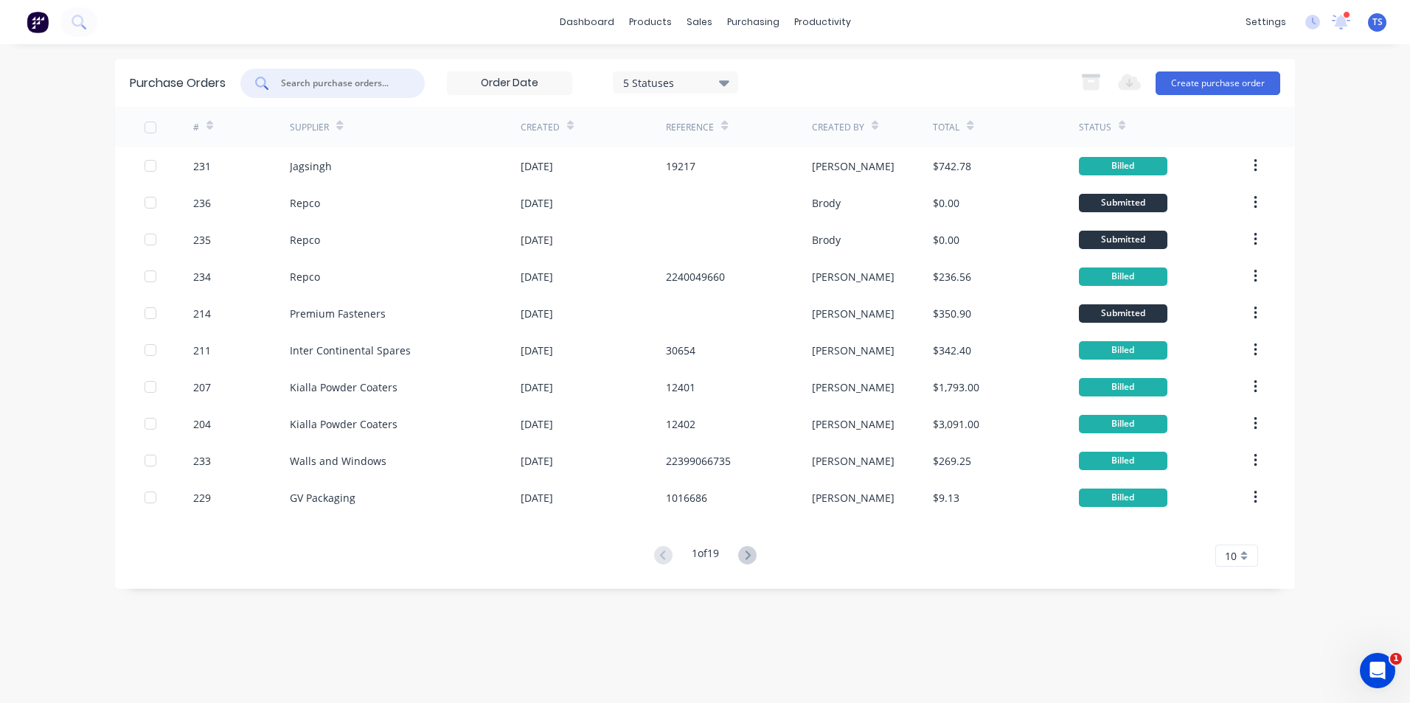
click at [319, 82] on input "text" at bounding box center [340, 83] width 122 height 15
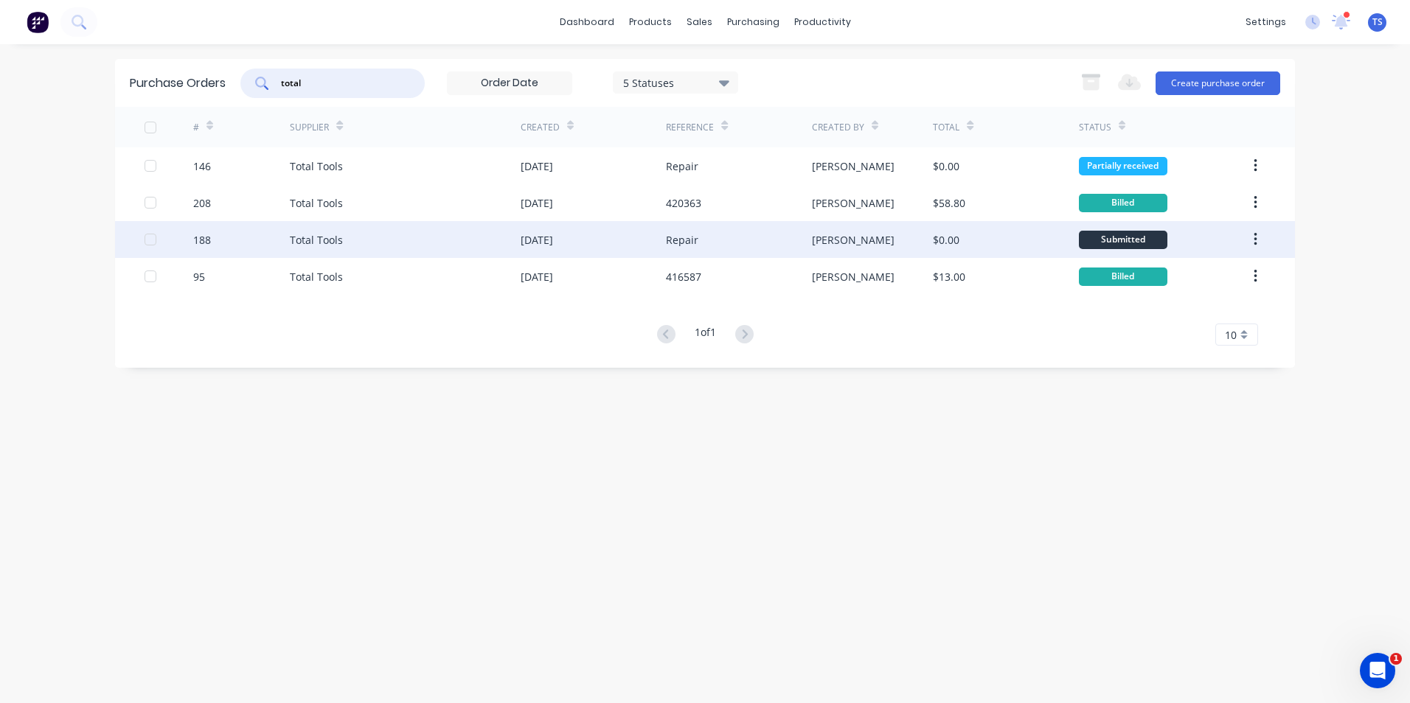
type input "total"
click at [310, 241] on div "Total Tools" at bounding box center [316, 239] width 53 height 15
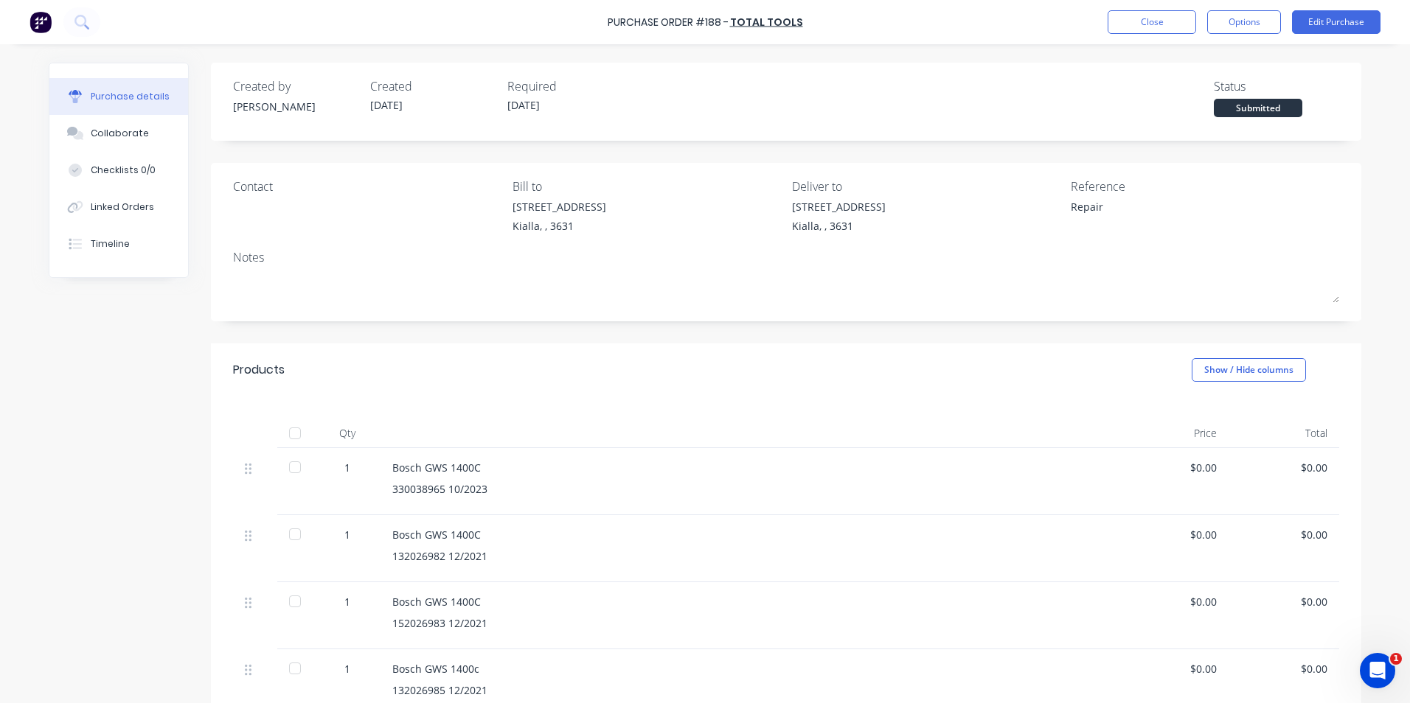
click at [292, 431] on div at bounding box center [294, 433] width 29 height 29
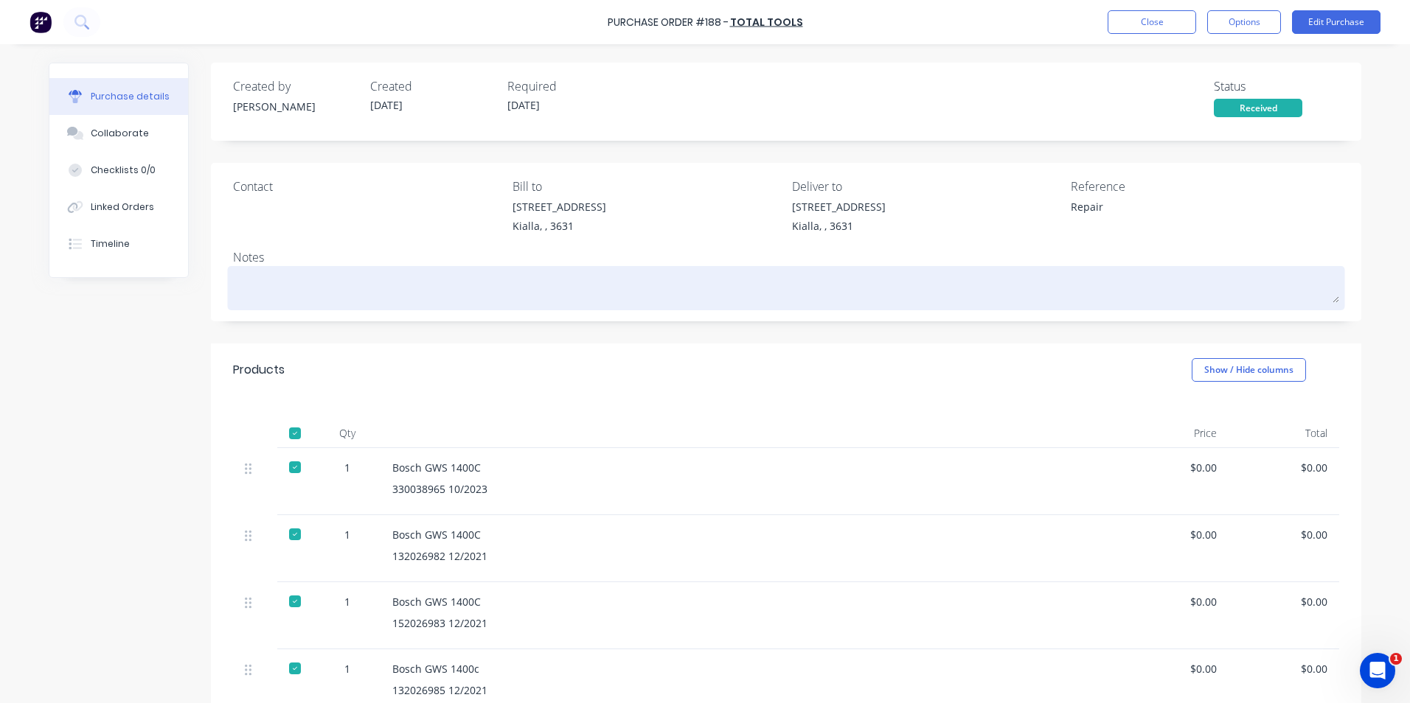
click at [257, 277] on textarea at bounding box center [786, 286] width 1106 height 33
type textarea "x"
type textarea "J"
type textarea "x"
type textarea "Jo"
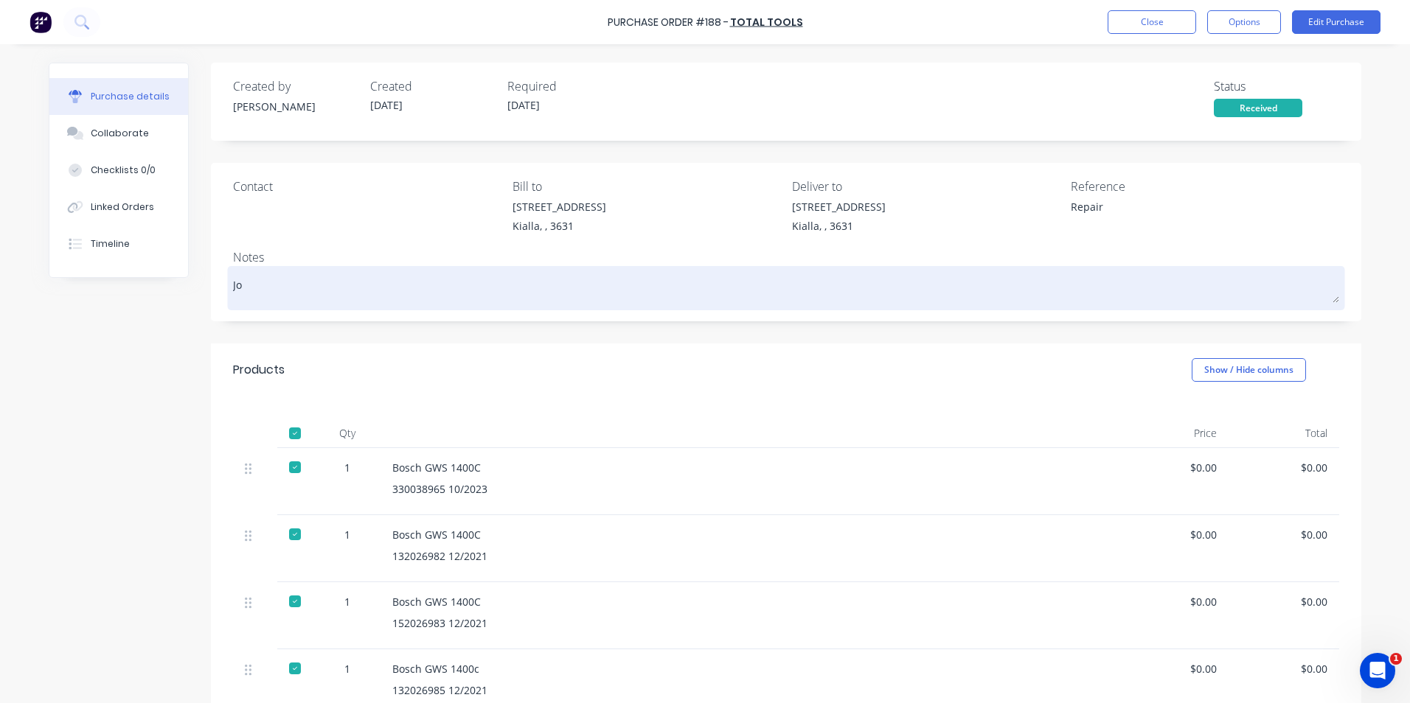
type textarea "x"
type textarea "Job"
type textarea "x"
type textarea "Job"
type textarea "x"
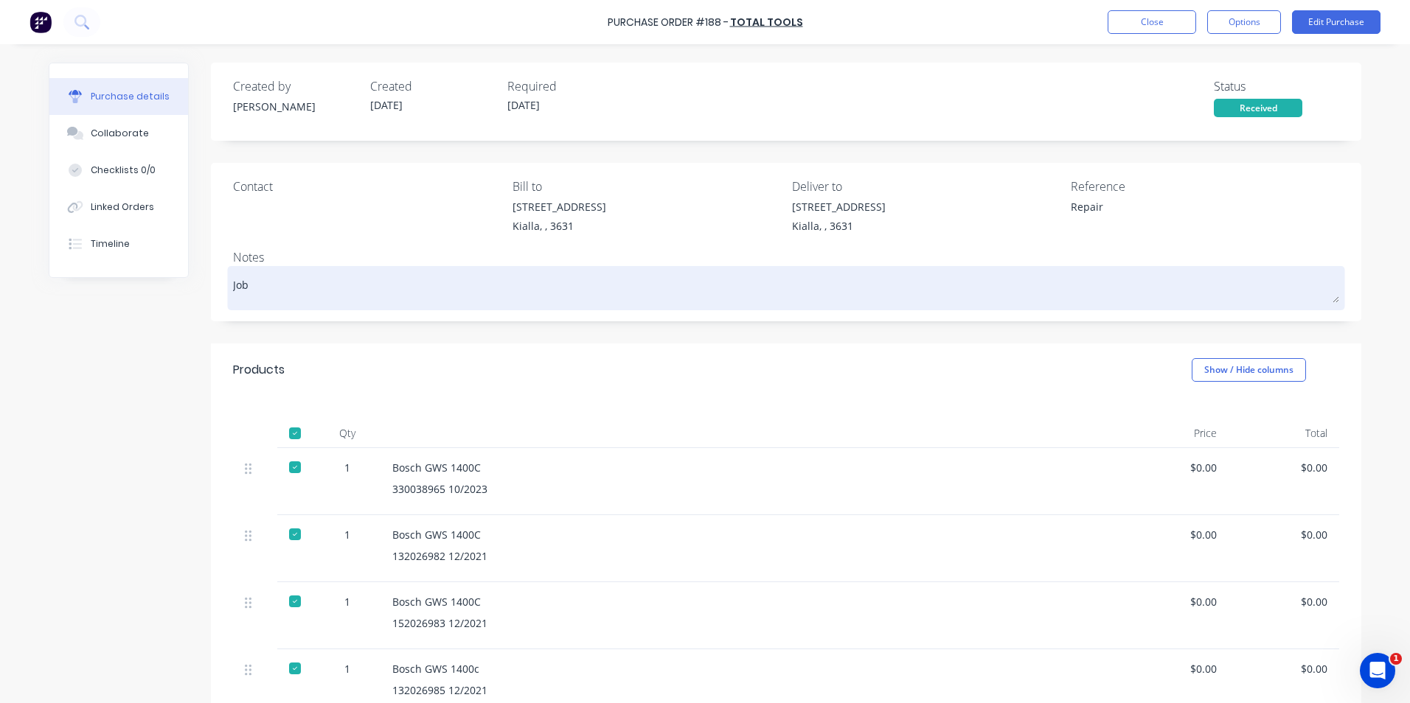
type textarea "Job 1"
type textarea "x"
type textarea "Job 11"
type textarea "x"
type textarea "Job 116"
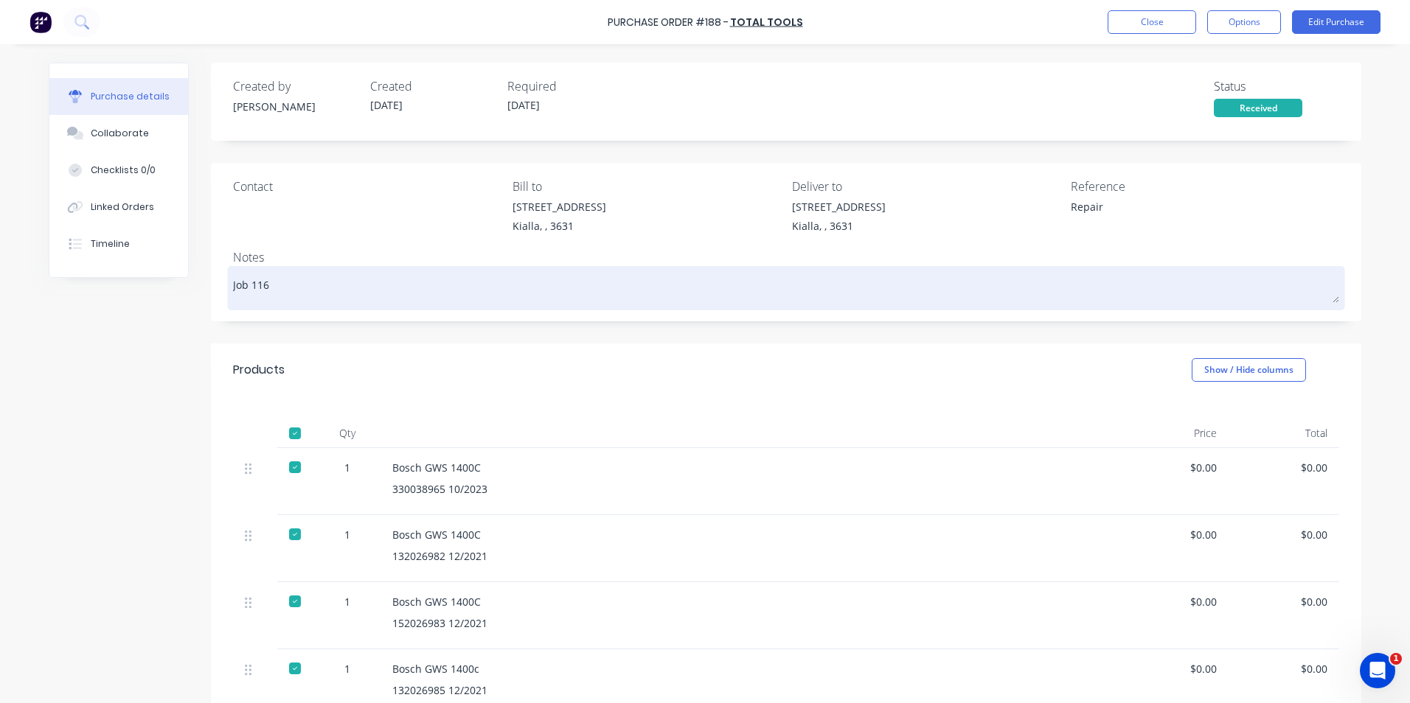
type textarea "x"
type textarea "Job 1163"
type textarea "x"
type textarea "Job 11637"
type textarea "x"
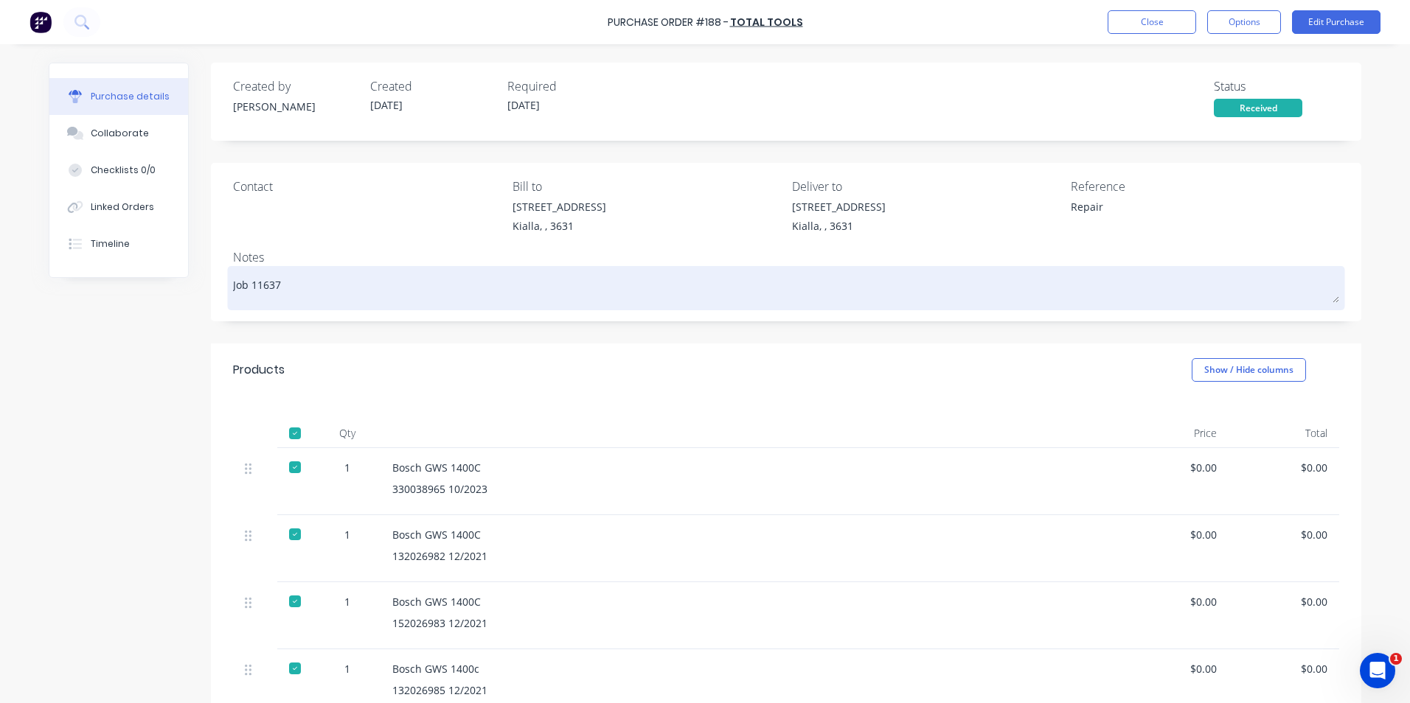
type textarea "Job 116373"
type textarea "x"
type textarea "Job 116373,"
type textarea "x"
type textarea "Job 116373,"
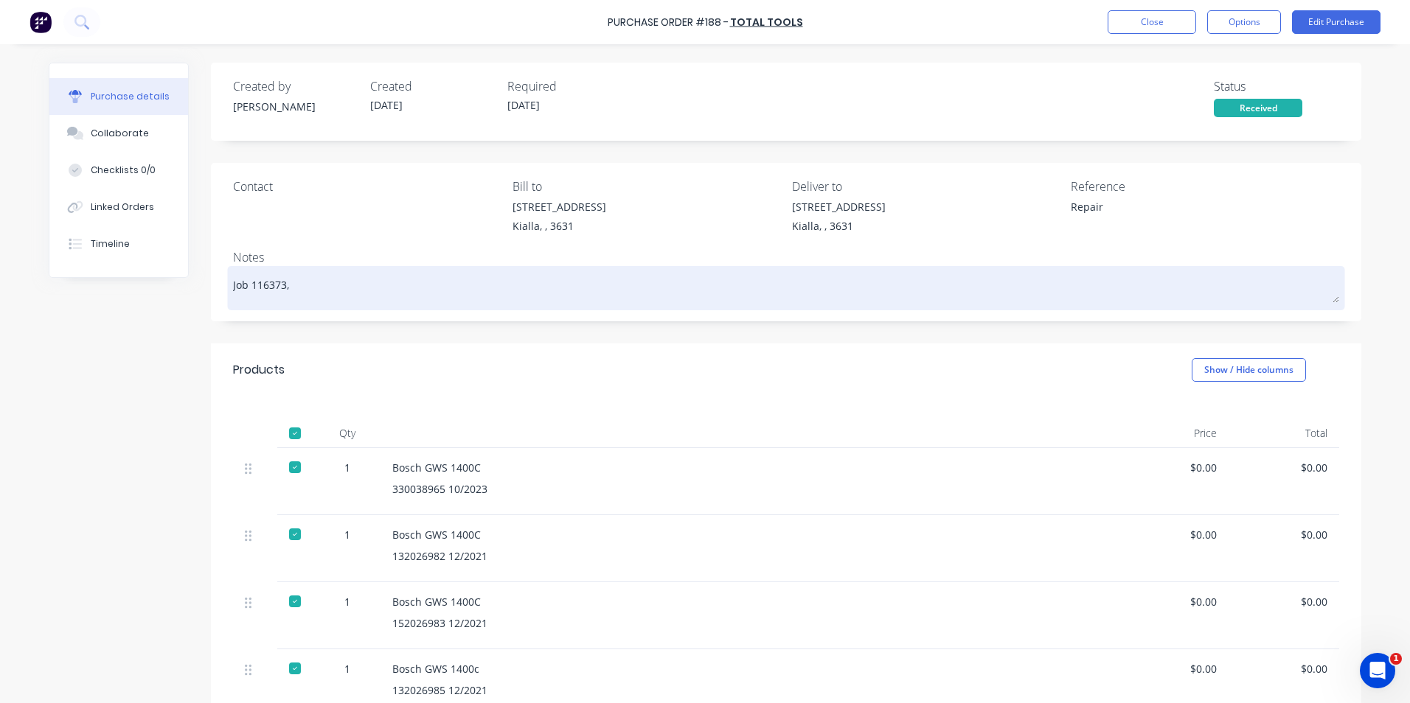
click at [245, 285] on textarea "Job 116373," at bounding box center [786, 286] width 1106 height 33
type textarea "x"
type textarea "Job 1116373,"
type textarea "x"
type textarea "Job 11116373,"
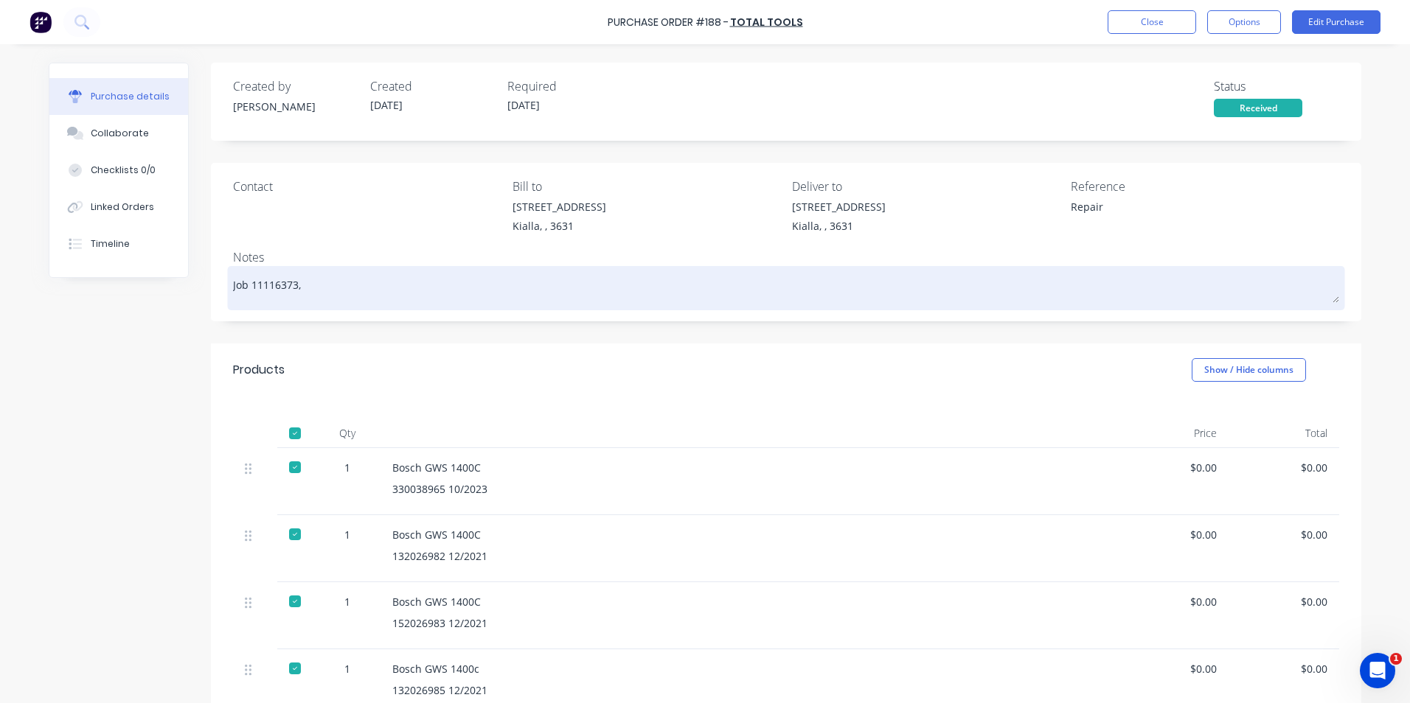
type textarea "x"
type textarea "Job 116116373,"
type textarea "x"
type textarea "Job 1163116373,"
type textarea "x"
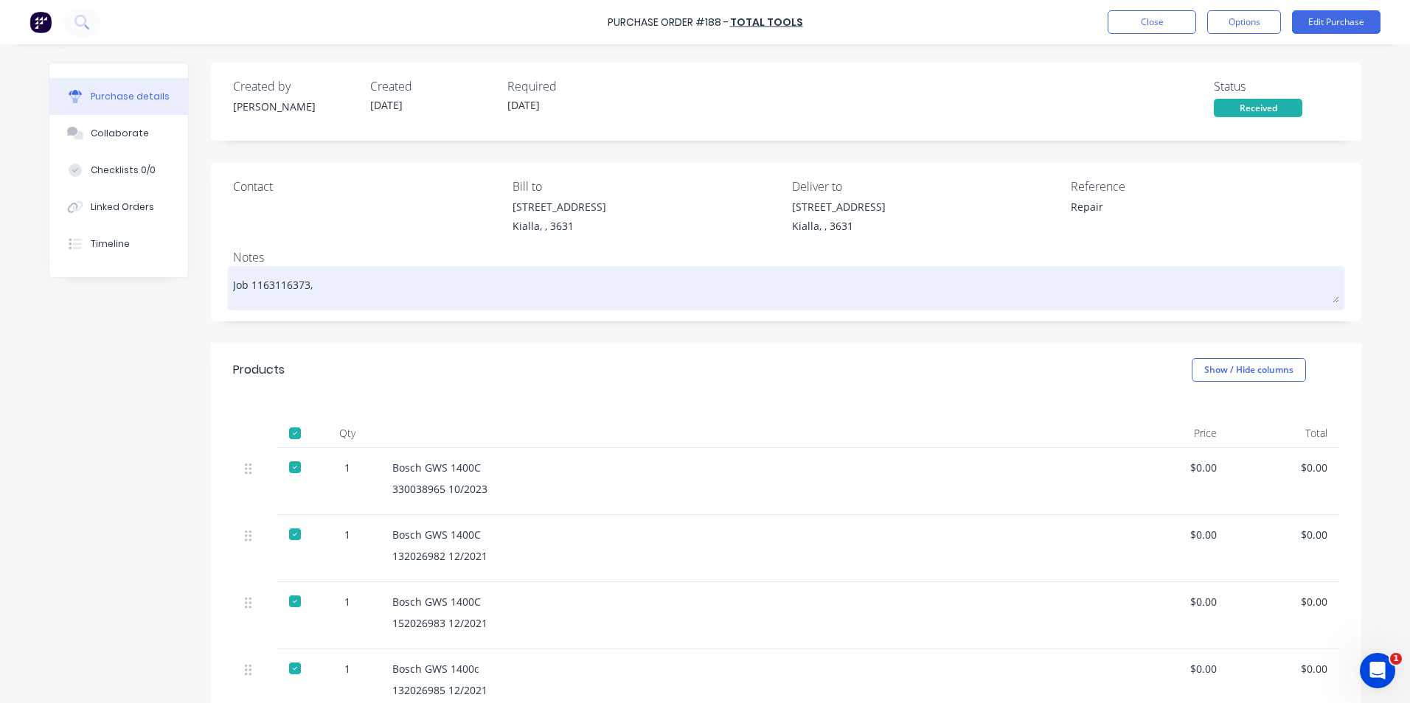
type textarea "Job 11637116373,"
type textarea "x"
type textarea "Job 116370116373,"
type textarea "x"
type textarea "Job 116370,116373,"
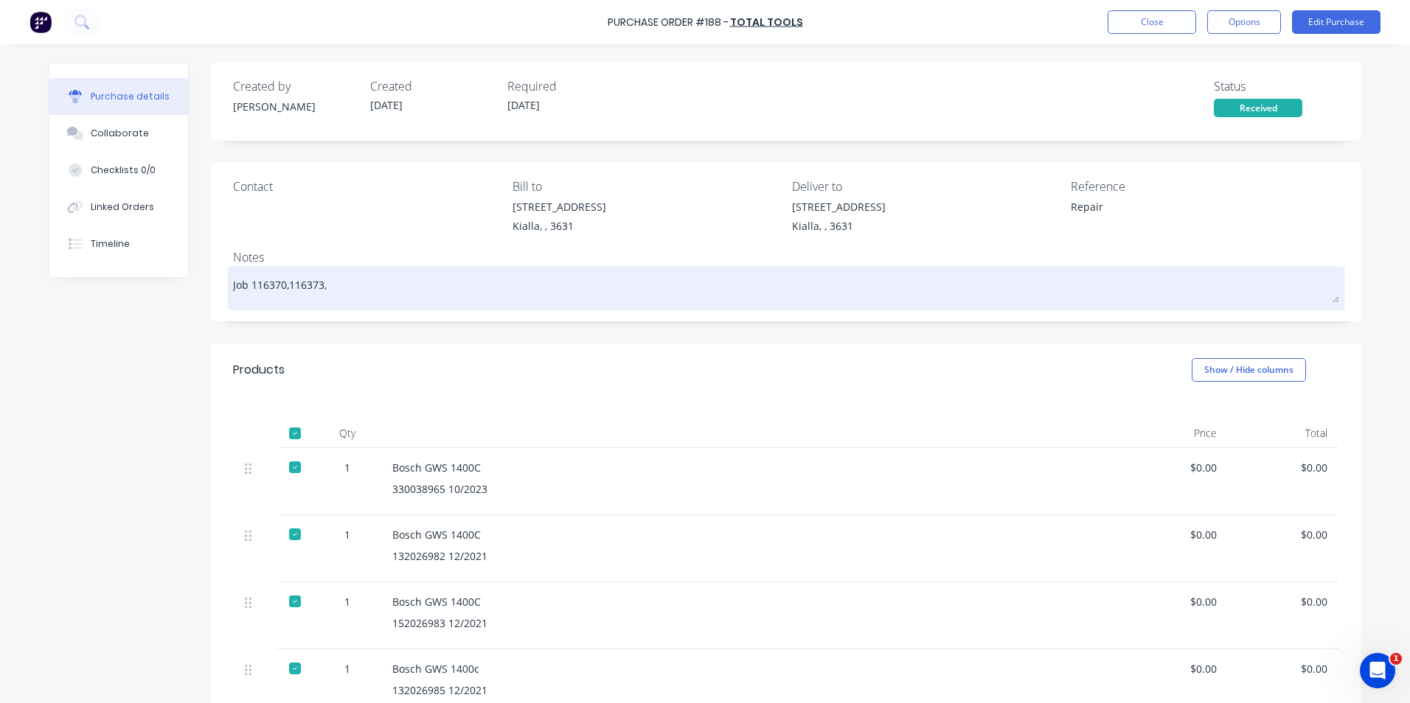
type textarea "x"
type textarea "Job 116370, 116373,"
click at [334, 286] on textarea "Job 116370, 116373," at bounding box center [786, 286] width 1106 height 33
type textarea "x"
type textarea "Job 116370, 116373, 1"
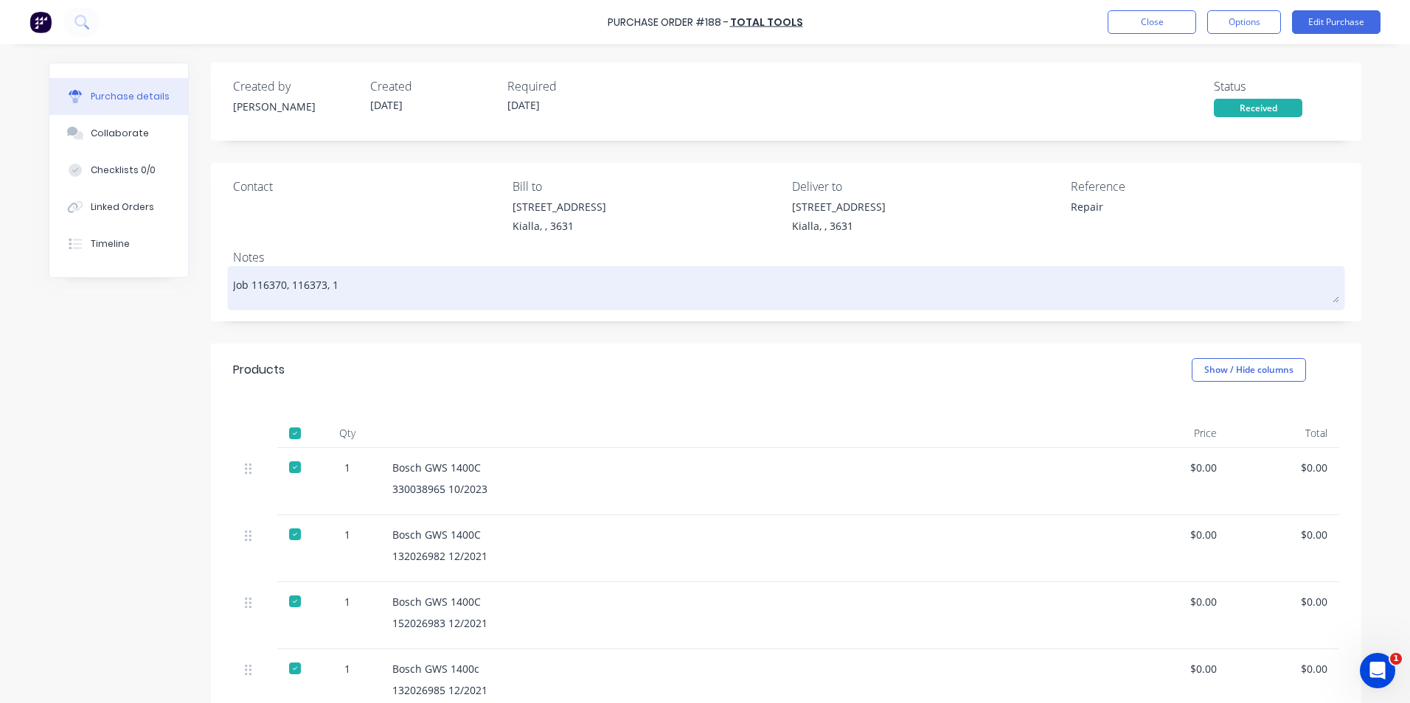
type textarea "x"
type textarea "Job 116370, 116373, 11"
type textarea "x"
type textarea "Job 116370, 116373, 116"
type textarea "x"
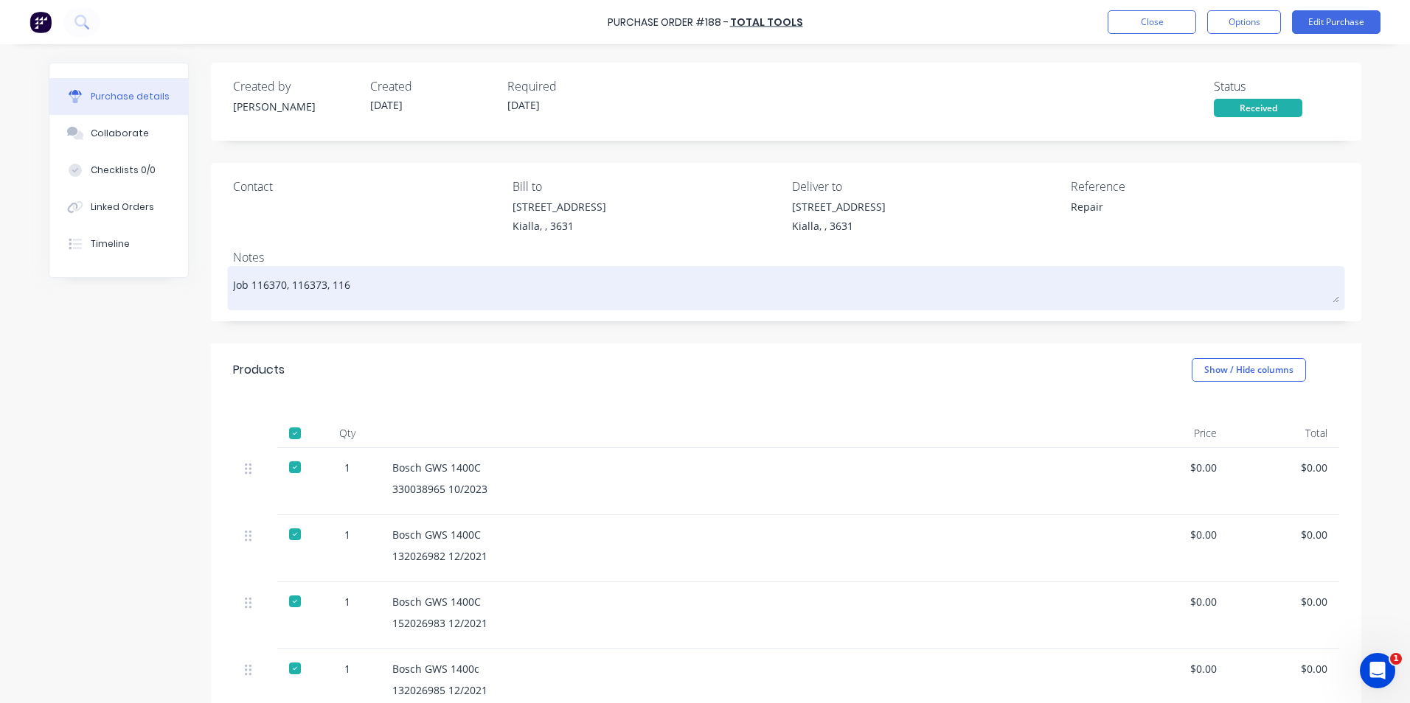
type textarea "Job 116370, 116373, 1163"
type textarea "x"
type textarea "Job 116370, 116373, 11637"
type textarea "x"
type textarea "Job 116370, 116373, 116374"
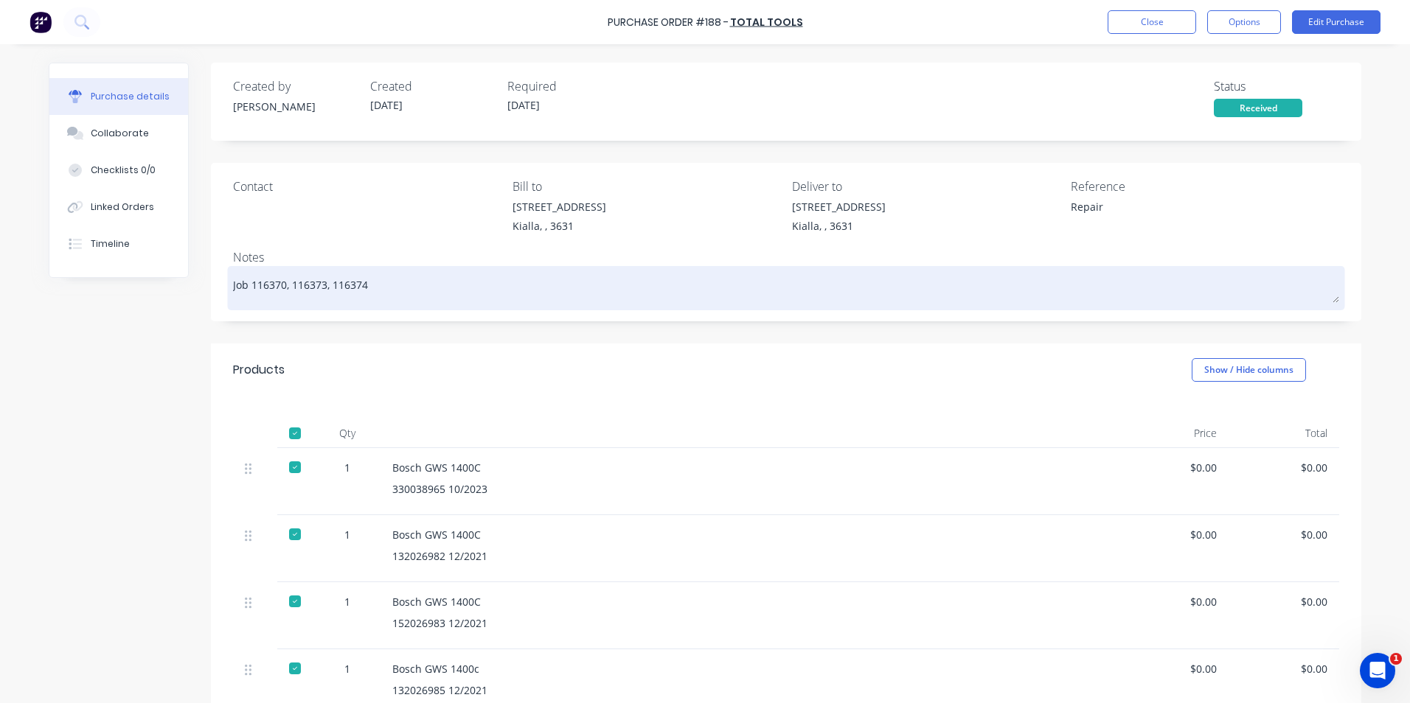
type textarea "x"
type textarea "Job 116370, 116373, 116374,"
type textarea "x"
type textarea "Job 116370, 116373, 116374,"
type textarea "x"
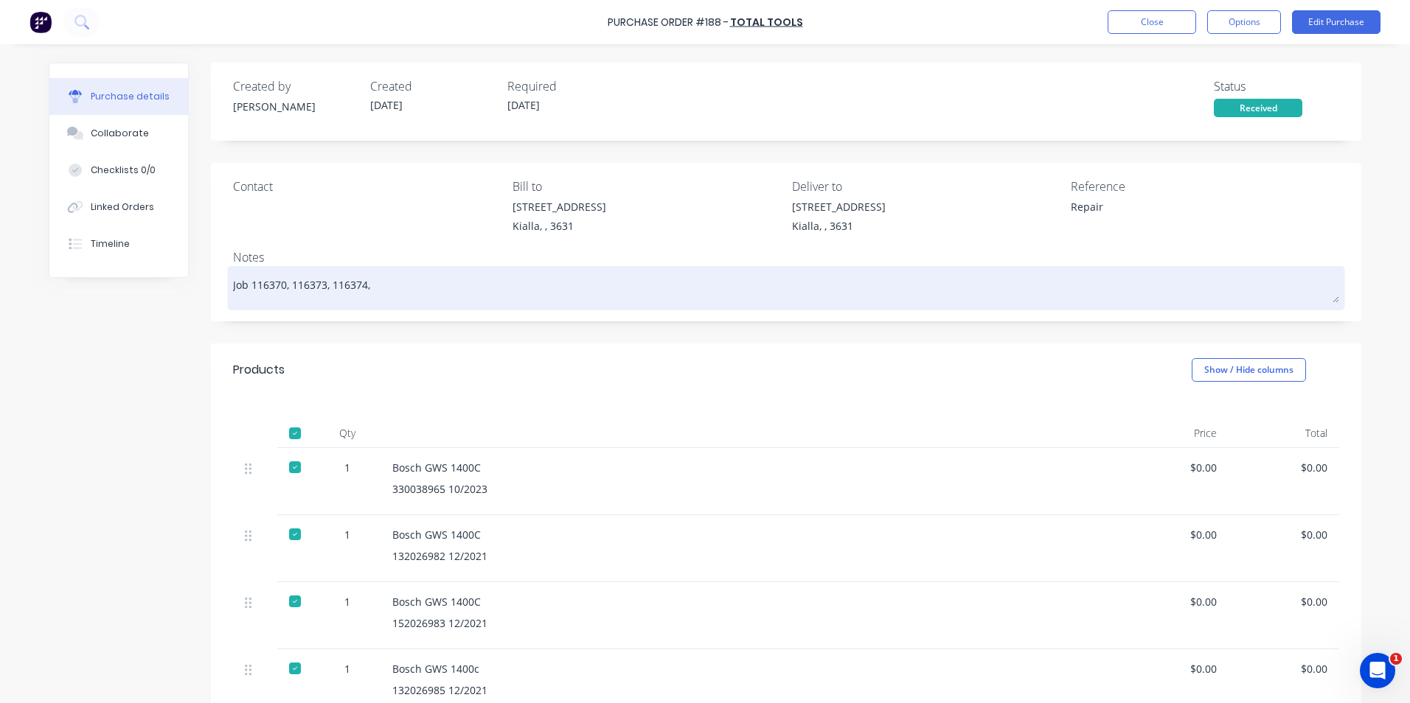
type textarea "Job 116370, 116373, 116374, 1"
type textarea "x"
type textarea "Job 116370, 116373, 116374, 11"
type textarea "x"
type textarea "Job 116370, 116373, 116374, 116"
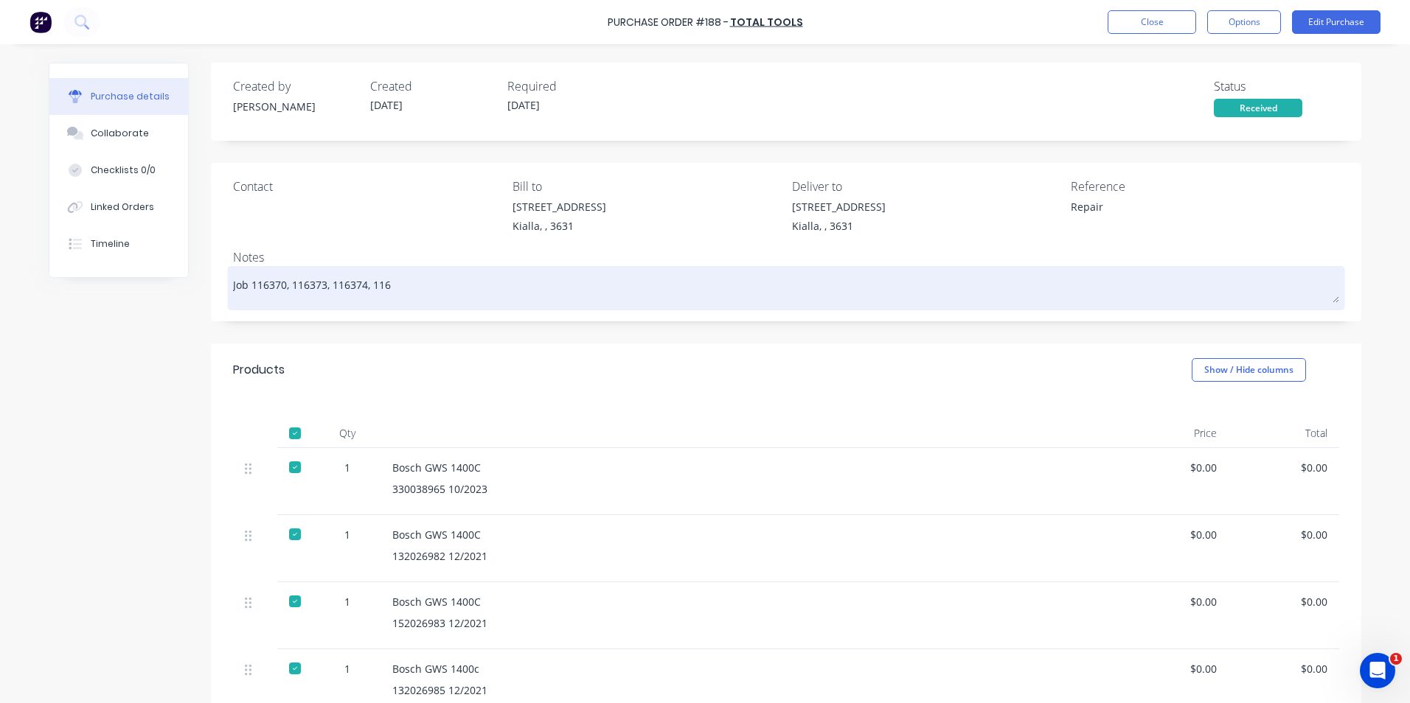
type textarea "x"
type textarea "Job 116370, 116373, 116374, 1163"
type textarea "x"
type textarea "Job 116370, 116373, 116374, 11637"
type textarea "x"
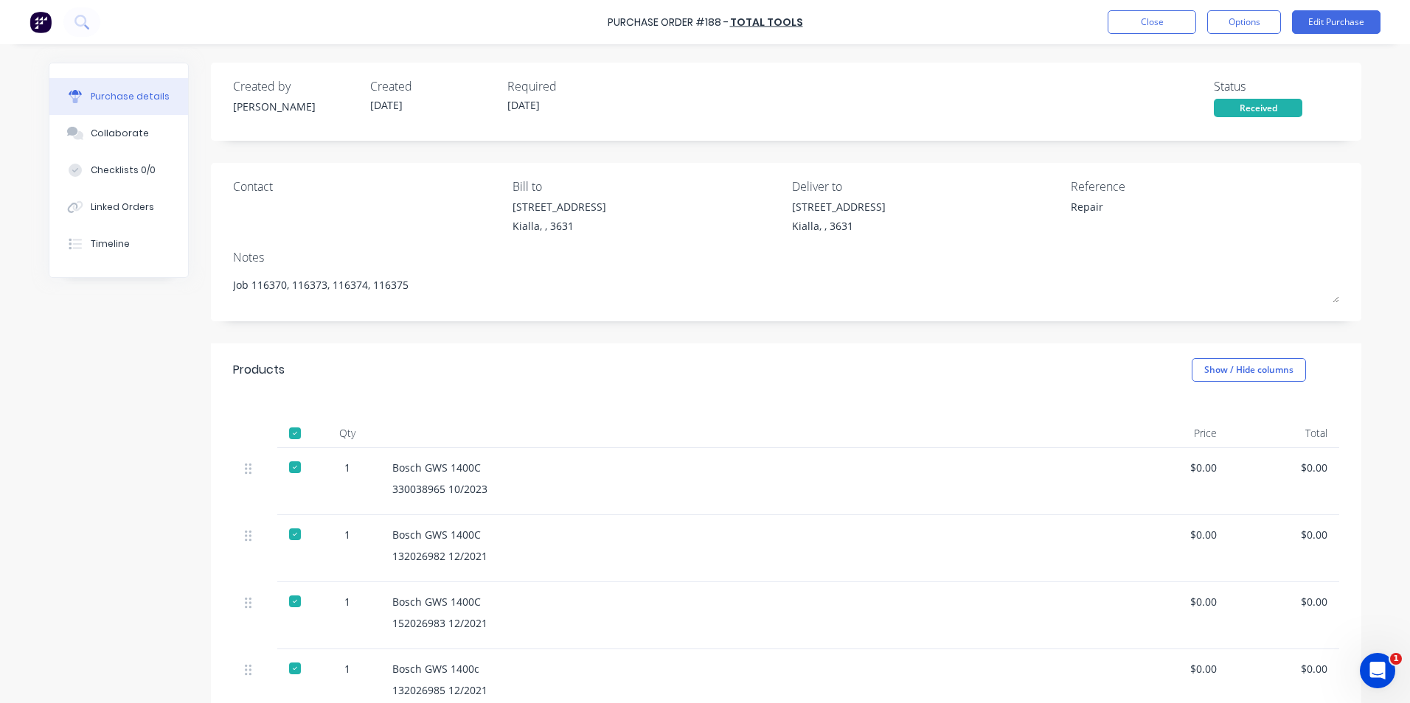
type textarea "Job 116370, 116373, 116374, 116375"
type textarea "x"
type textarea "Job 116370, 116373, 116374, 116375"
click at [1339, 21] on button "Edit Purchase" at bounding box center [1336, 22] width 88 height 24
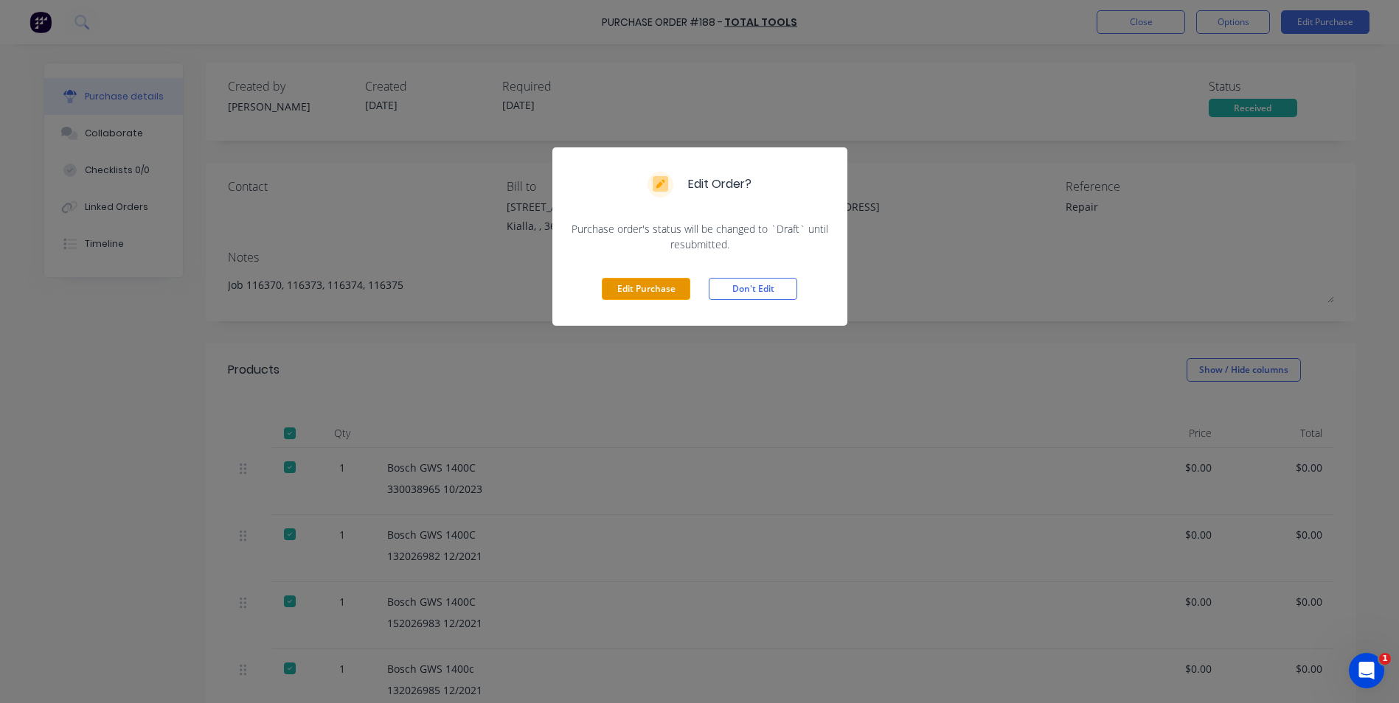
click at [658, 282] on button "Edit Purchase" at bounding box center [646, 289] width 88 height 22
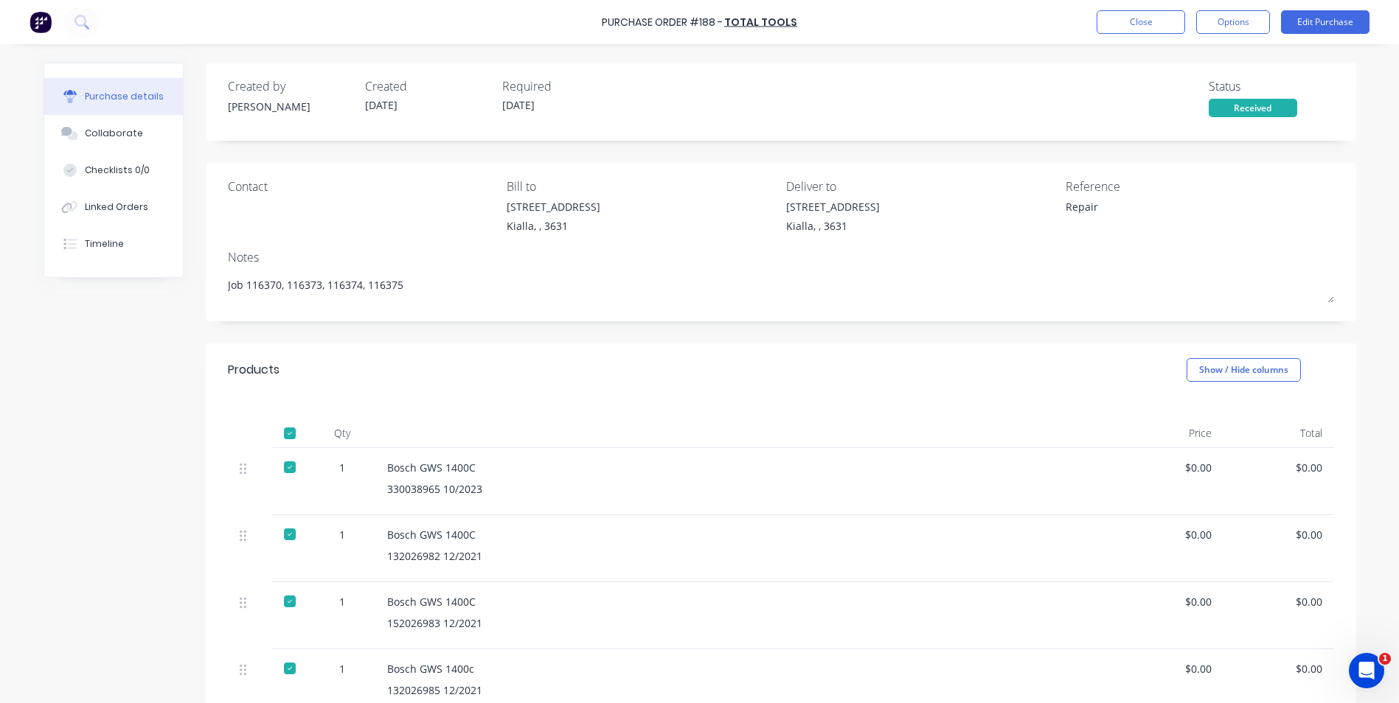
type textarea "x"
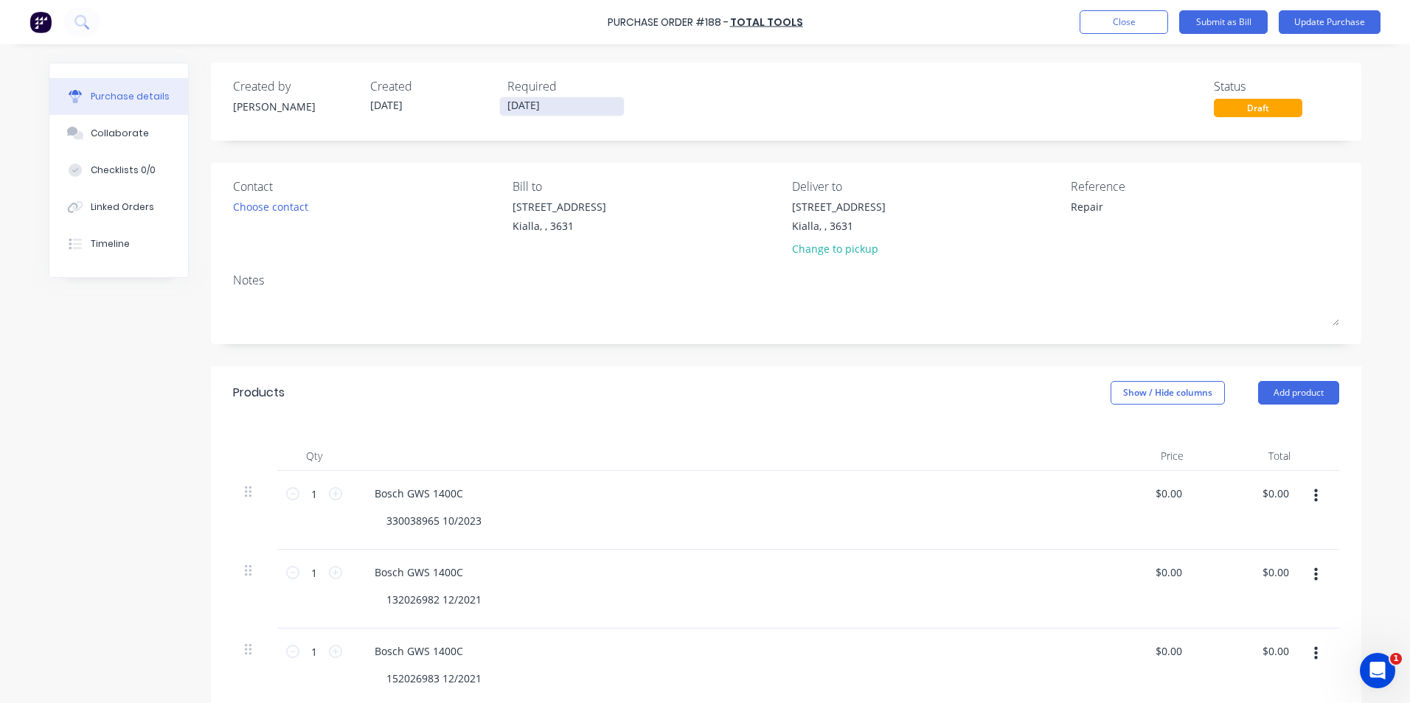
click at [544, 108] on input "09/09/25" at bounding box center [562, 106] width 124 height 18
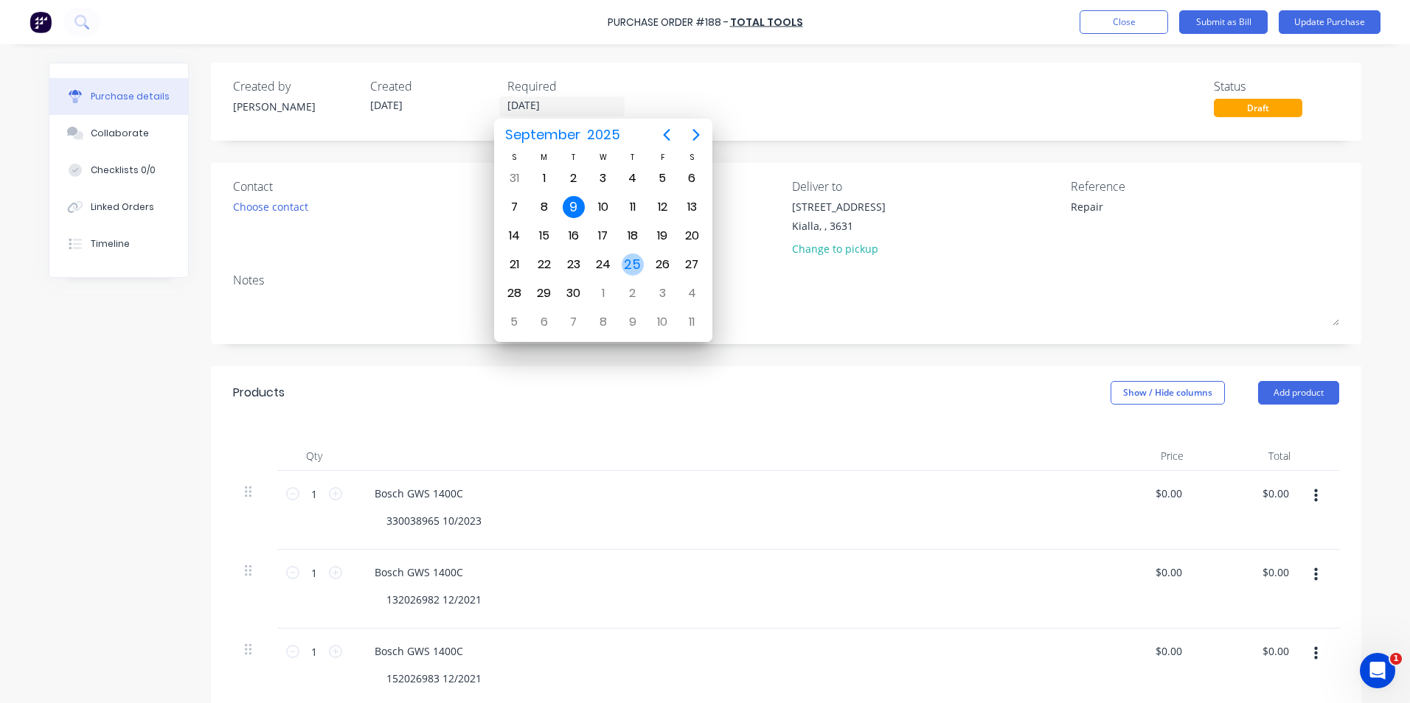
click at [629, 264] on div "25" at bounding box center [633, 265] width 22 height 22
type textarea "x"
type input "25/09/25"
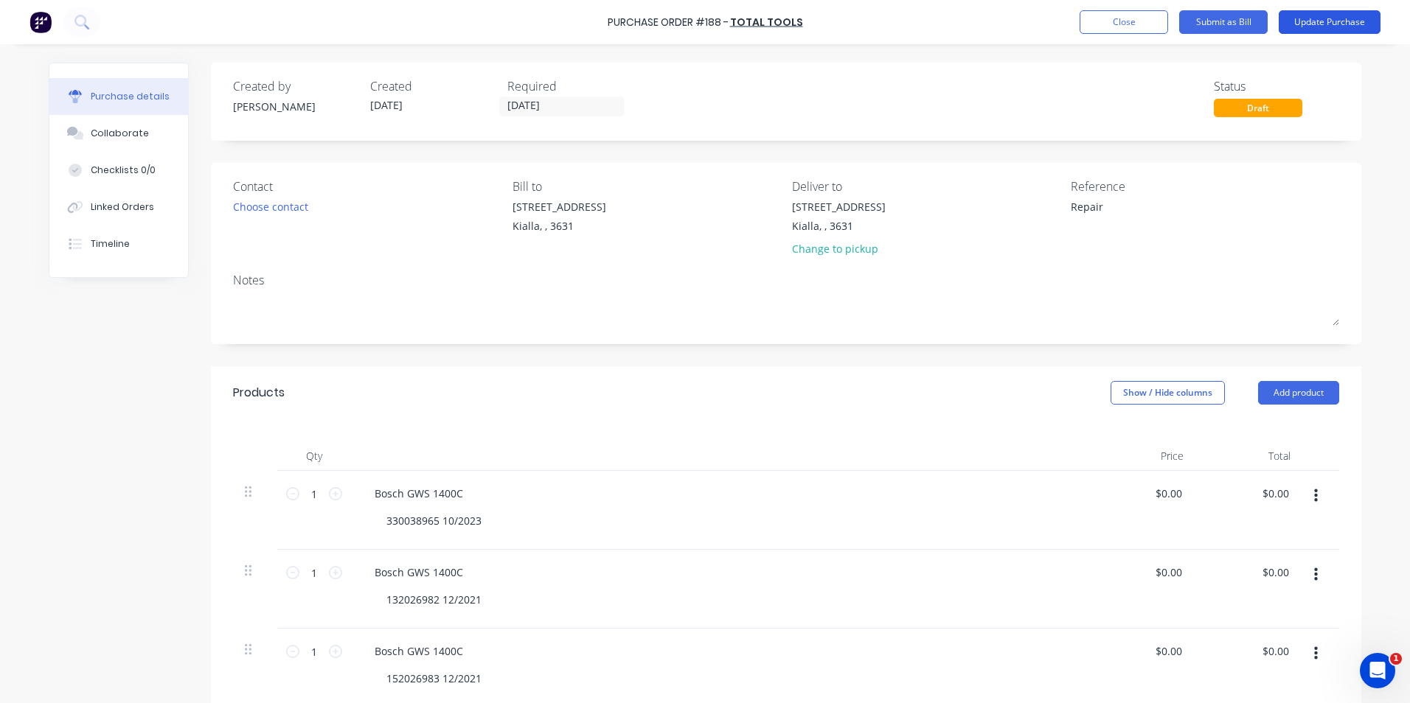
click at [1317, 21] on button "Update Purchase" at bounding box center [1330, 22] width 102 height 24
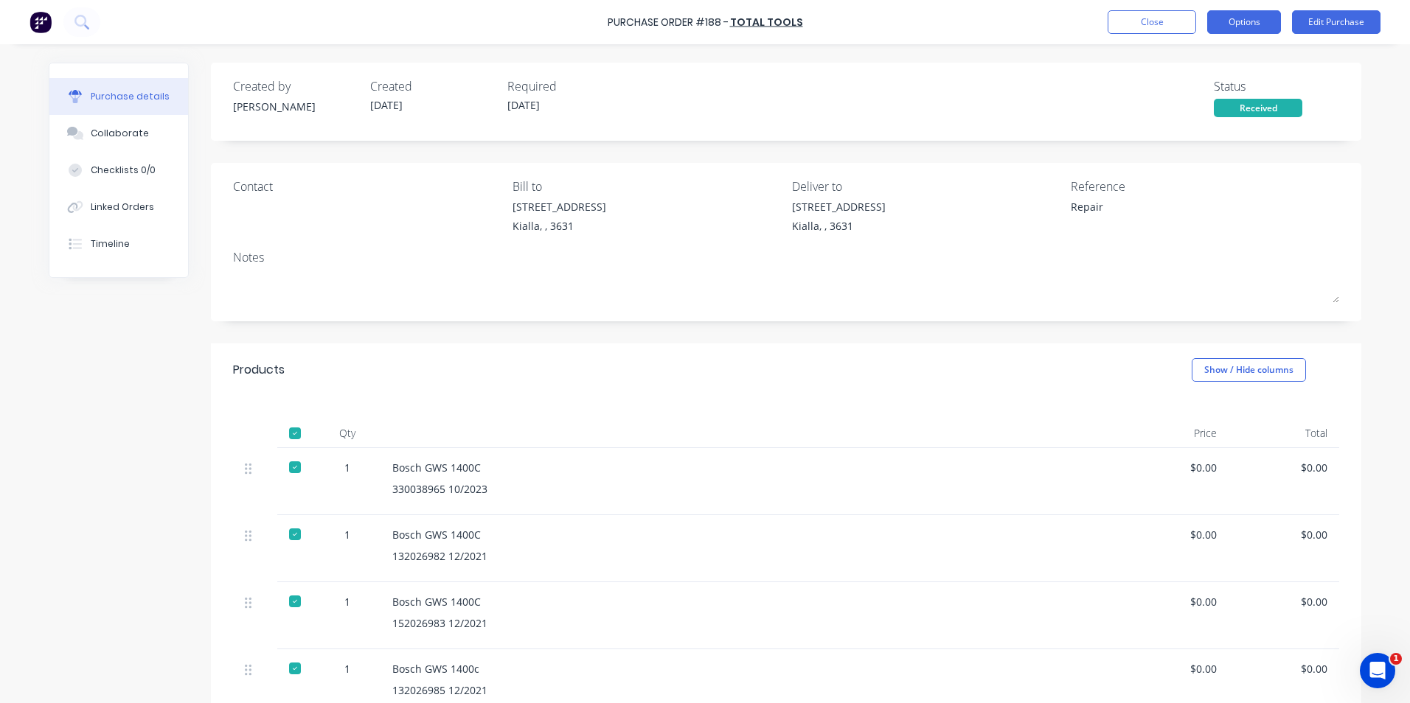
click at [1245, 21] on button "Options" at bounding box center [1244, 22] width 74 height 24
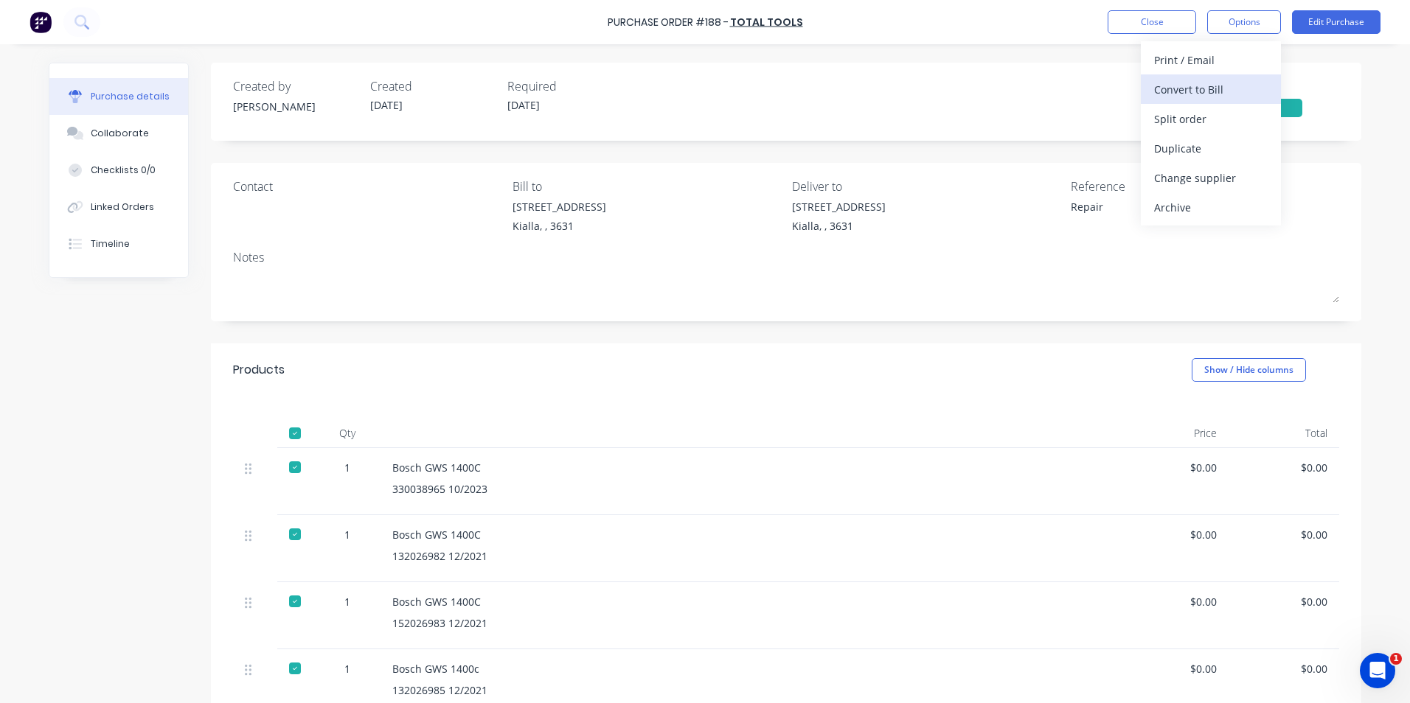
click at [1182, 91] on div "Convert to Bill" at bounding box center [1211, 89] width 114 height 21
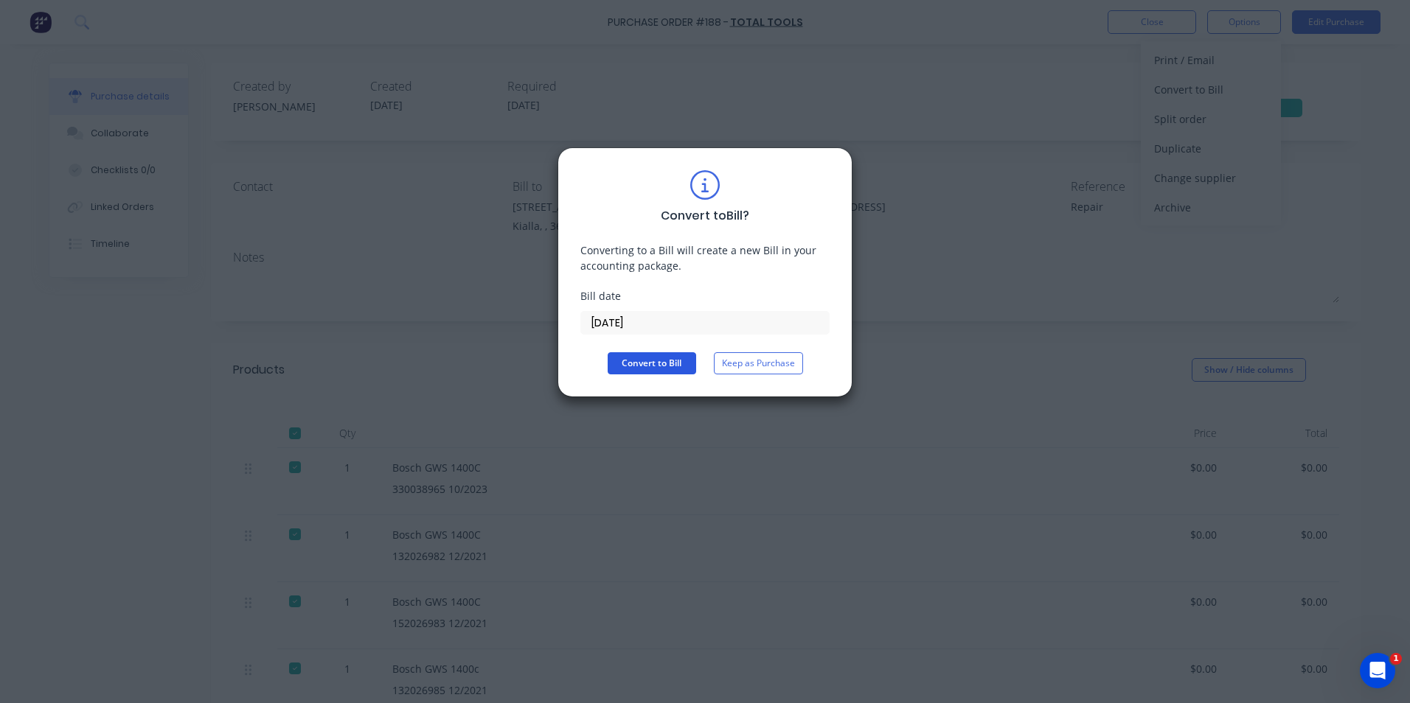
click at [686, 361] on button "Convert to Bill" at bounding box center [652, 363] width 88 height 22
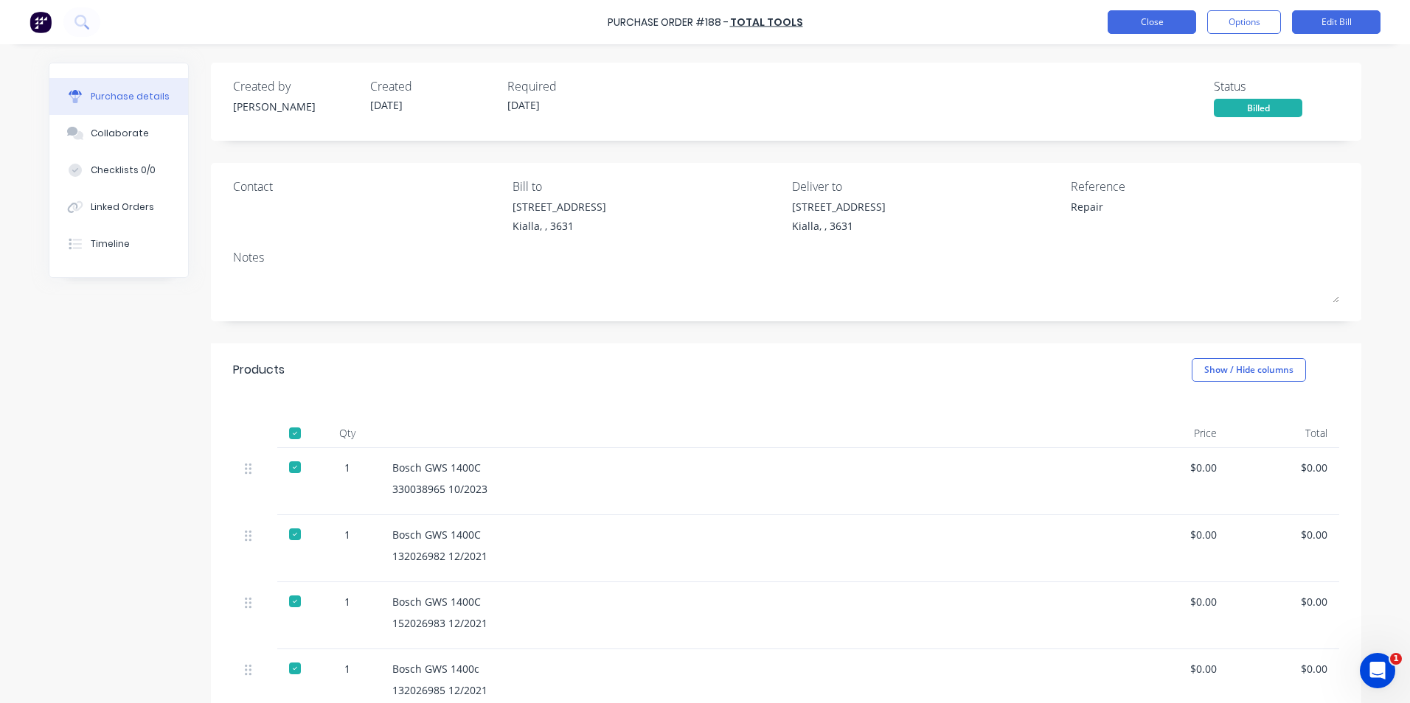
click at [1135, 23] on button "Close" at bounding box center [1152, 22] width 88 height 24
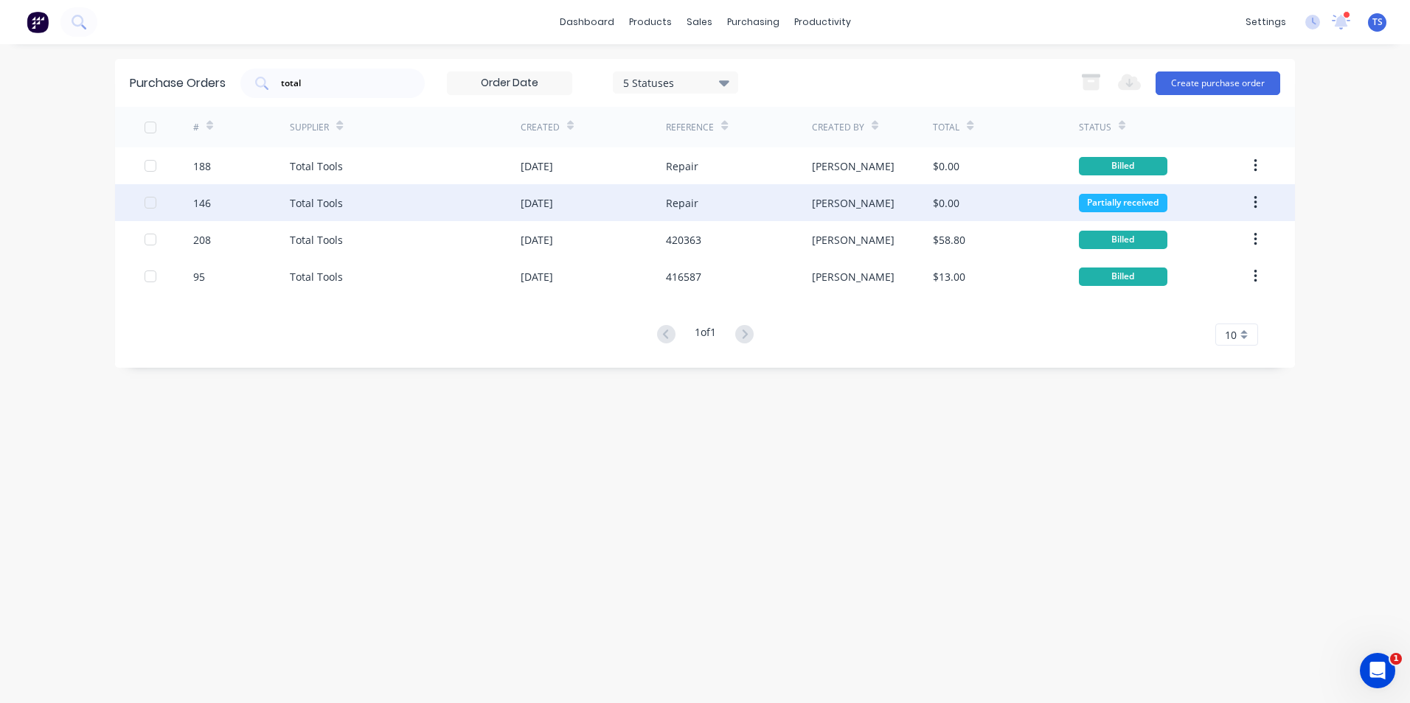
click at [338, 201] on div "Total Tools" at bounding box center [316, 202] width 53 height 15
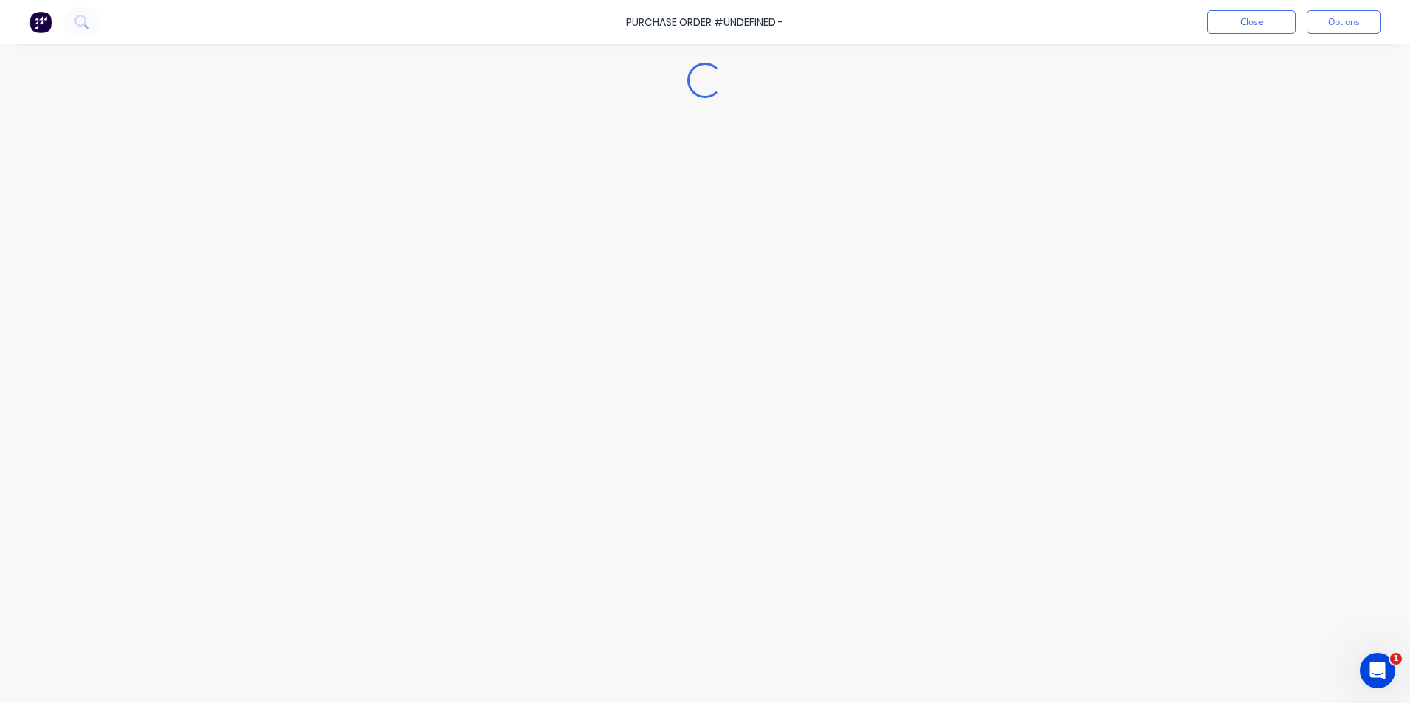
type textarea "x"
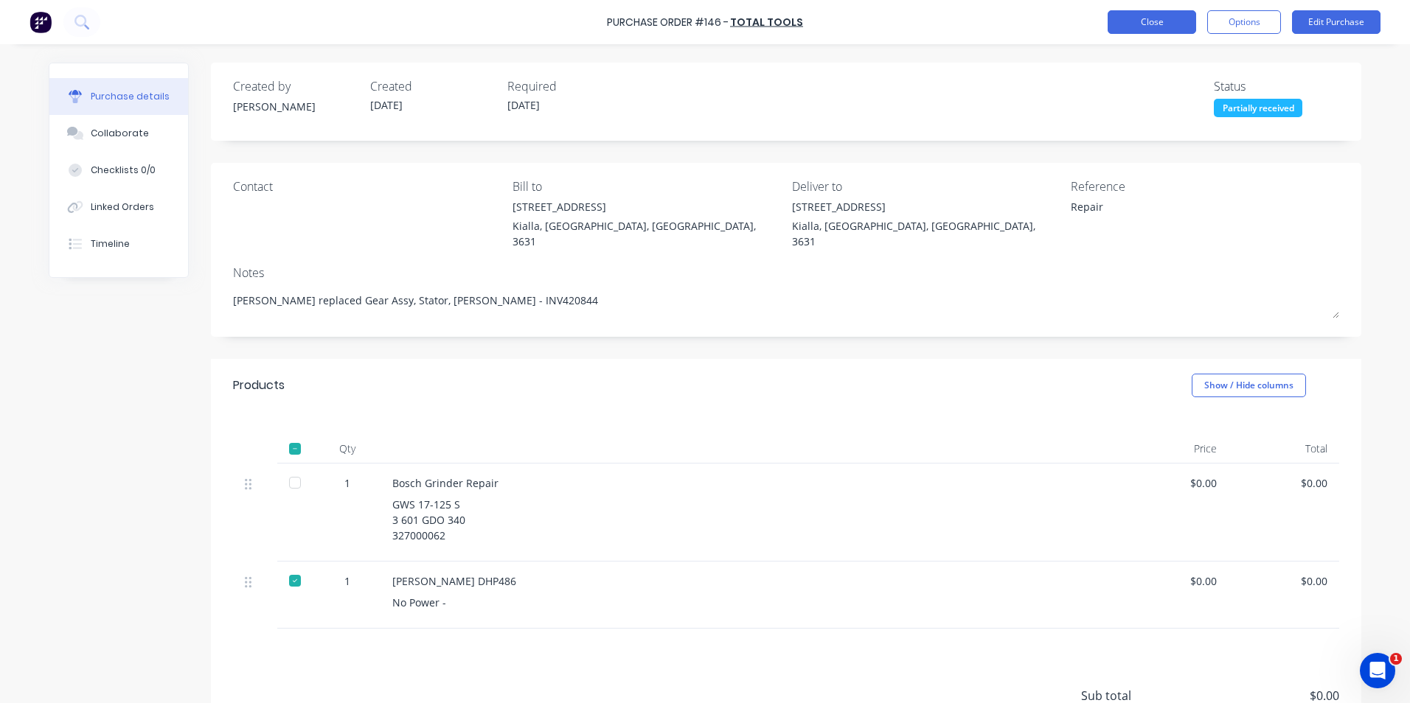
click at [1153, 22] on button "Close" at bounding box center [1152, 22] width 88 height 24
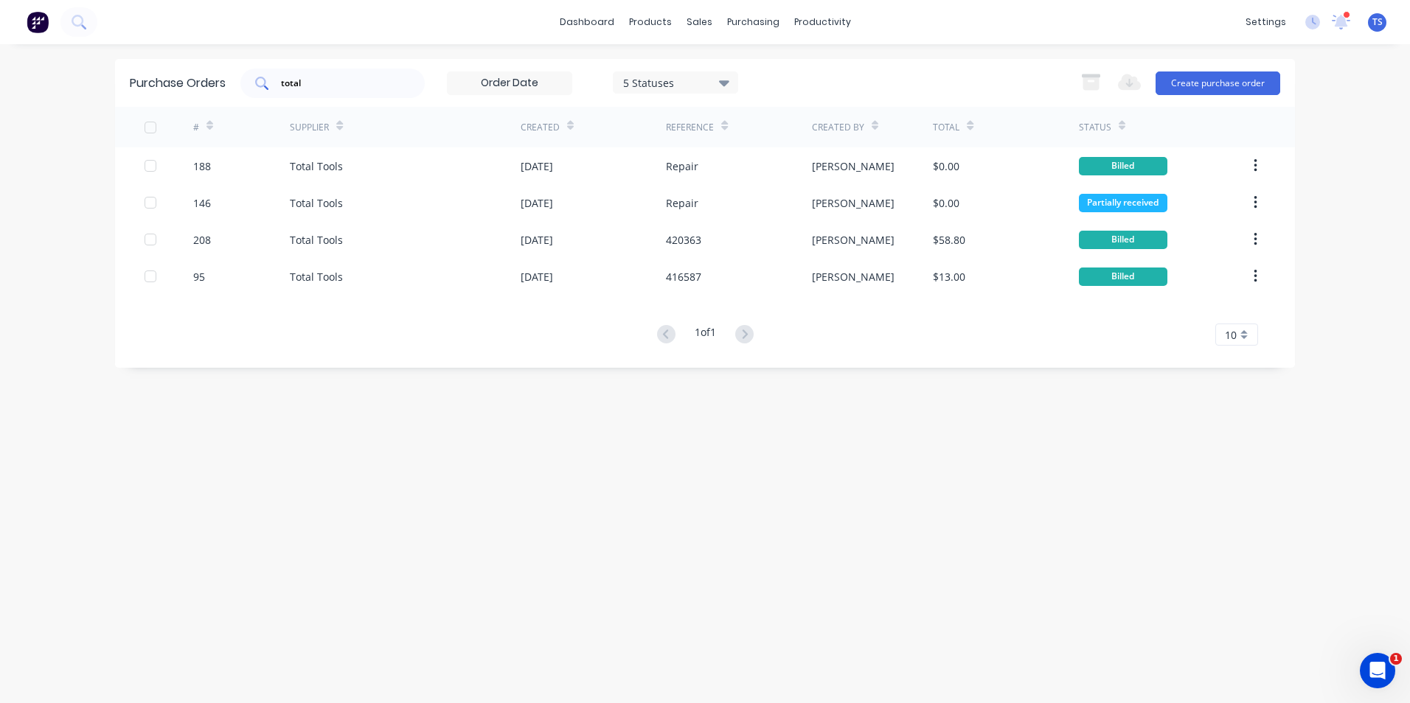
click at [318, 80] on input "total" at bounding box center [340, 83] width 122 height 15
type input "t"
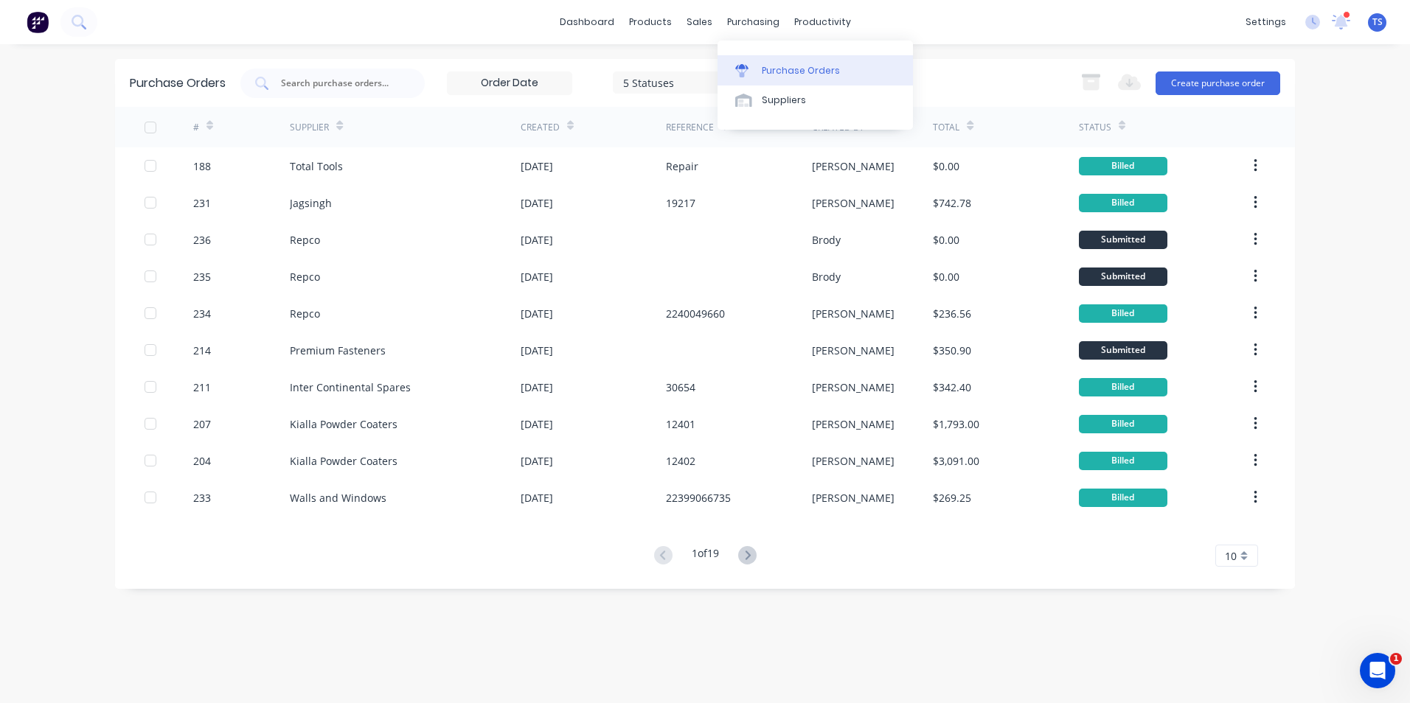
click at [768, 73] on div "Purchase Orders" at bounding box center [801, 70] width 78 height 13
